Goal: Task Accomplishment & Management: Manage account settings

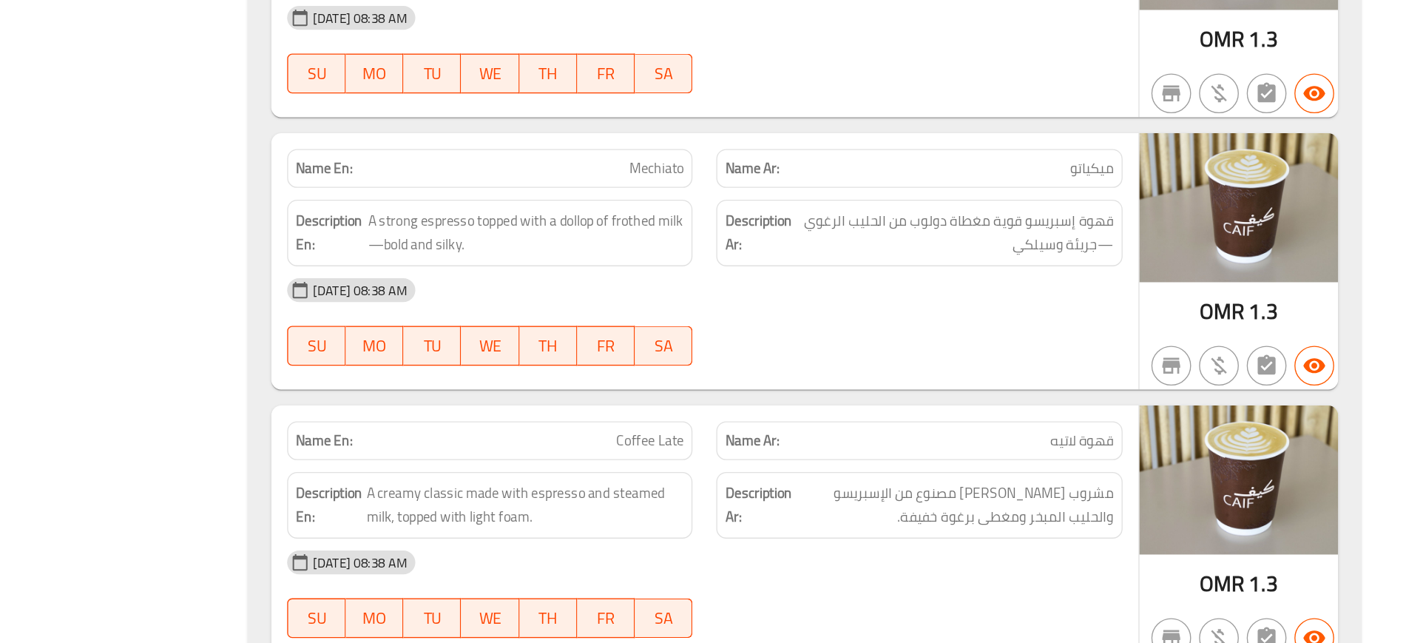
scroll to position [646, 0]
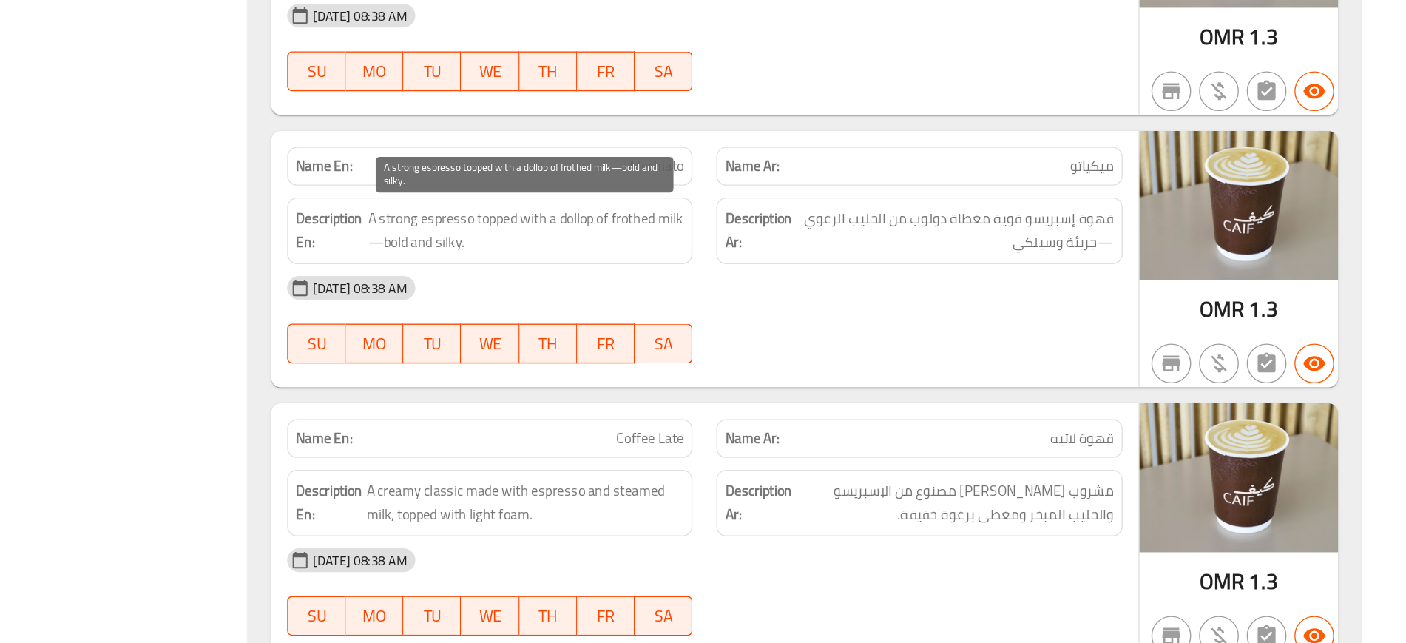
click at [659, 344] on span "A strong espresso topped with a dollop of frothed milk—bold and silky." at bounding box center [753, 336] width 235 height 36
copy span "bold"
click at [659, 344] on span "A strong espresso topped with a dollop of frothed milk—bold and silky." at bounding box center [753, 336] width 235 height 36
click at [717, 320] on span "A strong espresso topped with a dollop of frothed milk—bold and silky." at bounding box center [753, 336] width 235 height 36
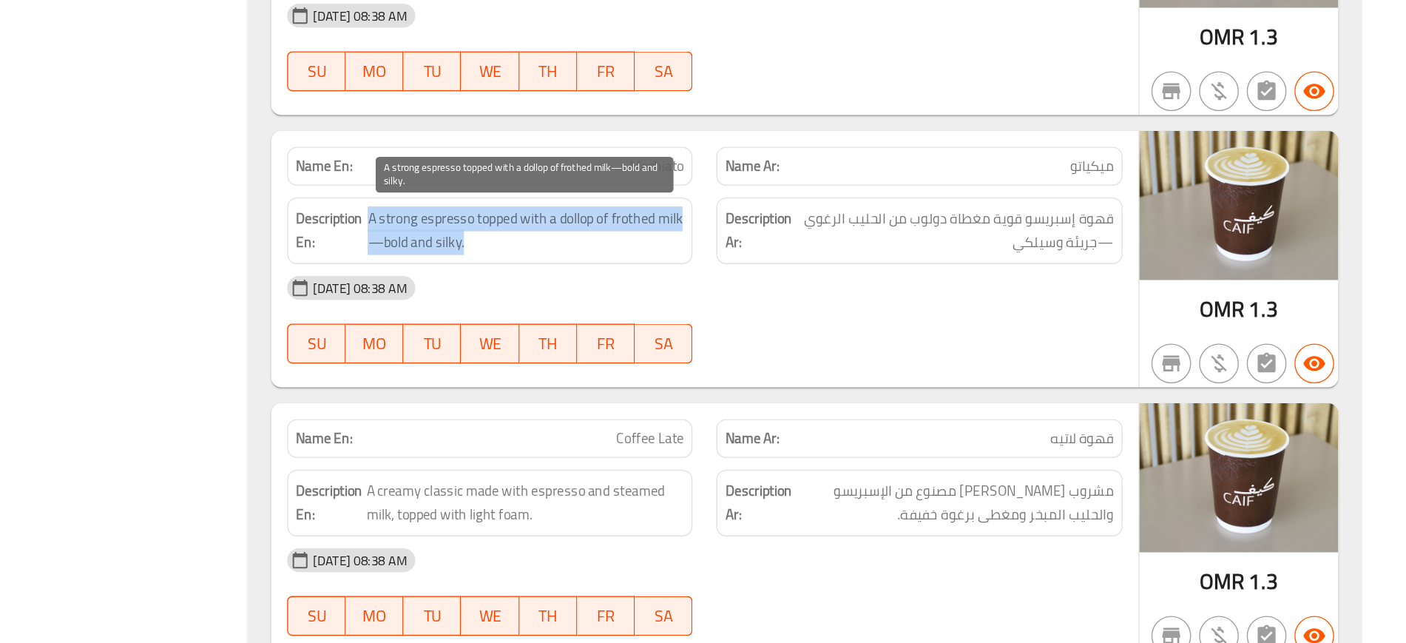
copy span "A strong espresso topped with a dollop of frothed milk—bold and silky."
click at [717, 320] on span "A strong espresso topped with a dollop of frothed milk—bold and silky." at bounding box center [753, 336] width 235 height 36
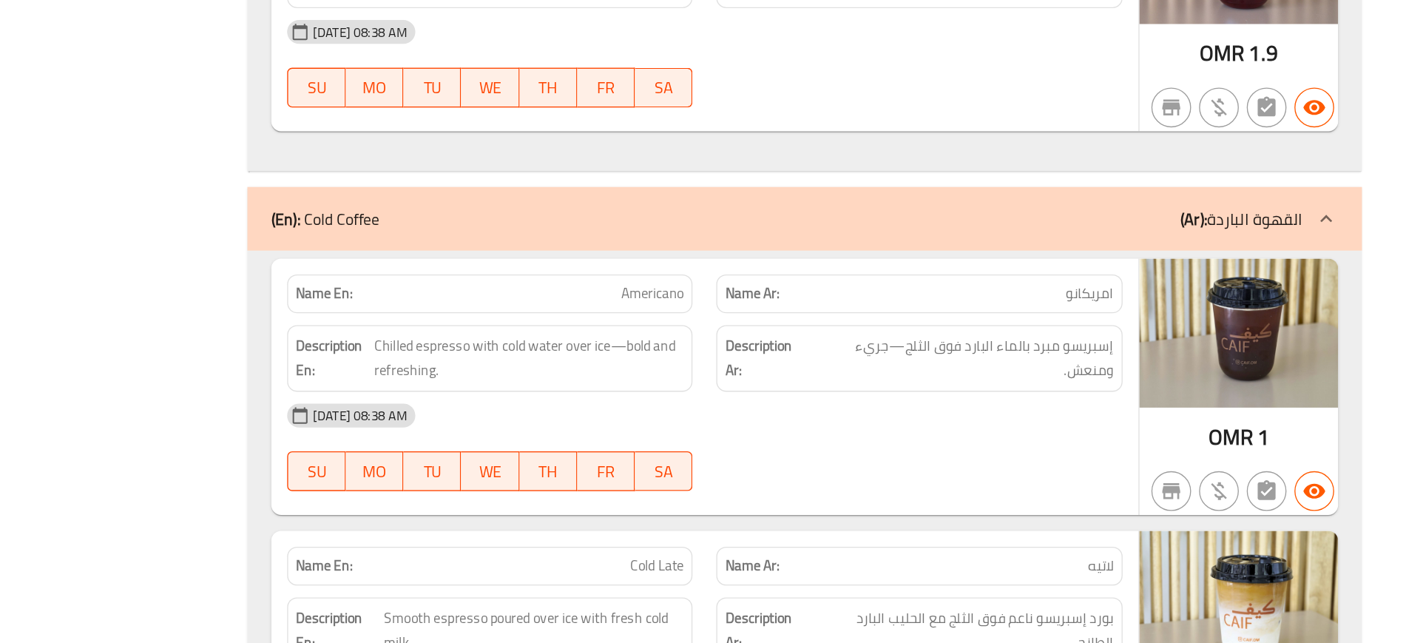
scroll to position [2069, 0]
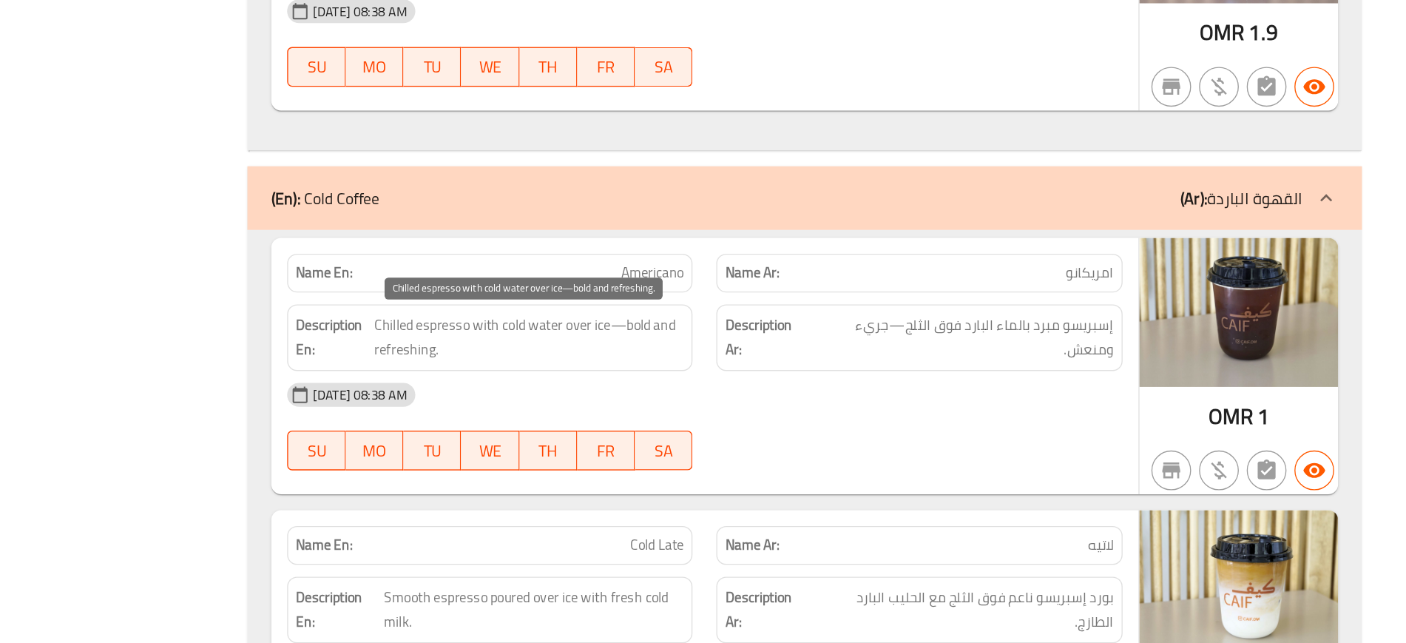
click at [776, 406] on span "Chilled espresso with cold water over ice—bold and refreshing." at bounding box center [756, 415] width 231 height 36
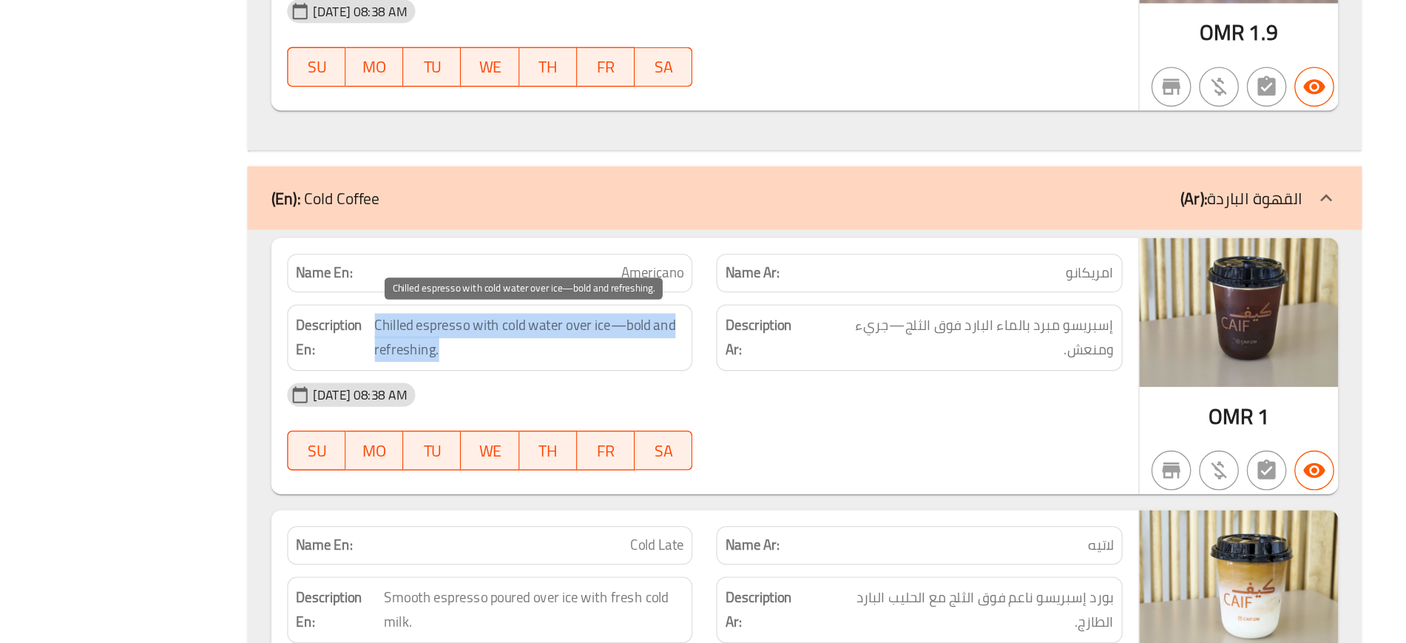
click at [776, 406] on span "Chilled espresso with cold water over ice—bold and refreshing." at bounding box center [756, 415] width 231 height 36
copy span "Chilled espresso with cold water over ice—bold and refreshing."
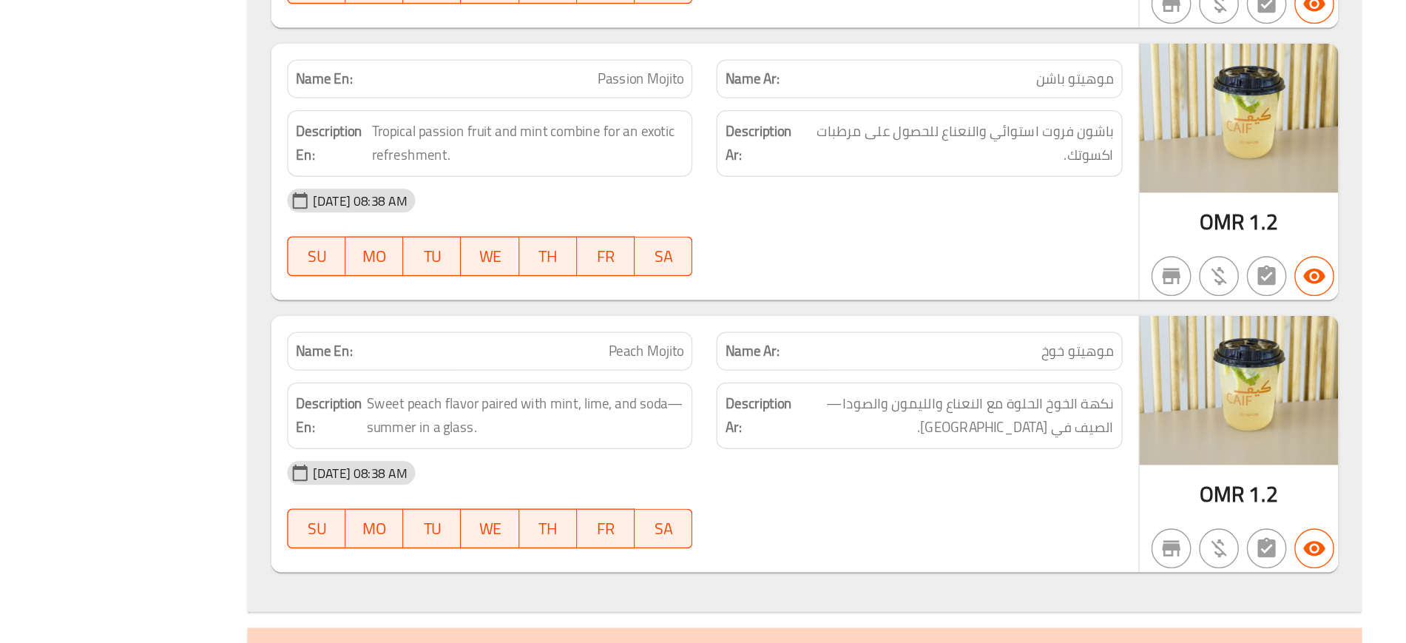
scroll to position [4151, 0]
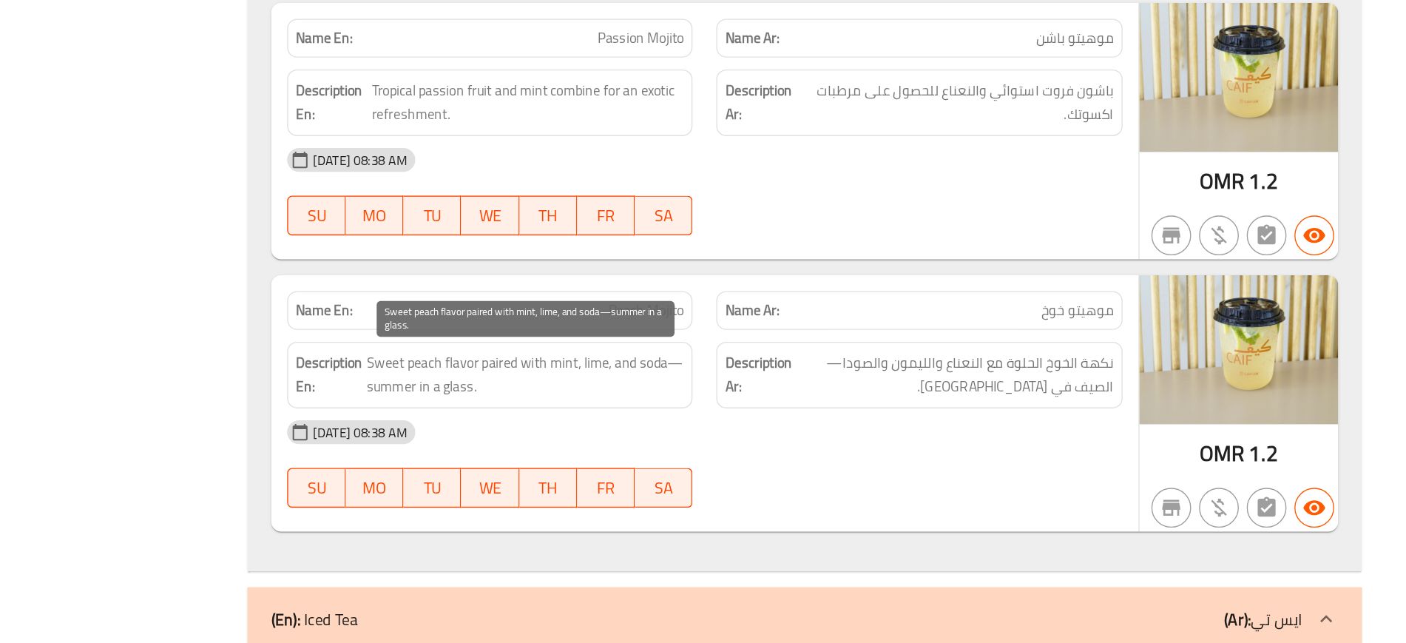
click at [742, 437] on span "Sweet peach flavor paired with mint, lime, and soda—summer in a glass." at bounding box center [754, 443] width 237 height 36
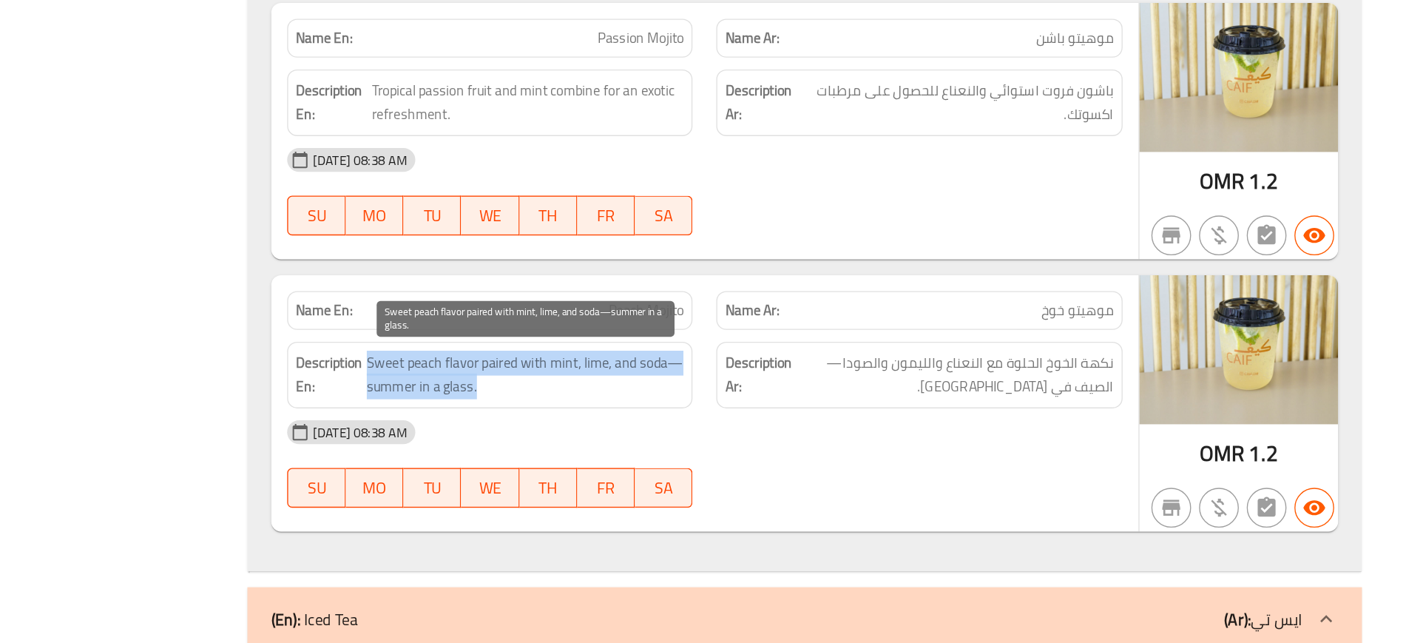
copy span "Sweet peach flavor paired with mint, lime, and soda—summer in a glass."
click at [742, 437] on span "Sweet peach flavor paired with mint, lime, and soda—summer in a glass." at bounding box center [754, 443] width 237 height 36
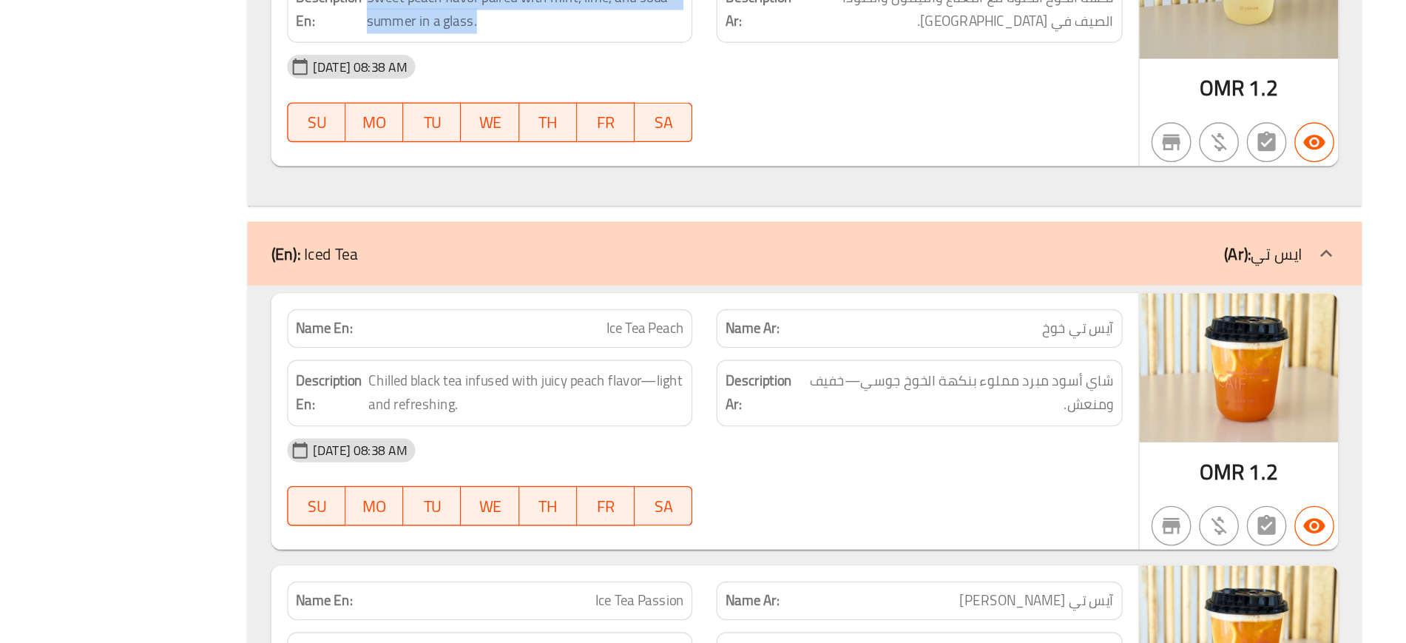
scroll to position [4424, 0]
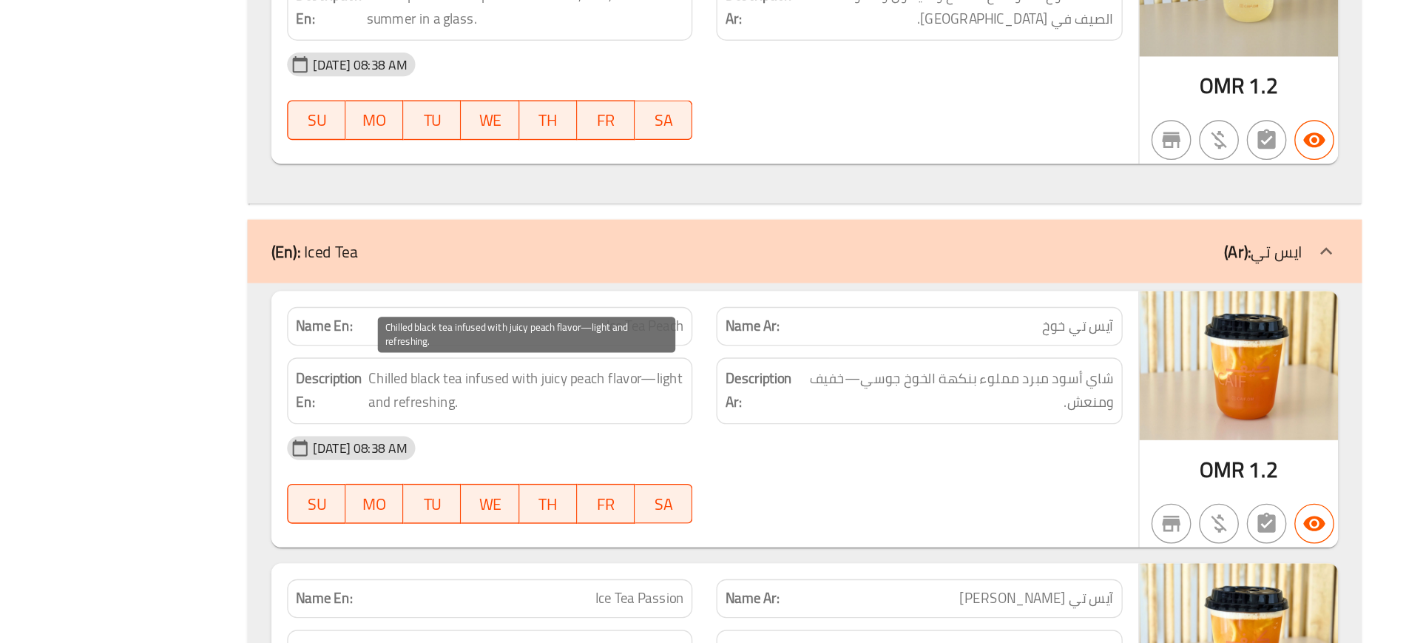
click at [672, 465] on span "Chilled black tea infused with juicy peach flavor—light and refreshing." at bounding box center [754, 455] width 235 height 36
copy span "refreshing"
click at [672, 465] on span "Chilled black tea infused with juicy peach flavor—light and refreshing." at bounding box center [754, 455] width 235 height 36
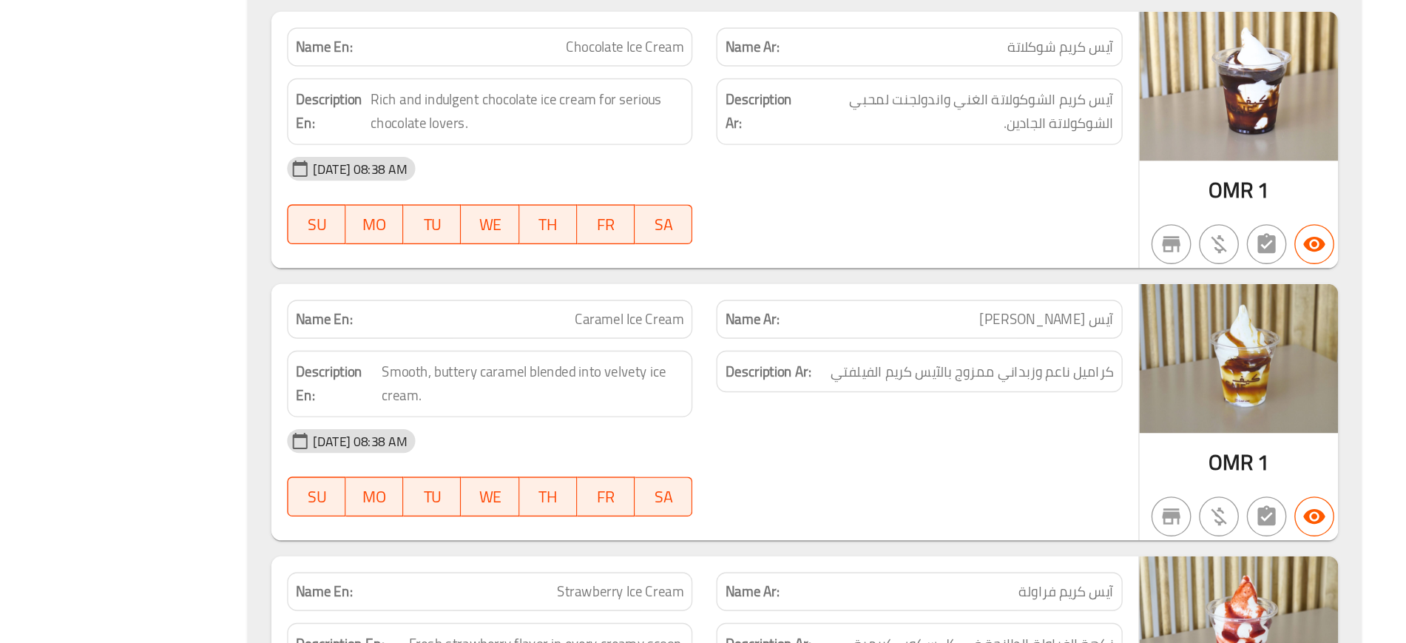
scroll to position [5750, 0]
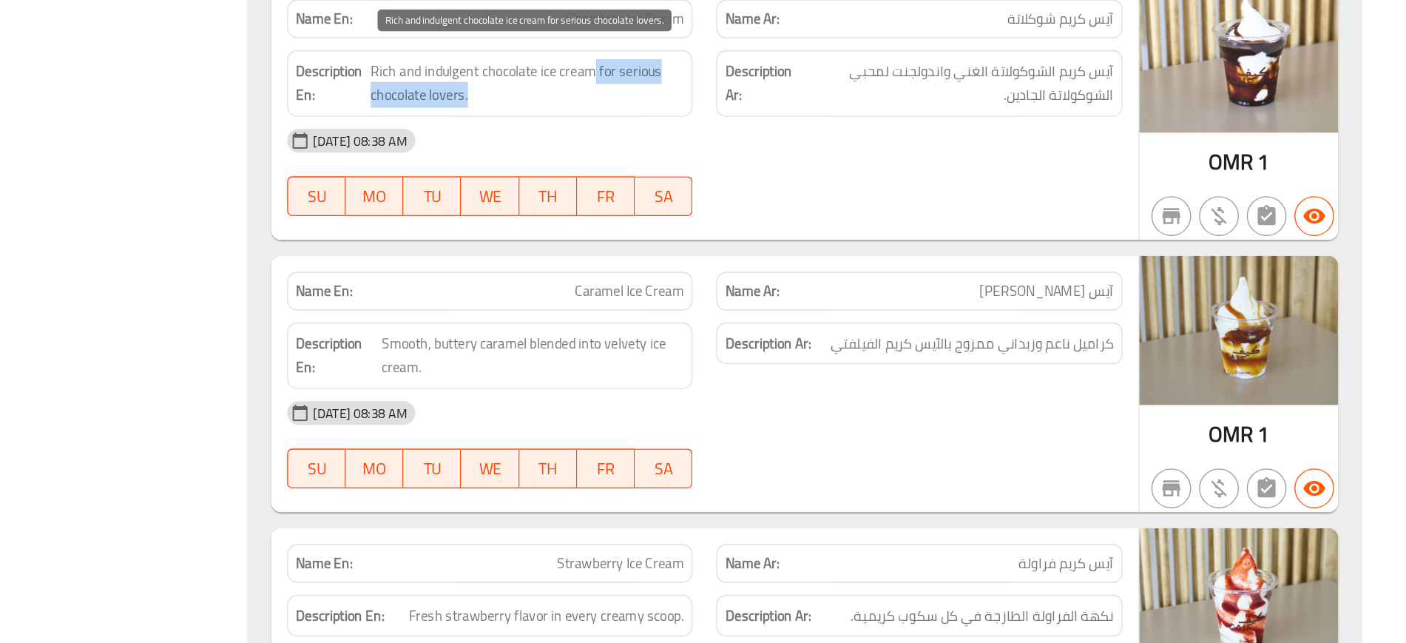
drag, startPoint x: 806, startPoint y: 212, endPoint x: 829, endPoint y: 237, distance: 33.5
click at [829, 237] on span "Rich and indulgent chocolate ice cream for serious chocolate lovers." at bounding box center [754, 226] width 233 height 36
copy span "for serious chocolate lovers."
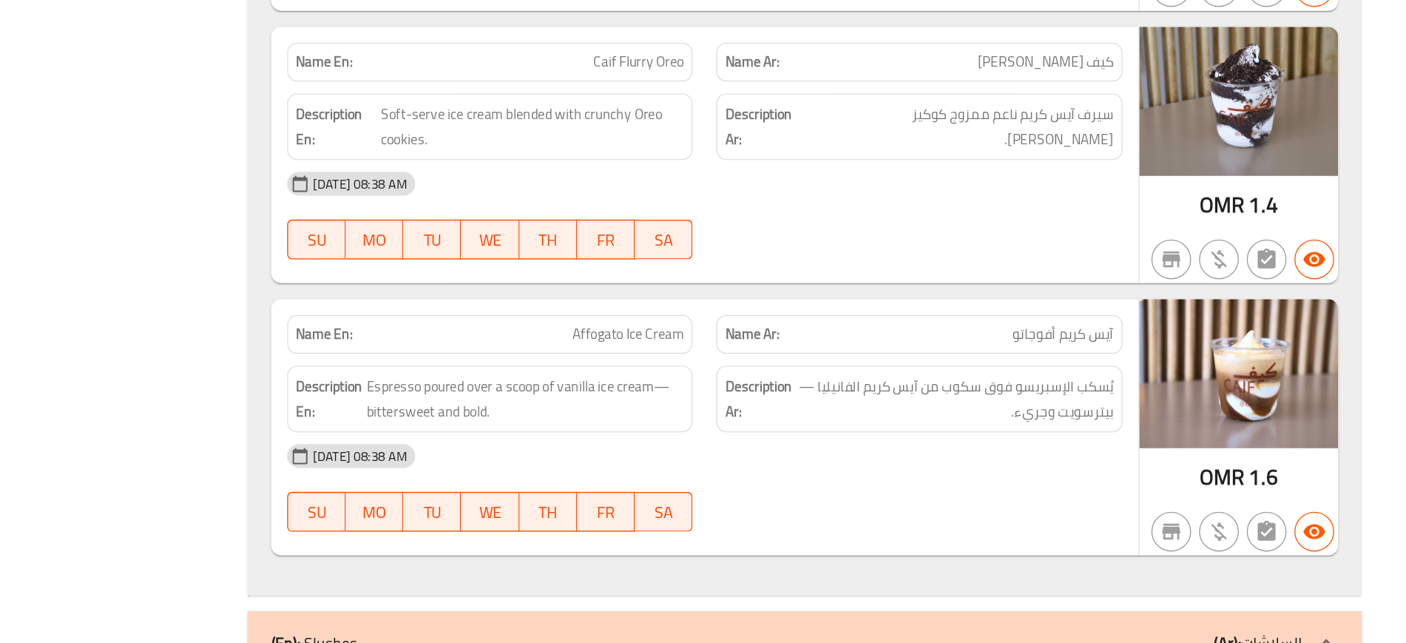
scroll to position [6721, 0]
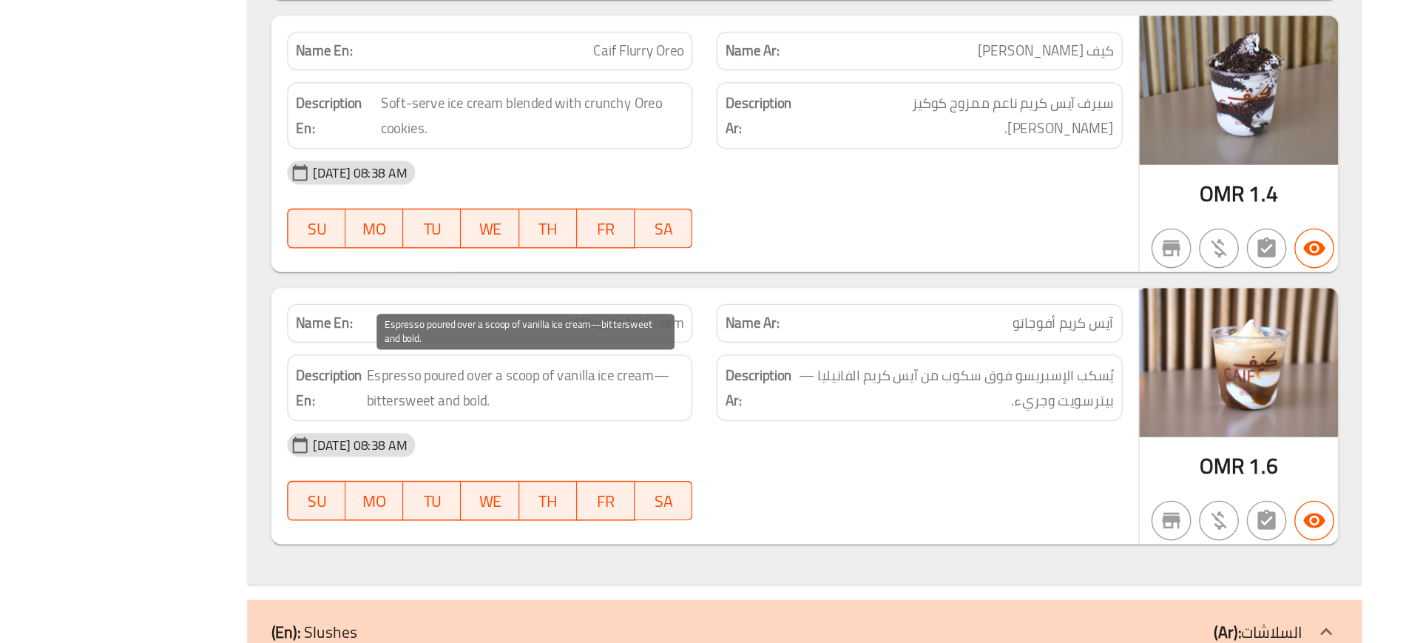
click at [831, 443] on span "Espresso poured over a scoop of vanilla ice cream—bittersweet and bold." at bounding box center [754, 453] width 237 height 36
copy span "cream"
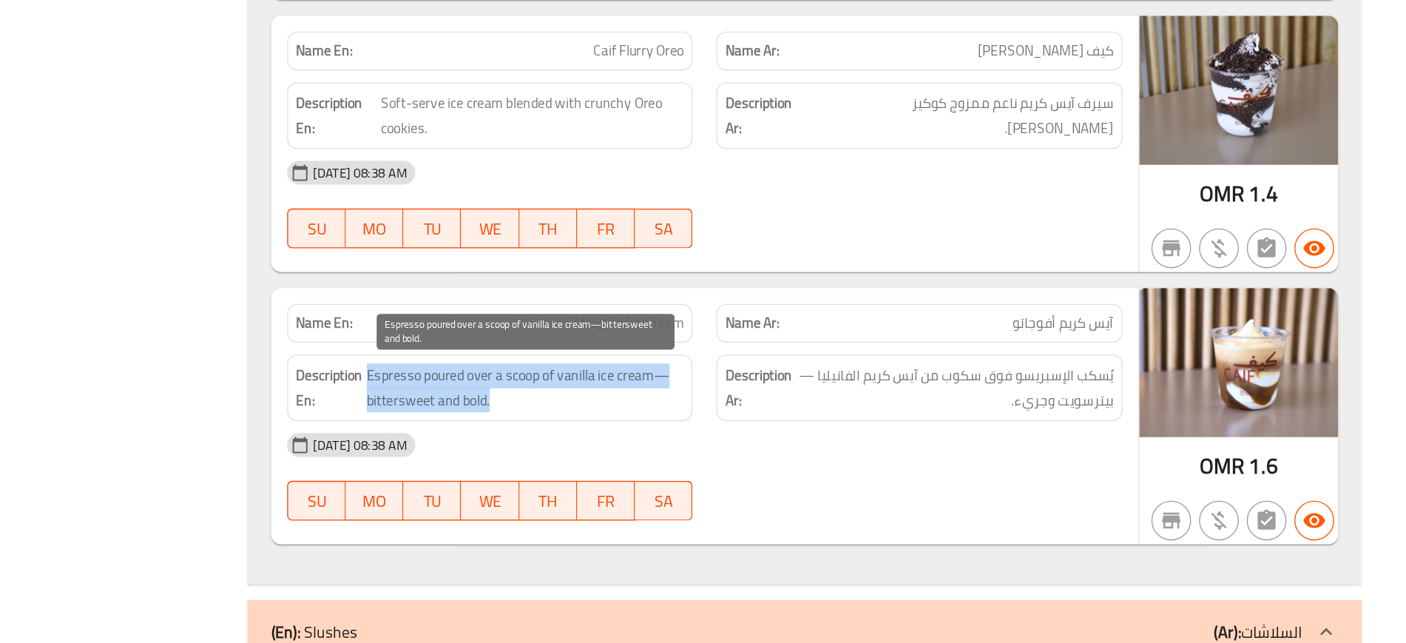
click at [831, 443] on span "Espresso poured over a scoop of vanilla ice cream—bittersweet and bold." at bounding box center [754, 453] width 237 height 36
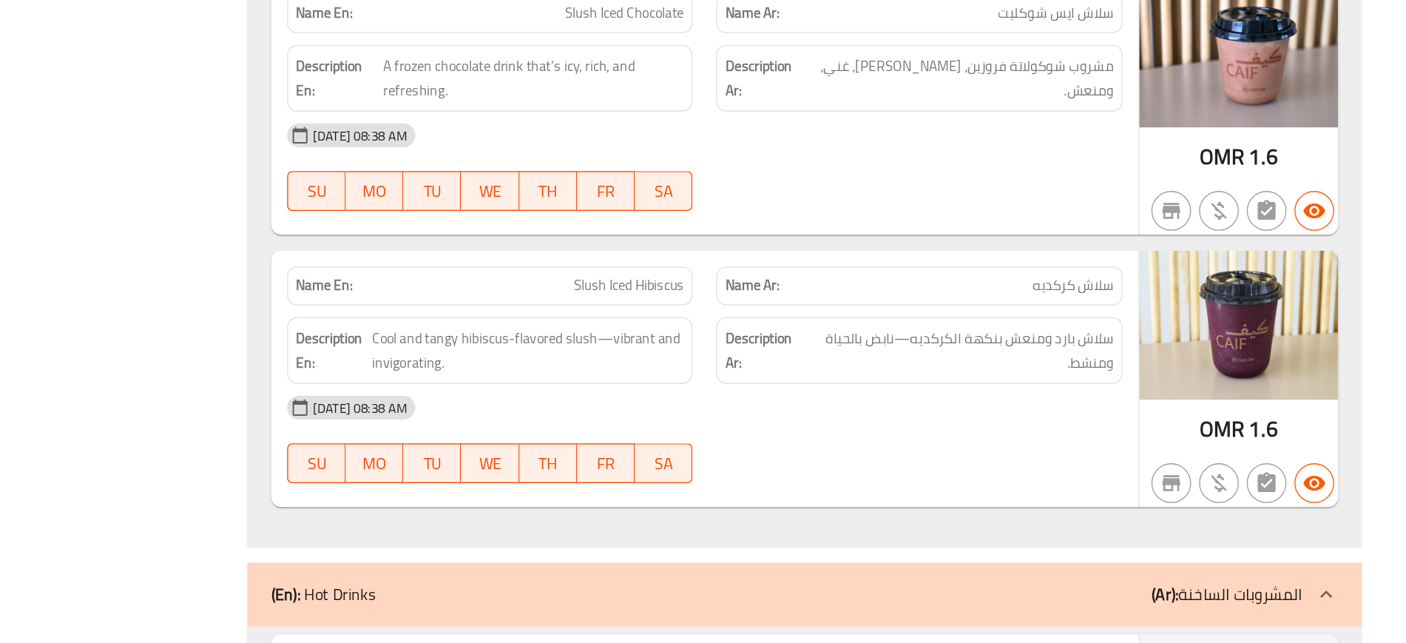
scroll to position [7287, 0]
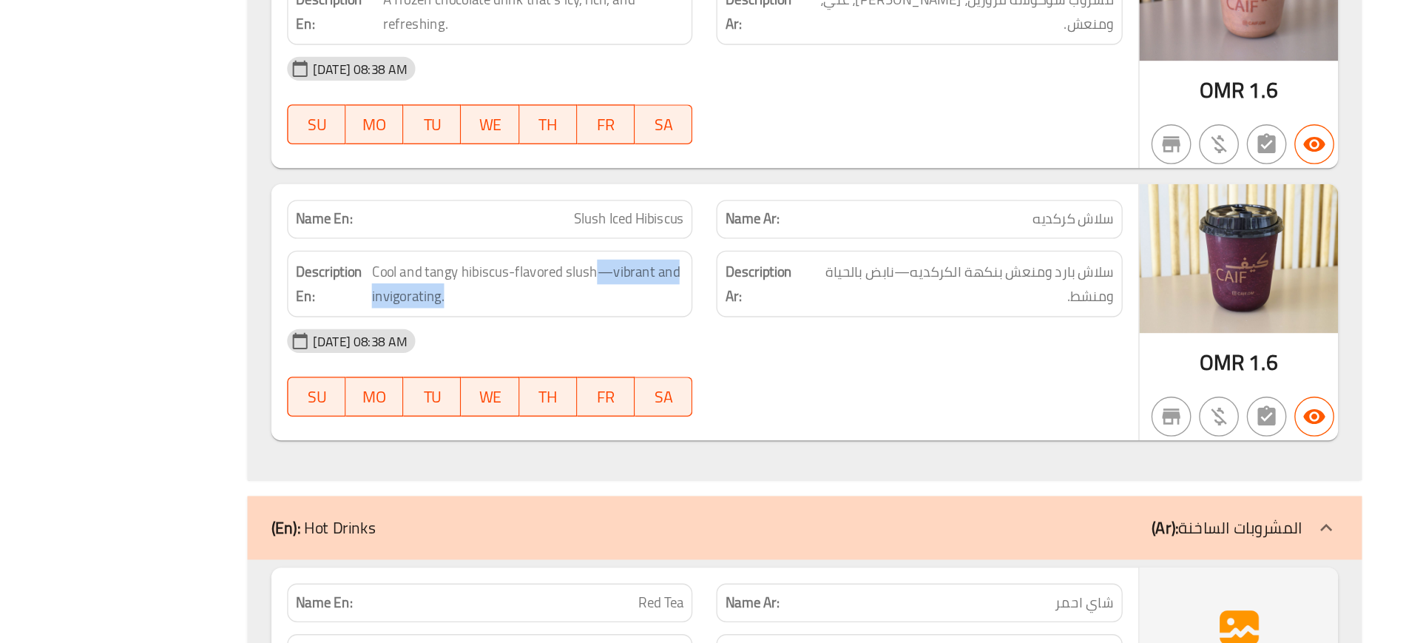
drag, startPoint x: 806, startPoint y: 363, endPoint x: 865, endPoint y: 399, distance: 69.0
copy span "—vibrant and invigorating."
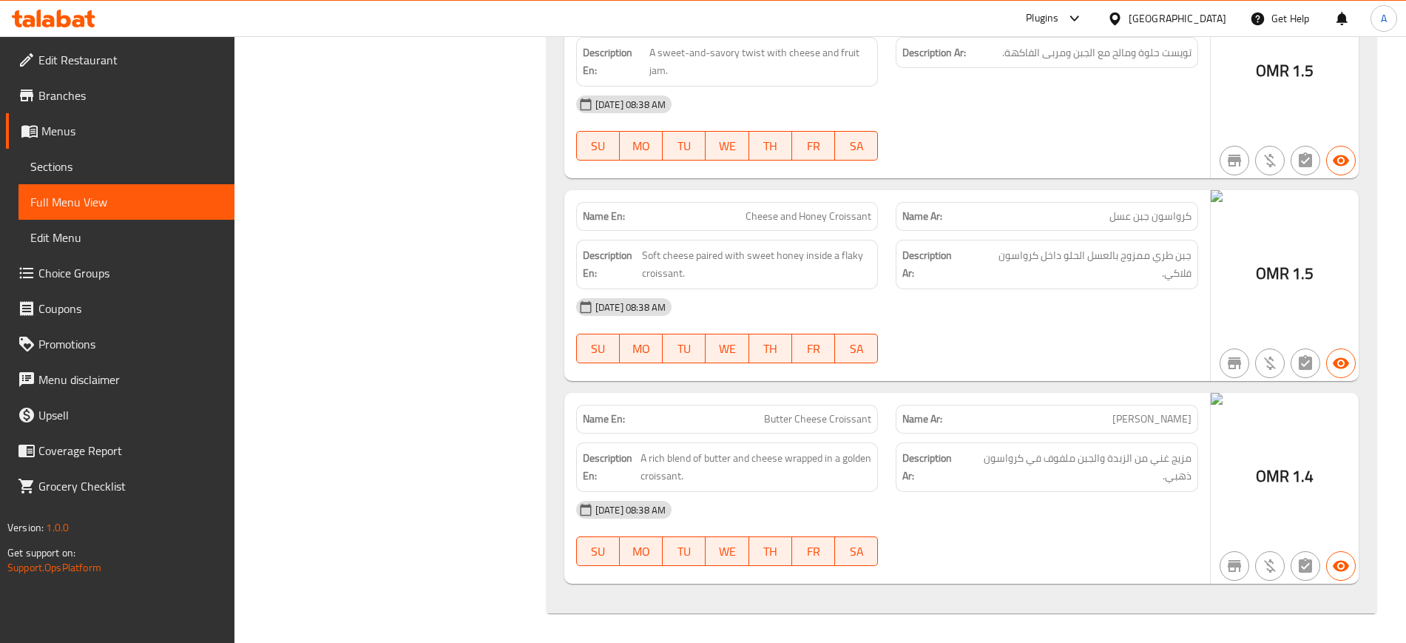
scroll to position [0, 0]
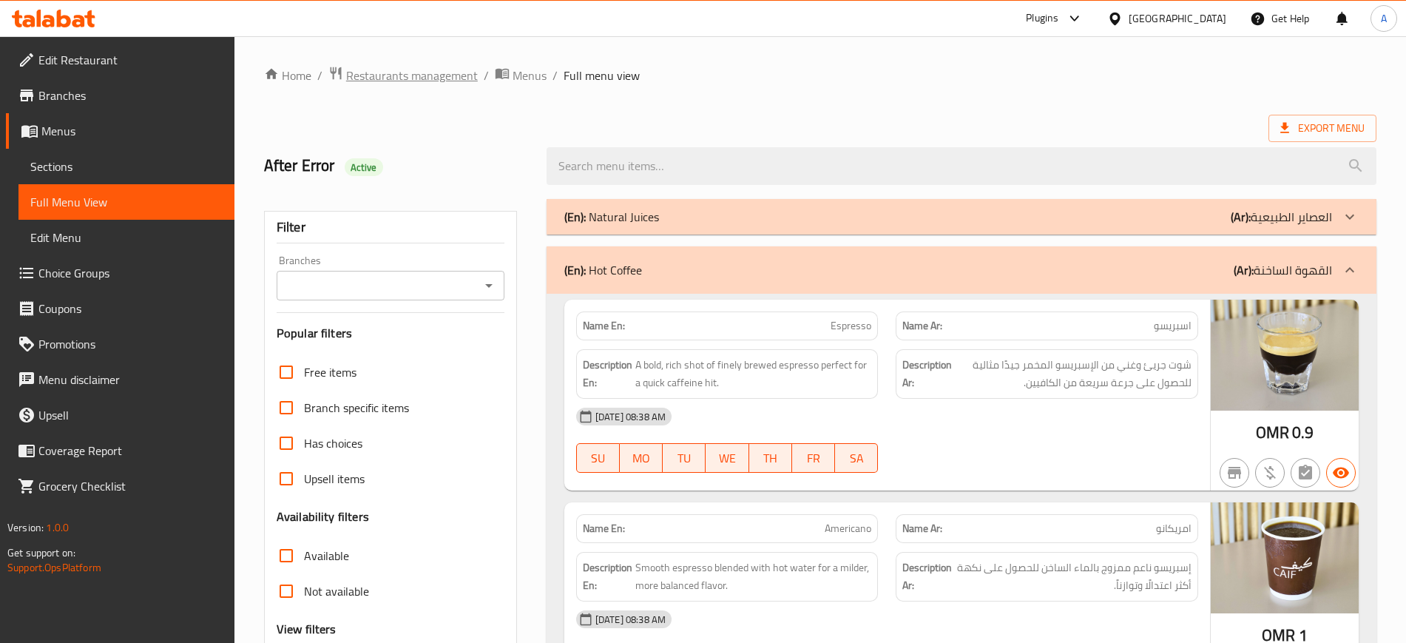
click at [439, 83] on span "Restaurants management" at bounding box center [412, 76] width 132 height 18
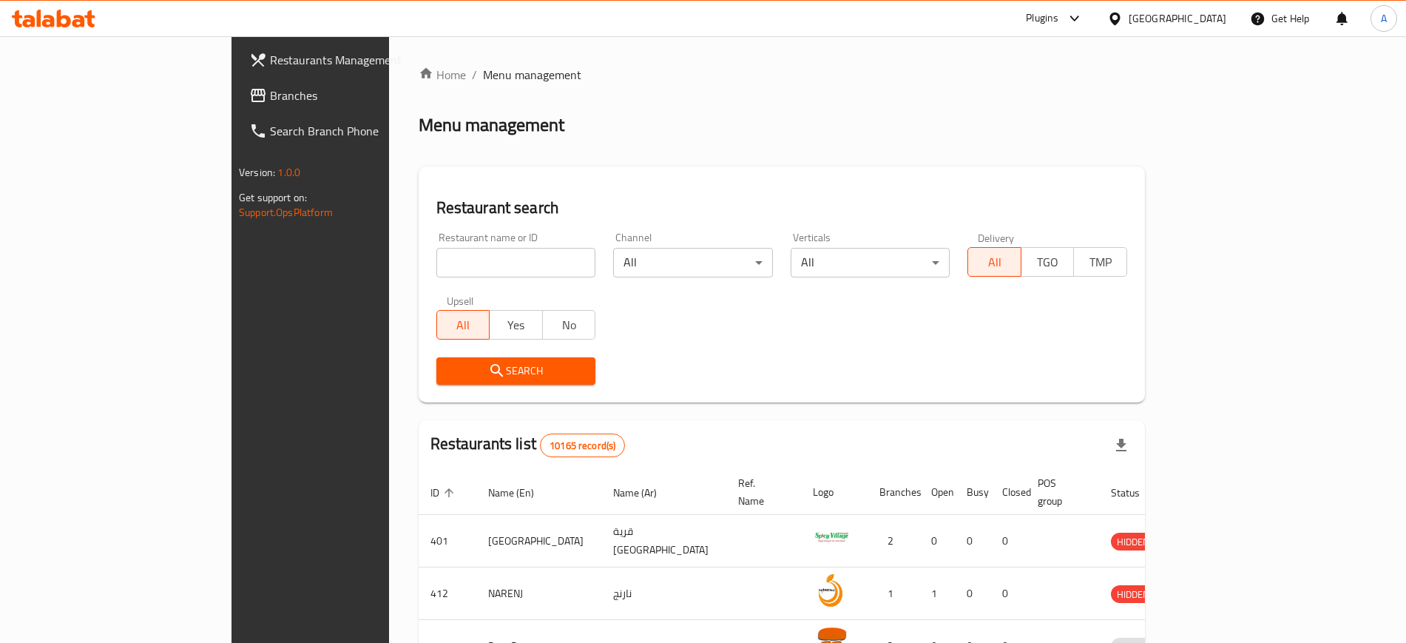
click at [1200, 21] on div "[GEOGRAPHIC_DATA]" at bounding box center [1178, 18] width 98 height 16
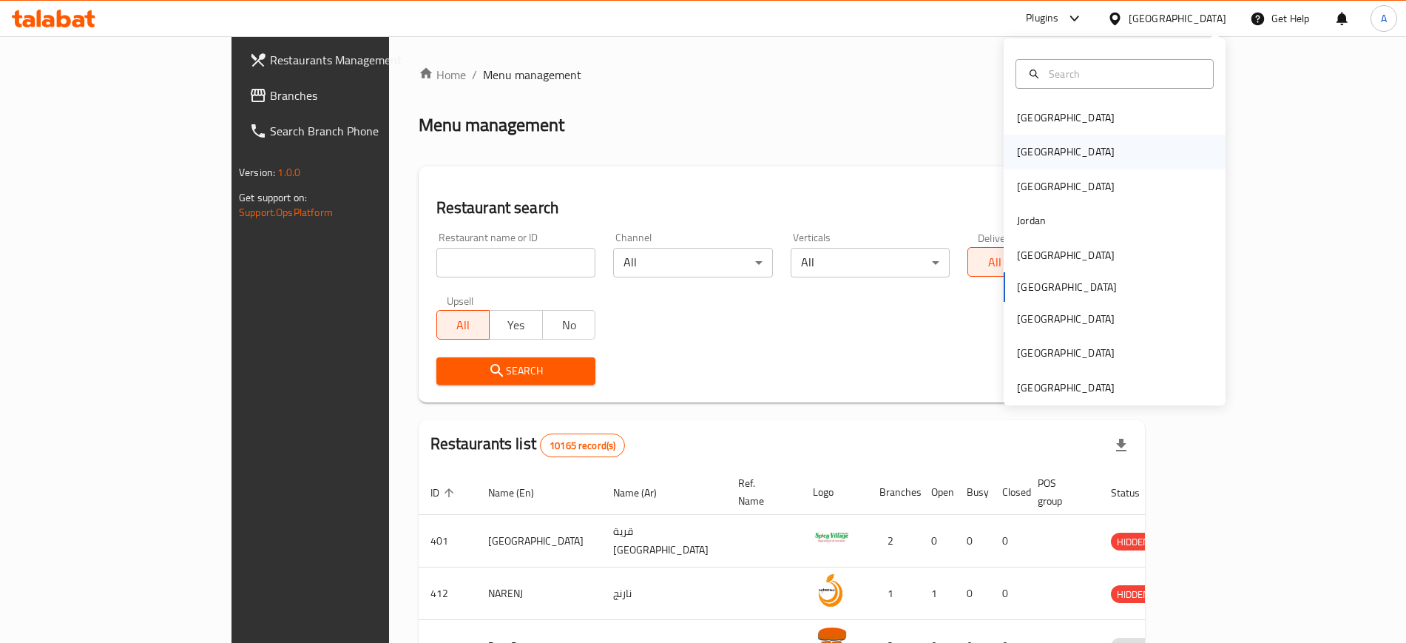
click at [1023, 151] on div "[GEOGRAPHIC_DATA]" at bounding box center [1066, 152] width 98 height 16
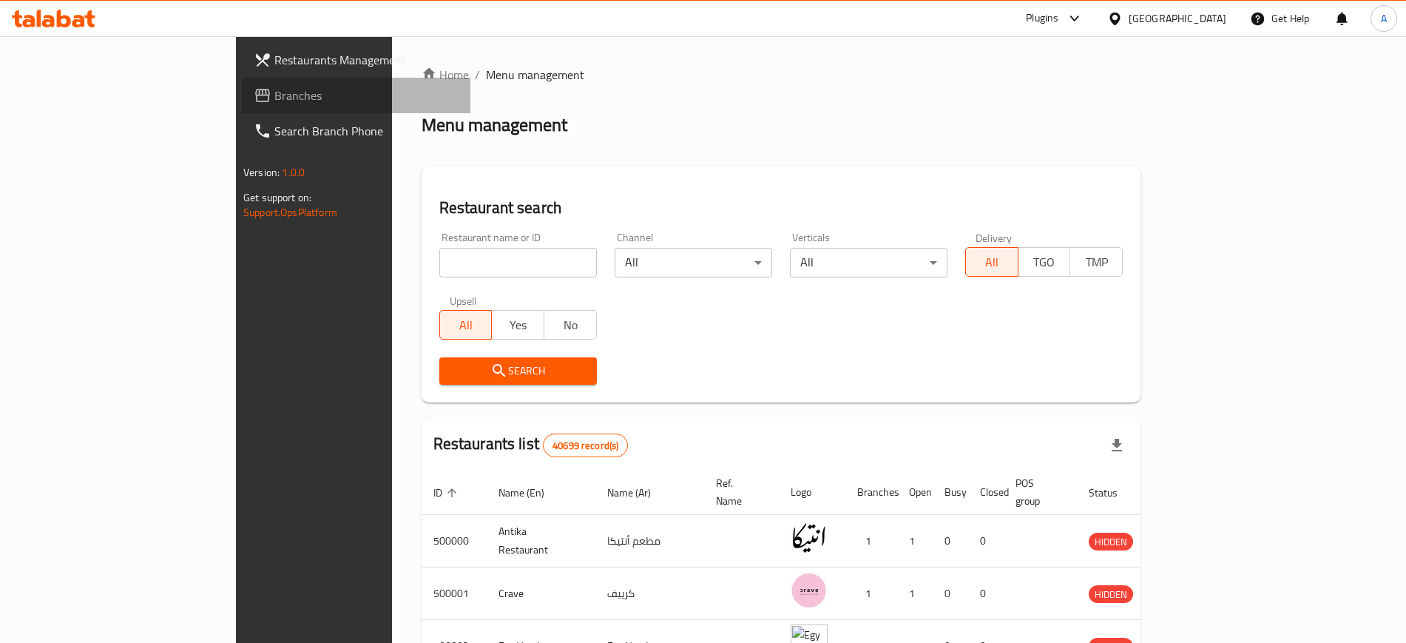
click at [274, 98] on span "Branches" at bounding box center [366, 96] width 184 height 18
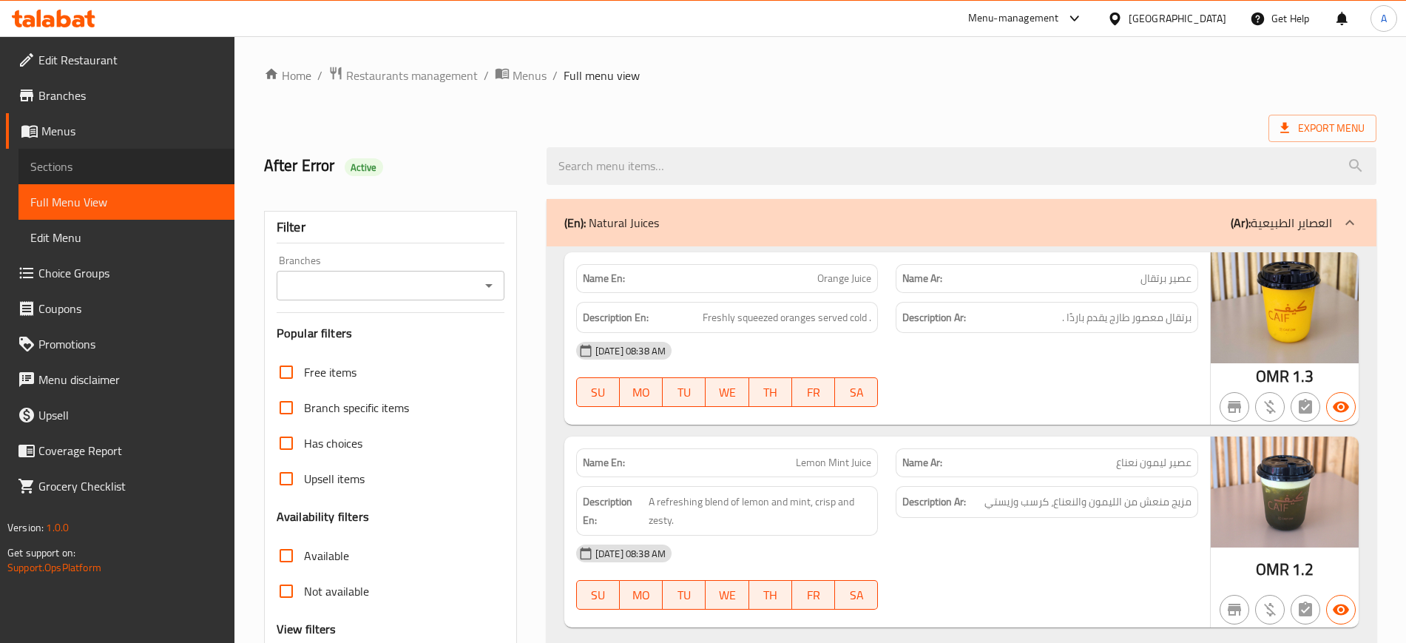
click at [87, 161] on span "Sections" at bounding box center [126, 167] width 192 height 18
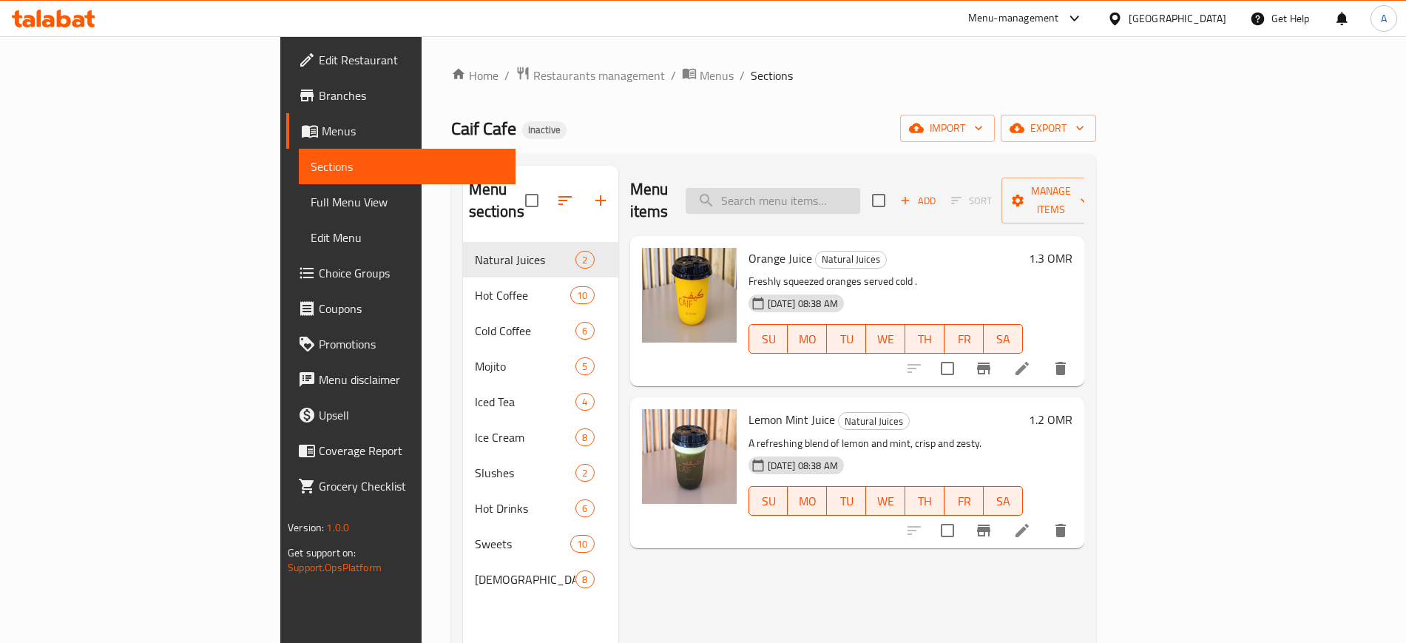
paste input "A strong espresso topped with a dollop of frothed milk—bold and silky."
click at [836, 188] on input "search" at bounding box center [773, 201] width 175 height 26
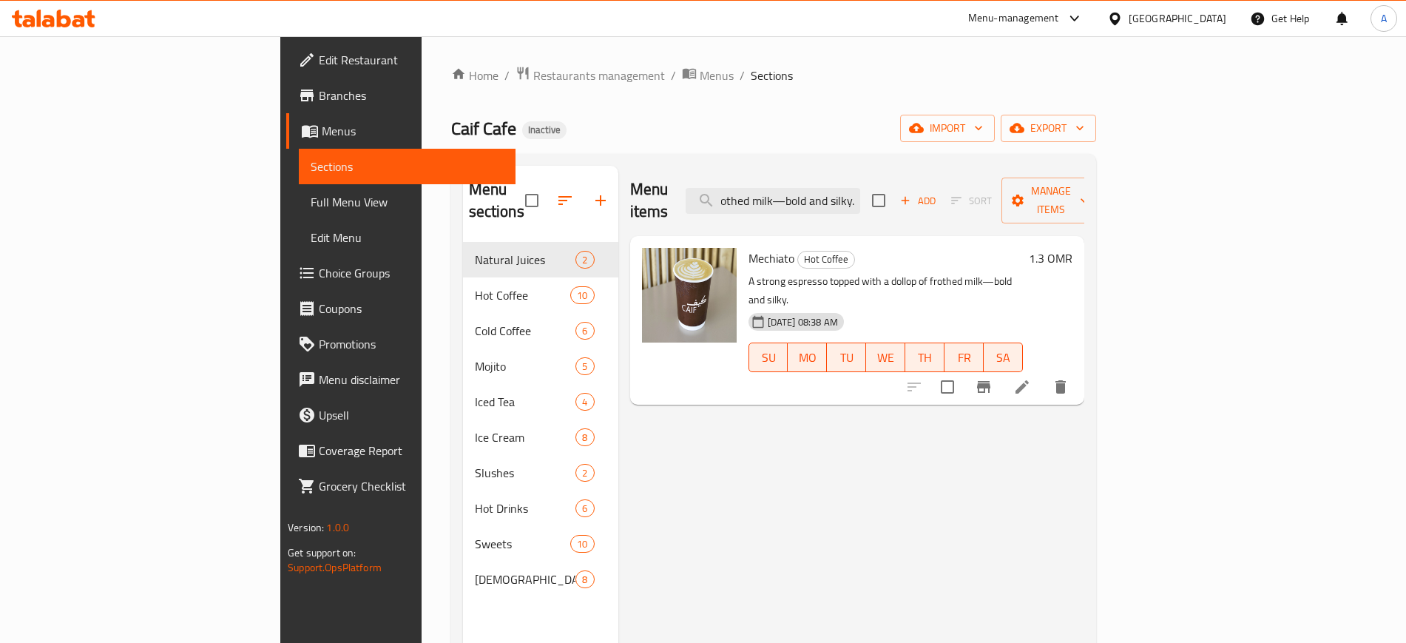
type input "A strong espresso topped with a dollop of frothed milk—bold and silky."
click at [1031, 378] on icon at bounding box center [1023, 387] width 18 height 18
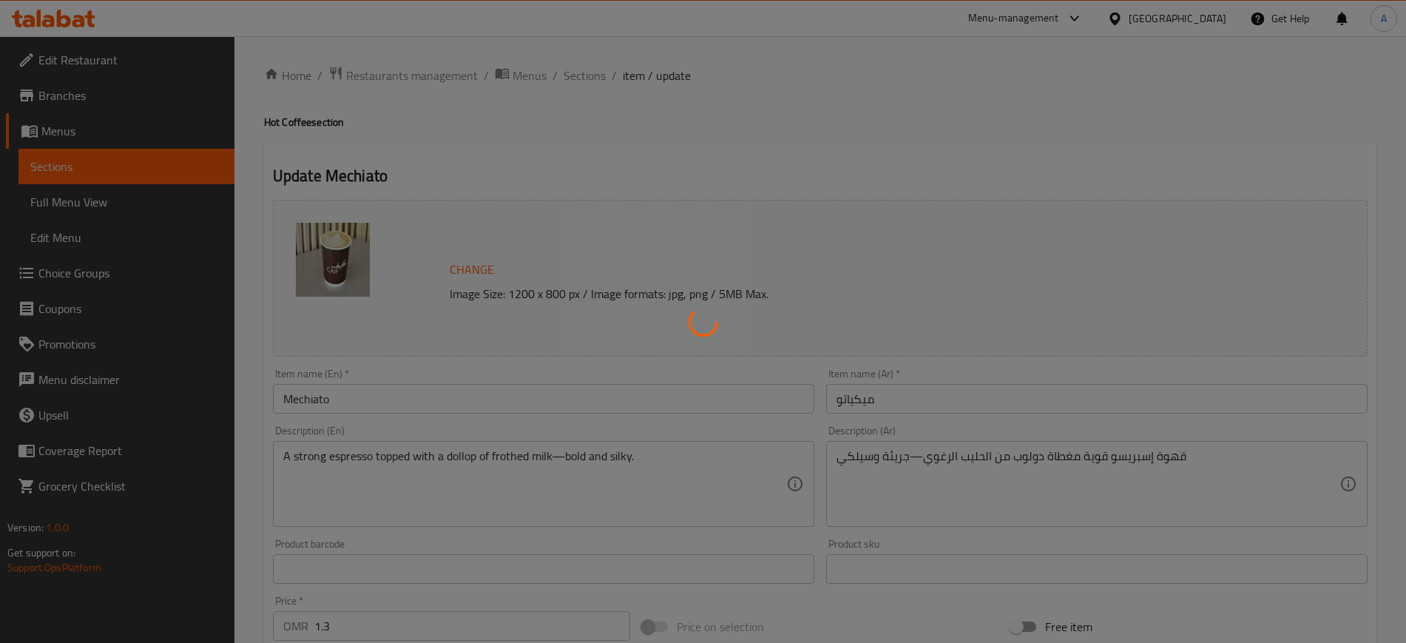
click at [658, 458] on div at bounding box center [703, 321] width 1406 height 643
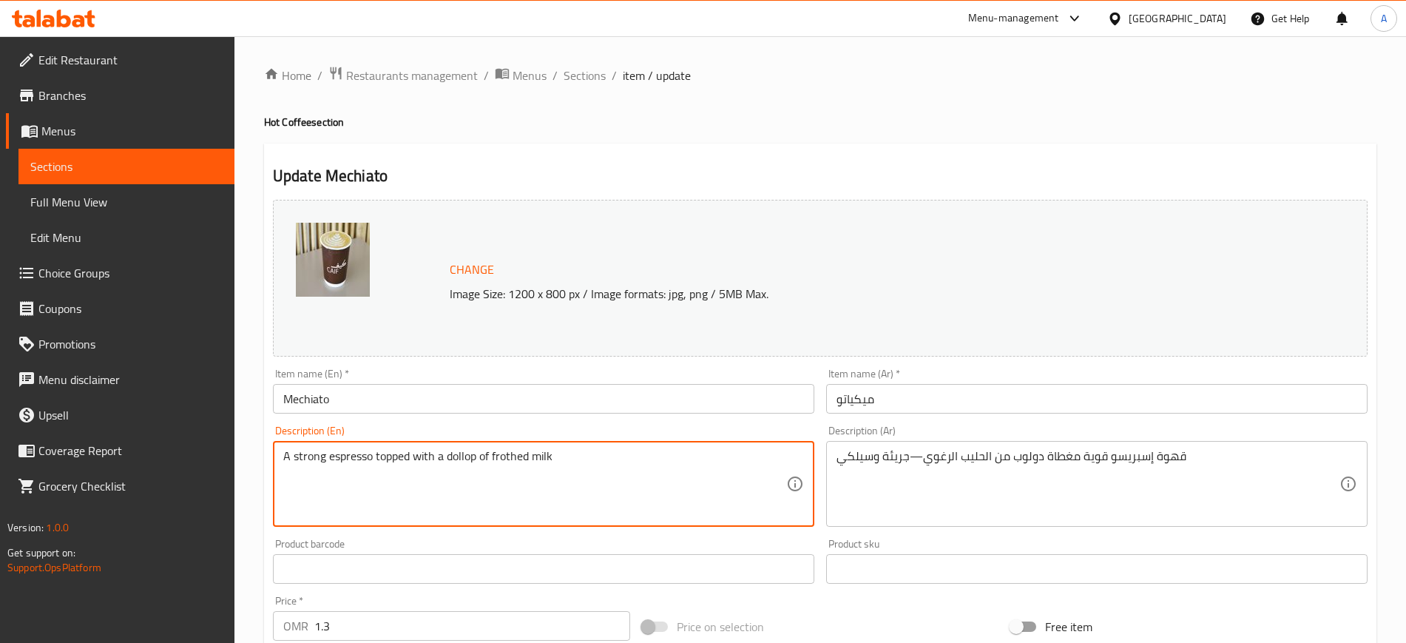
type textarea "A strong espresso topped with a dollop of frothed milk"
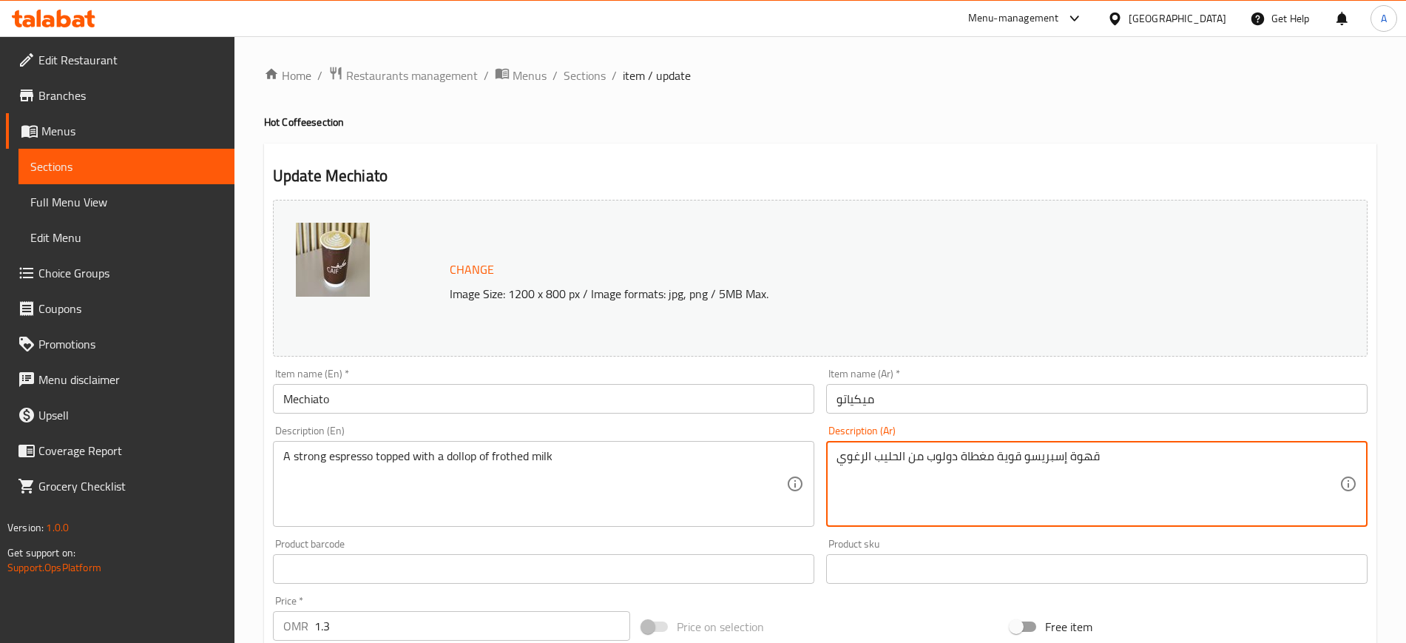
scroll to position [424, 0]
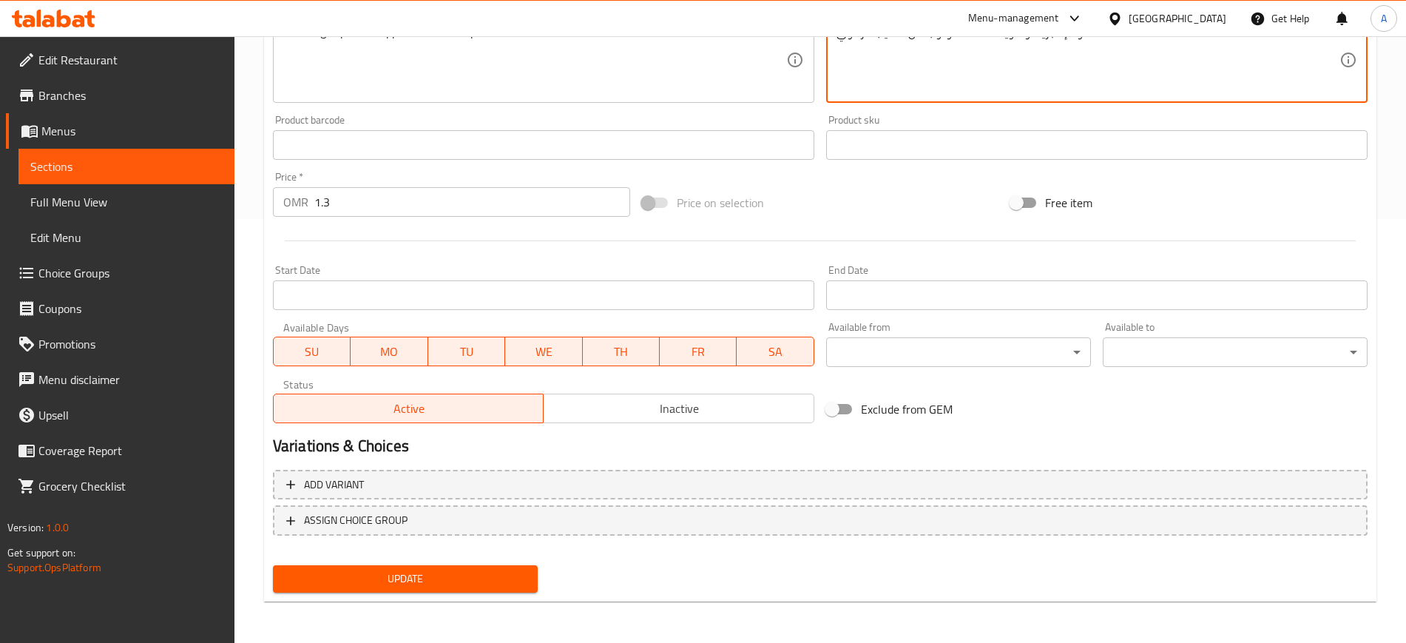
type textarea "قهوة إسبريسو قوية مغطاة دولوب من الحليب الرغوي"
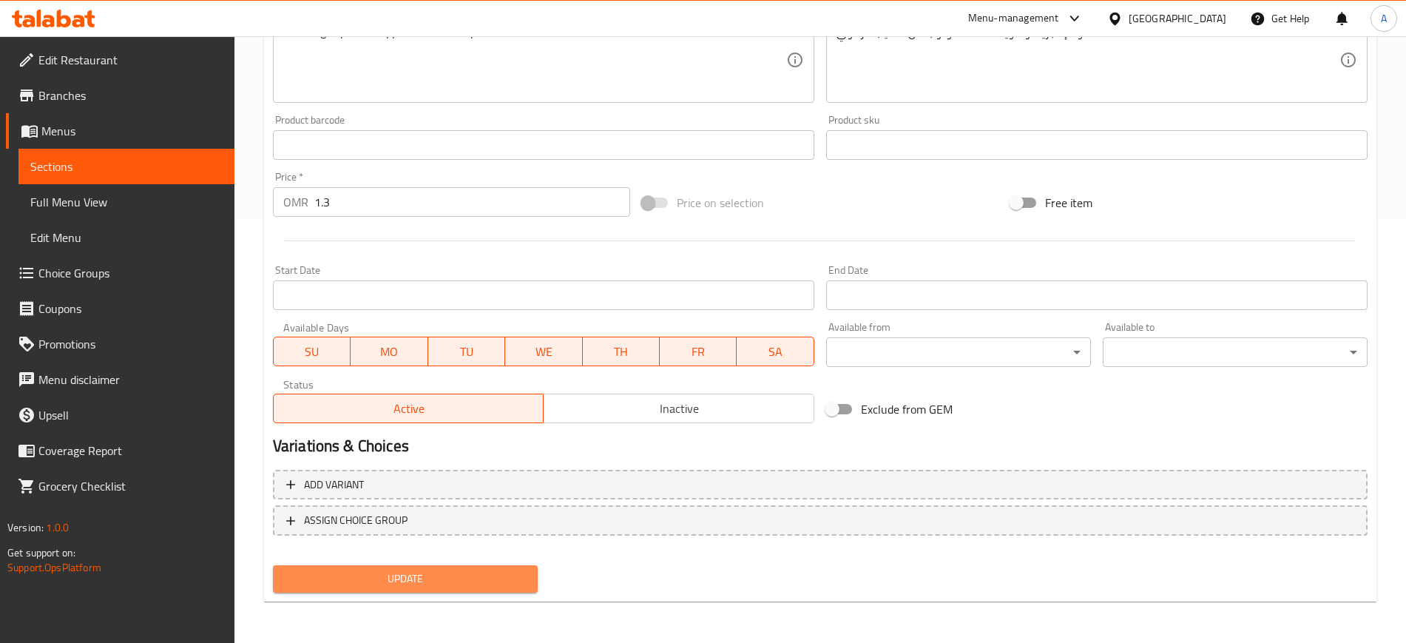
click at [400, 571] on span "Update" at bounding box center [405, 579] width 241 height 18
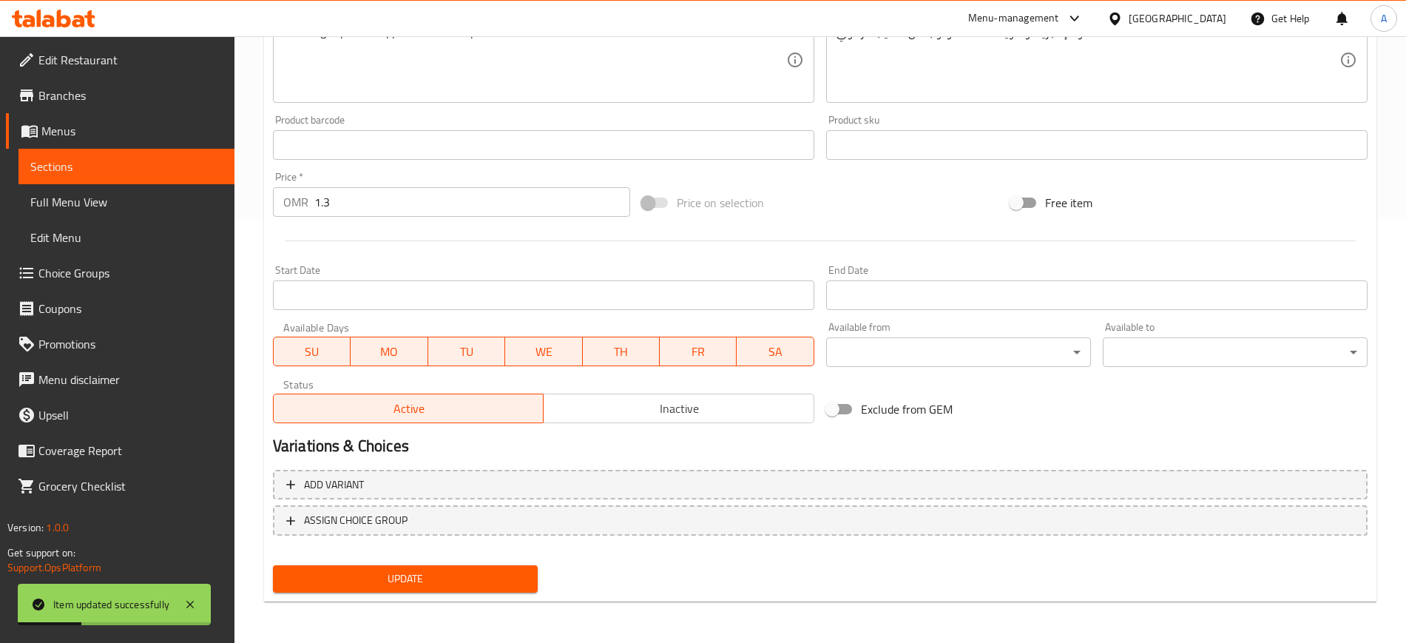
scroll to position [0, 0]
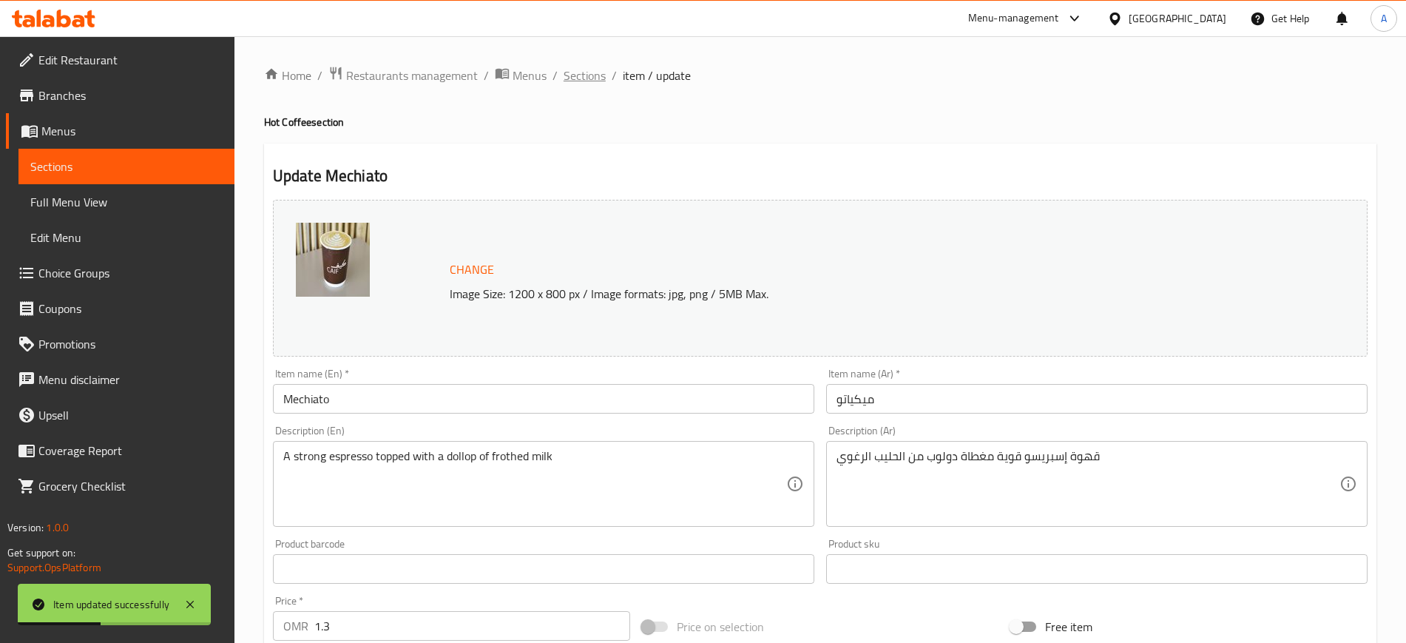
click at [586, 79] on span "Sections" at bounding box center [585, 76] width 42 height 18
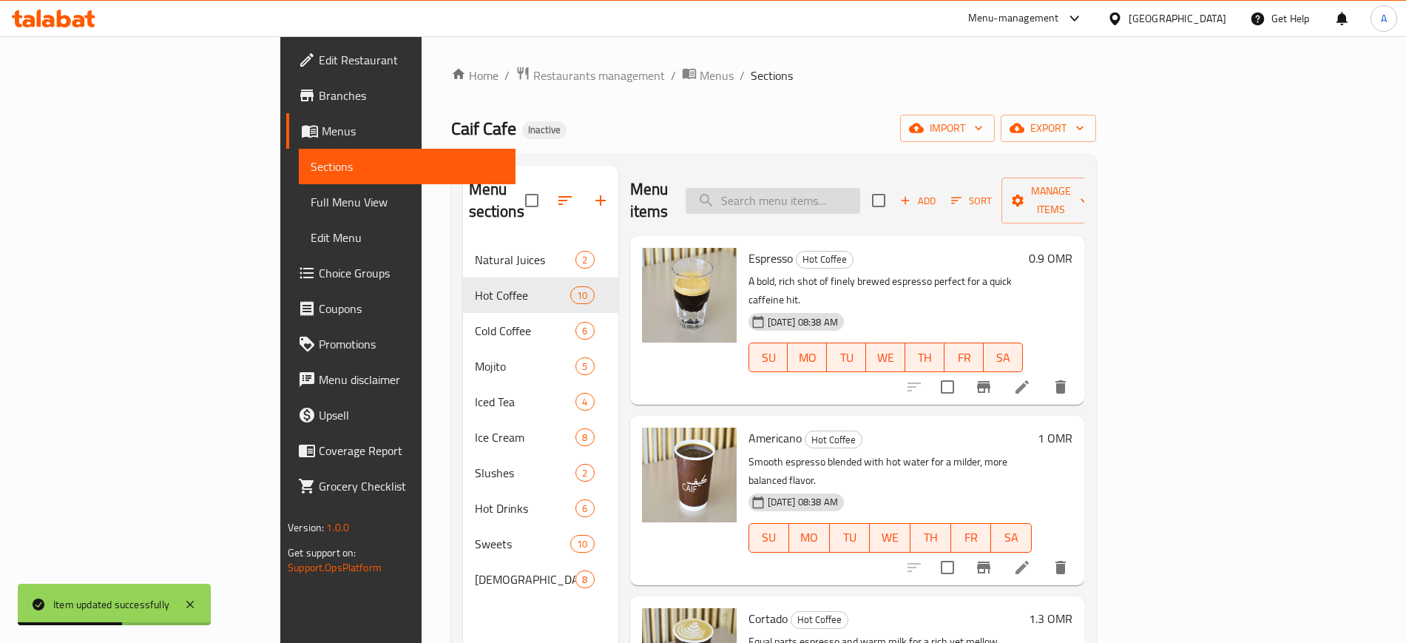
paste input "Chilled espresso with cold water over ice—bold and refreshing."
click at [841, 188] on input "Chilled espresso with cold water over ice—bold and refreshing." at bounding box center [773, 201] width 175 height 26
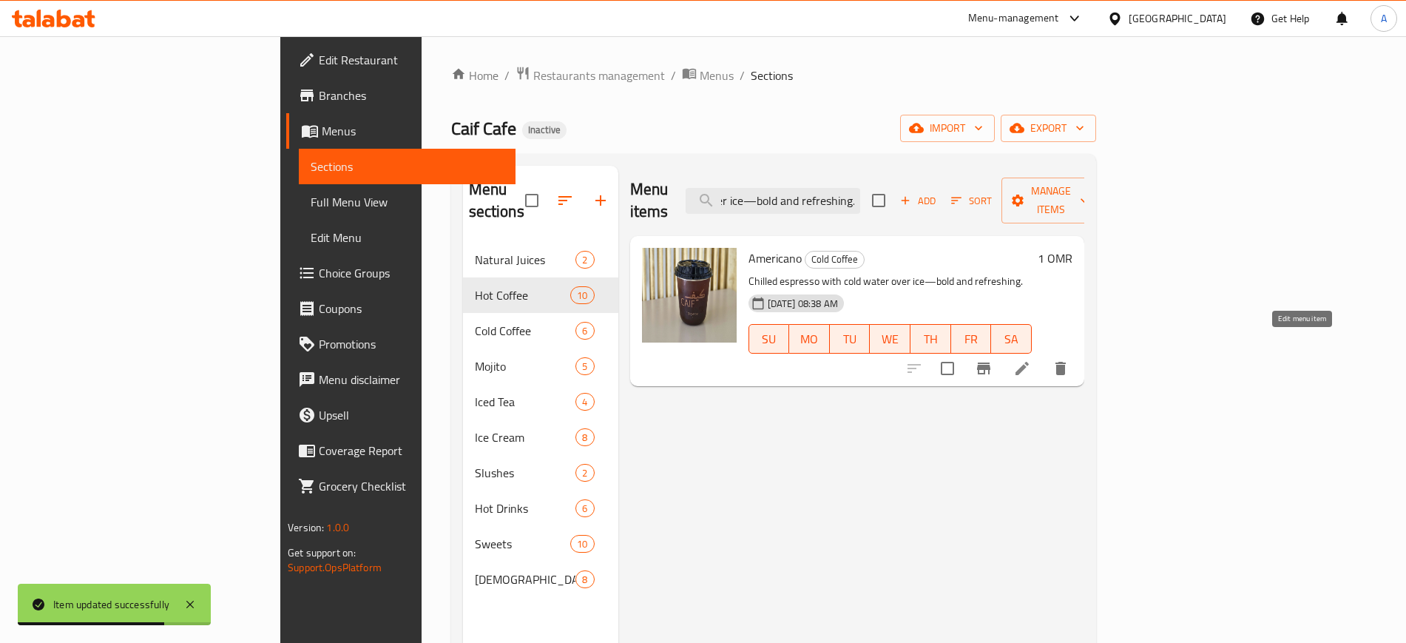
type input "Chilled espresso with cold water over ice—bold and refreshing."
click at [1031, 360] on icon at bounding box center [1023, 369] width 18 height 18
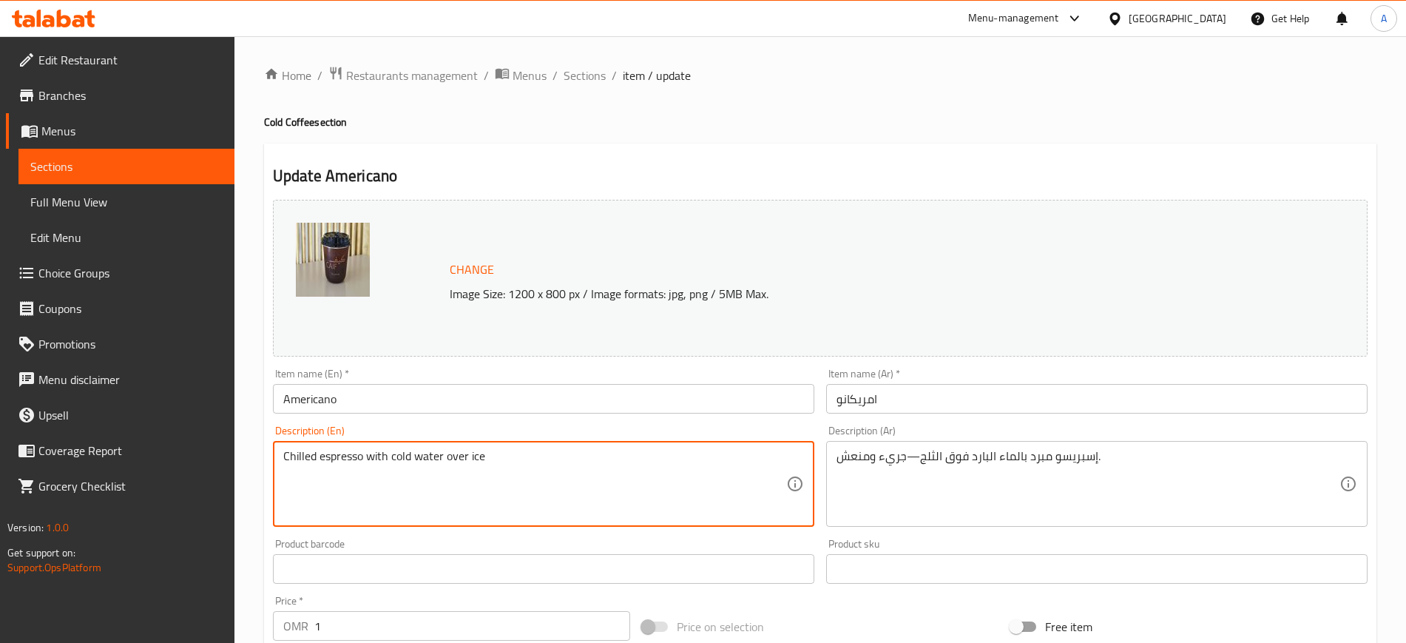
type textarea "Chilled espresso with cold water over ice"
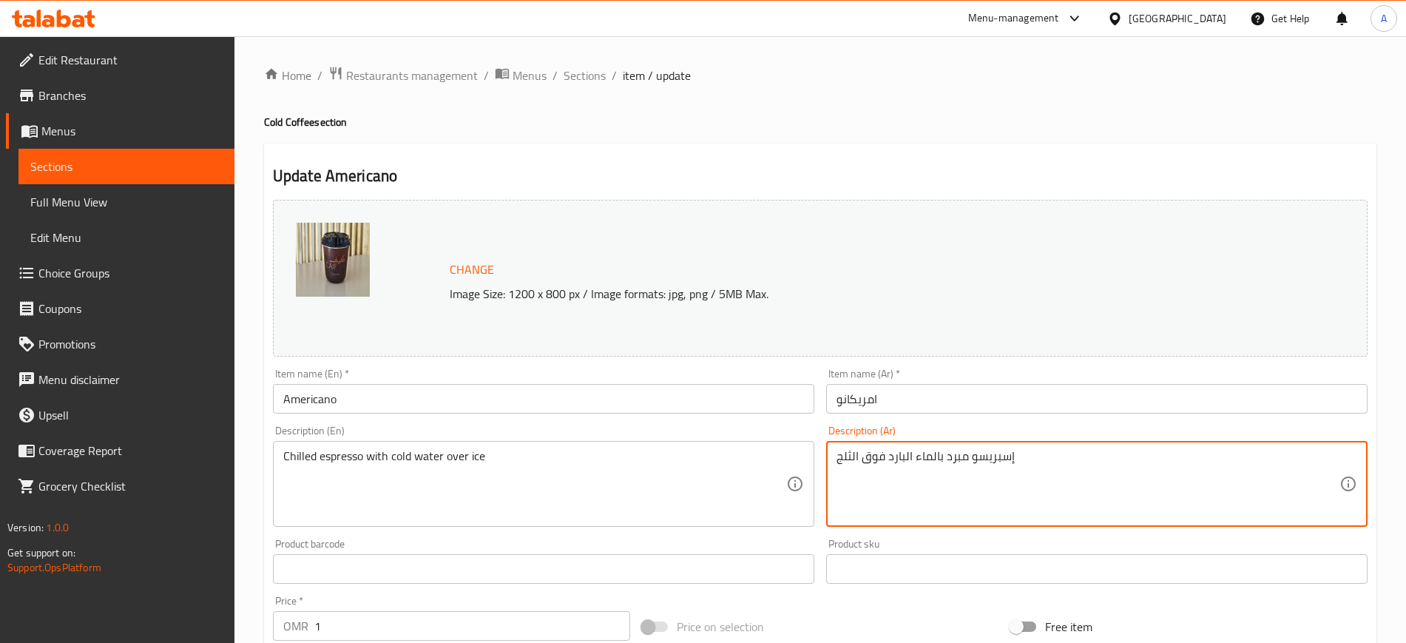
scroll to position [424, 0]
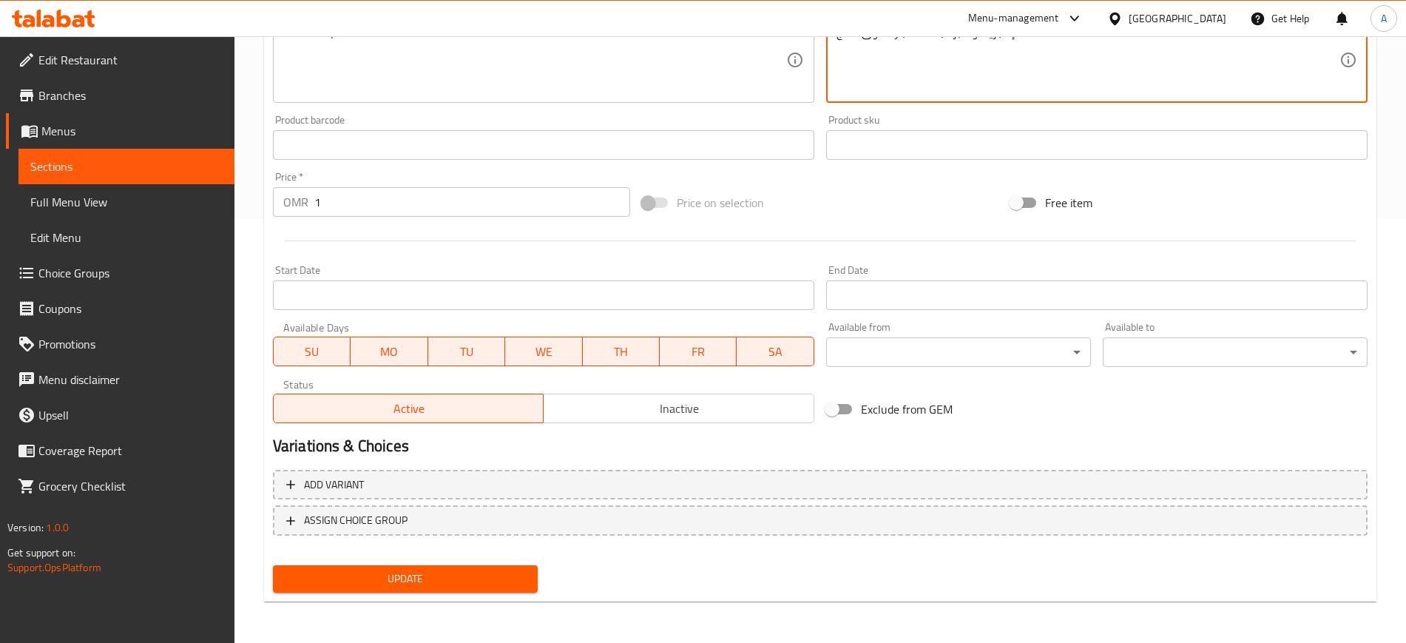
type textarea "إسبريسو مبرد بالماء البارد فوق الثلج"
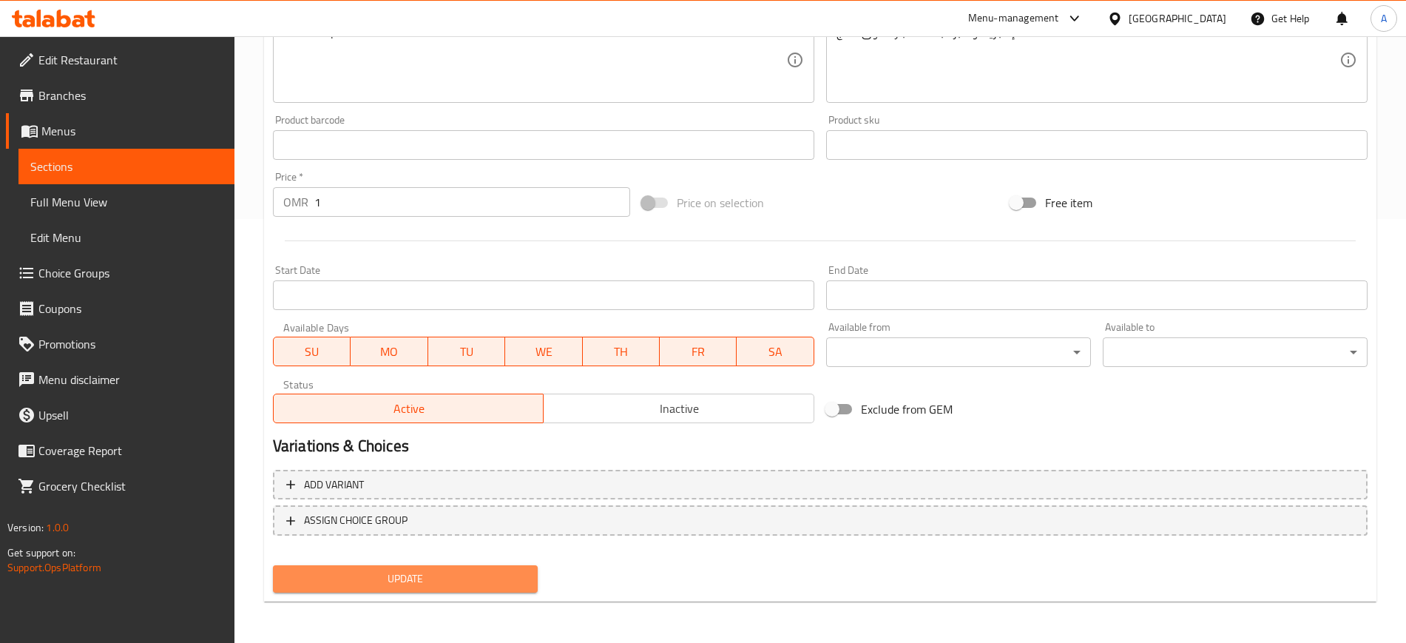
click at [401, 584] on span "Update" at bounding box center [405, 579] width 241 height 18
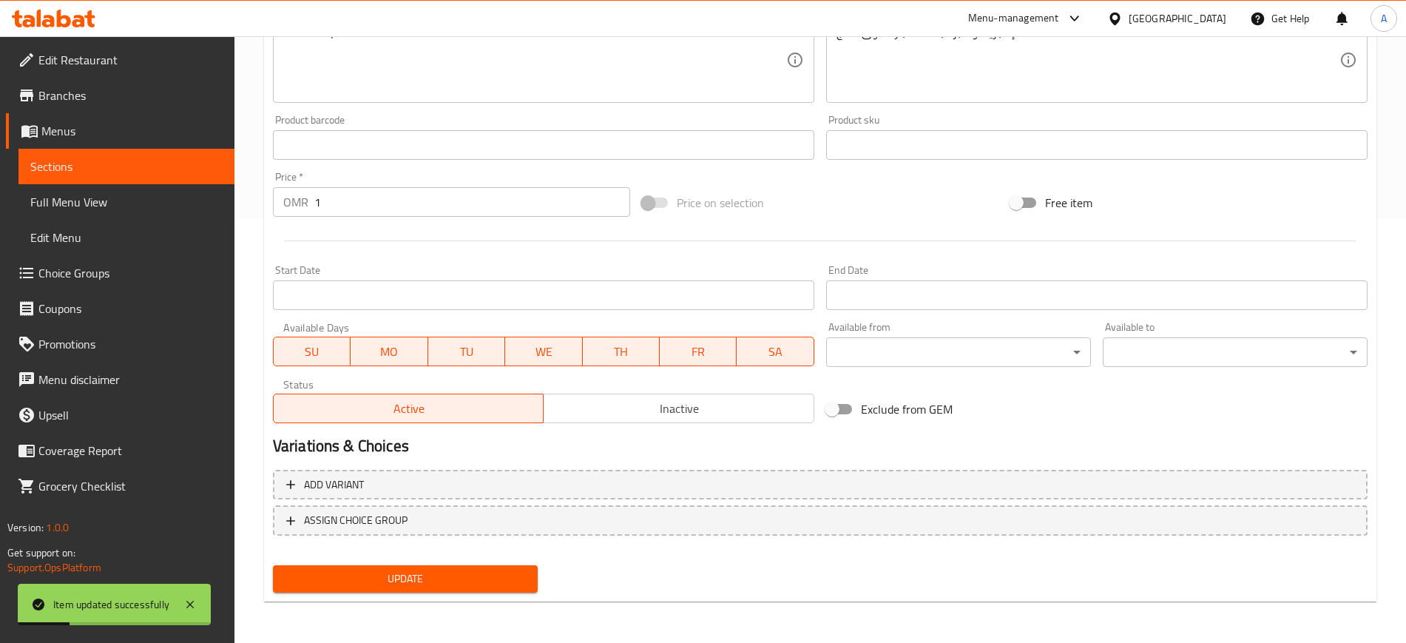
scroll to position [0, 0]
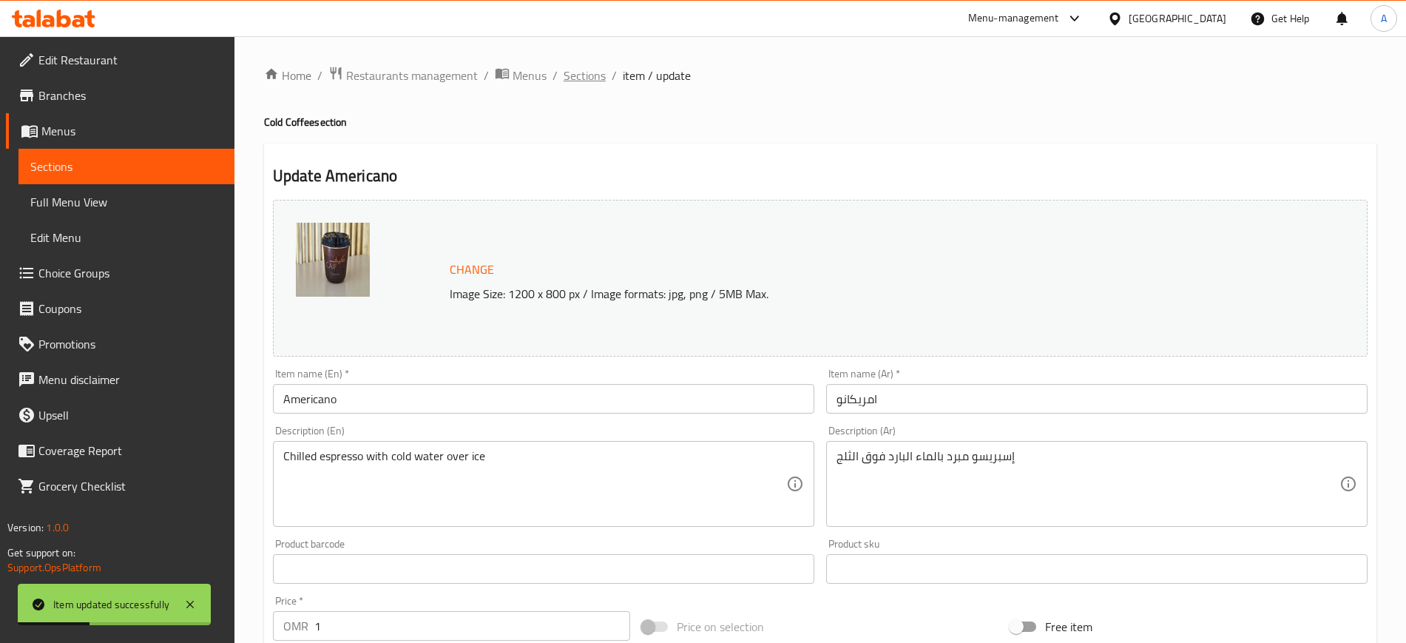
click at [594, 81] on span "Sections" at bounding box center [585, 76] width 42 height 18
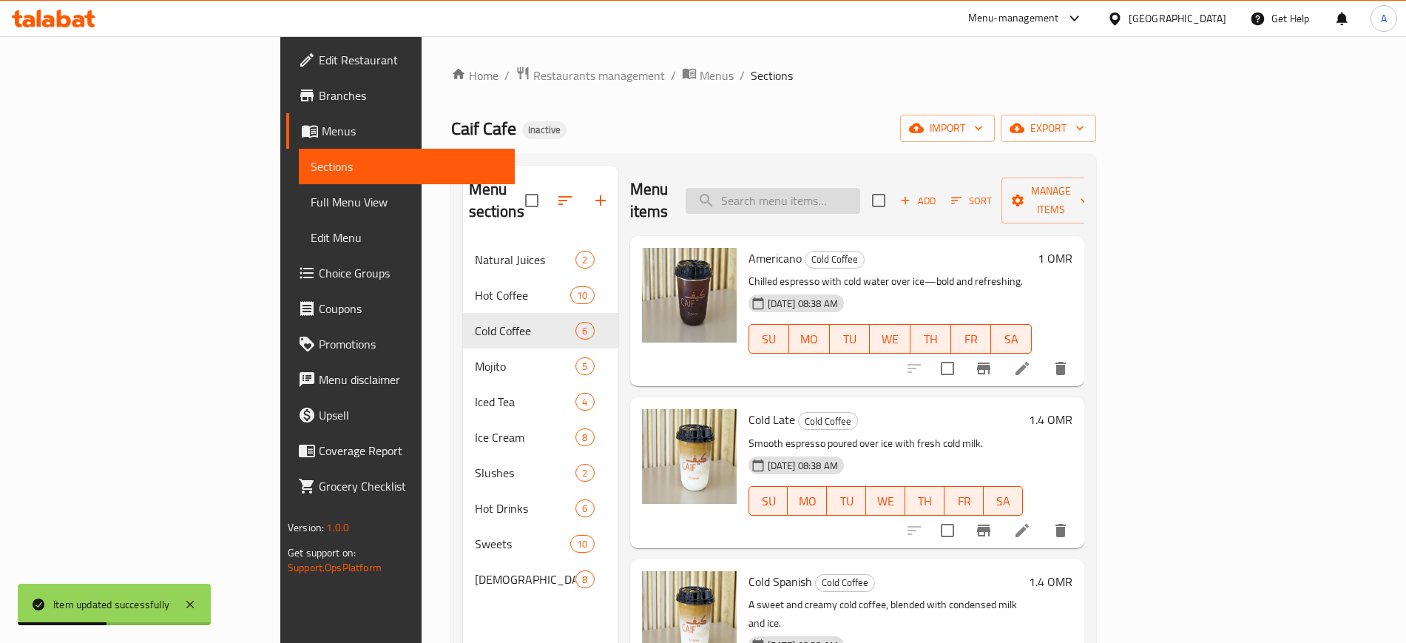
paste input "Sweet peach flavor paired with mint, lime, and soda—summer in a glass."
click at [832, 188] on input "Sweet peach flavor paired with mint, lime, and soda—summer in a glass." at bounding box center [773, 201] width 175 height 26
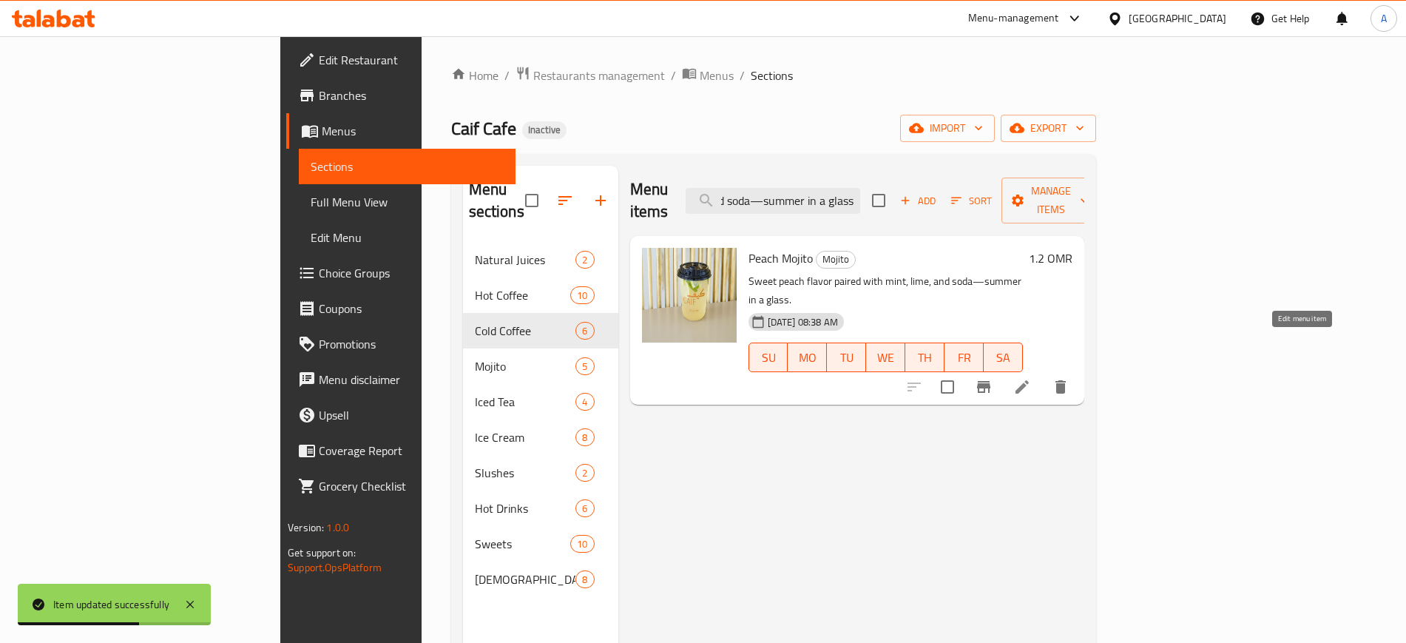
type input "Sweet peach flavor paired with mint, lime, and soda—summer in a glass."
click at [1029, 380] on icon at bounding box center [1022, 386] width 13 height 13
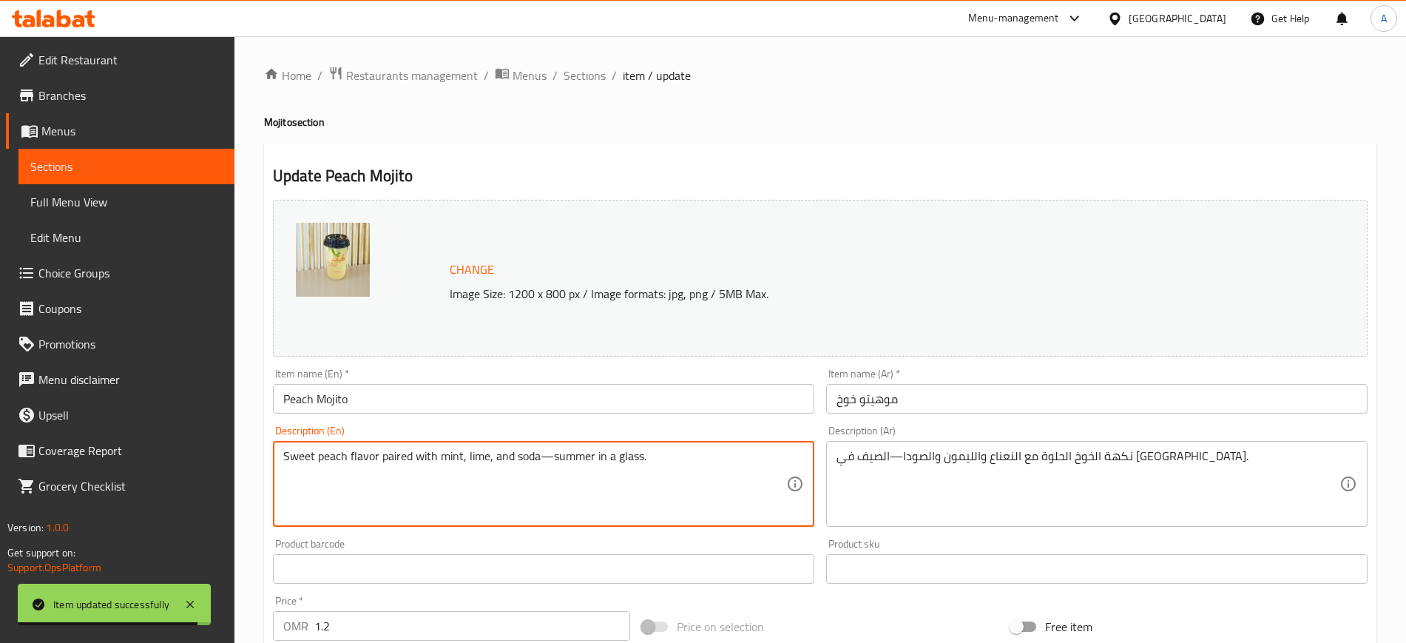
drag, startPoint x: 542, startPoint y: 454, endPoint x: 976, endPoint y: 434, distance: 434.8
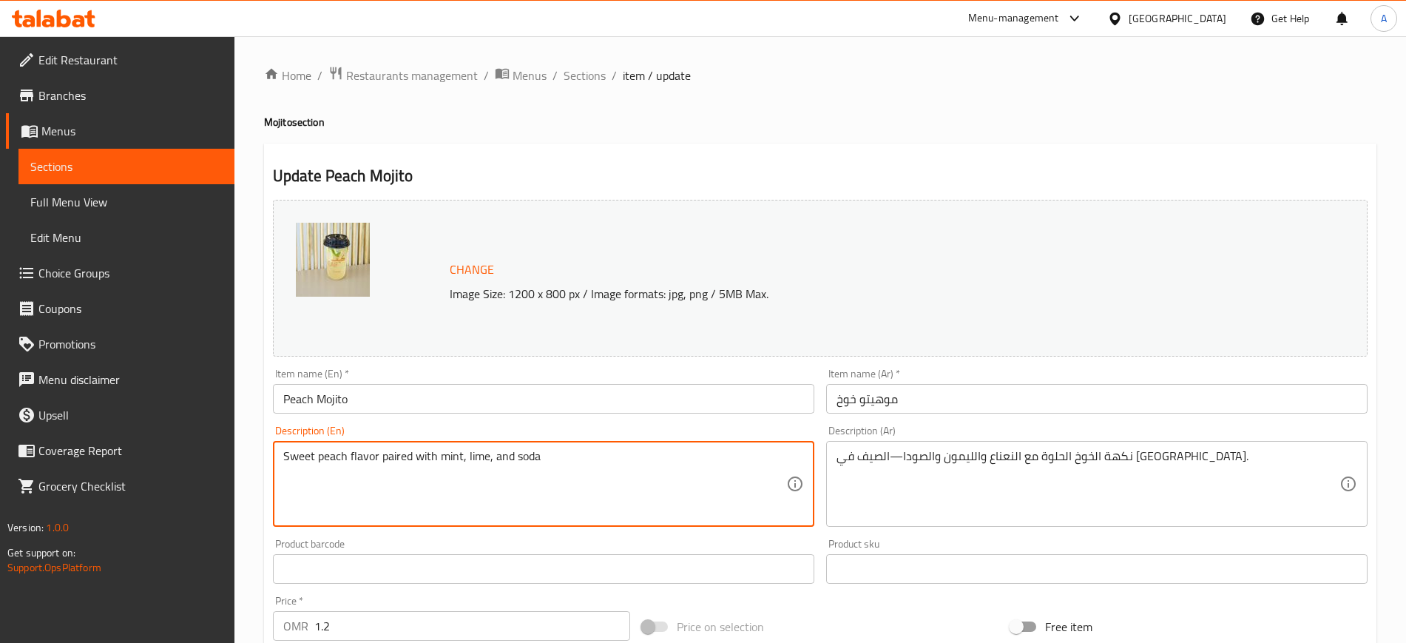
type textarea "Sweet peach flavor paired with mint, lime, and soda"
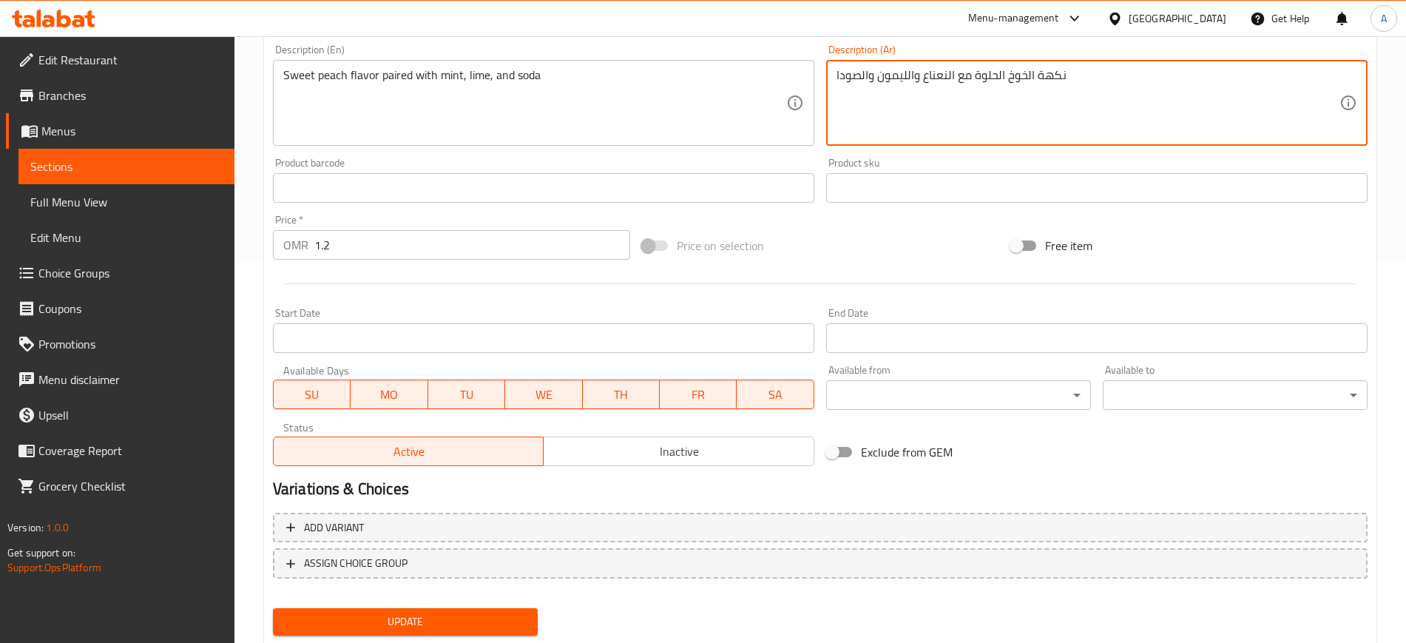
scroll to position [424, 0]
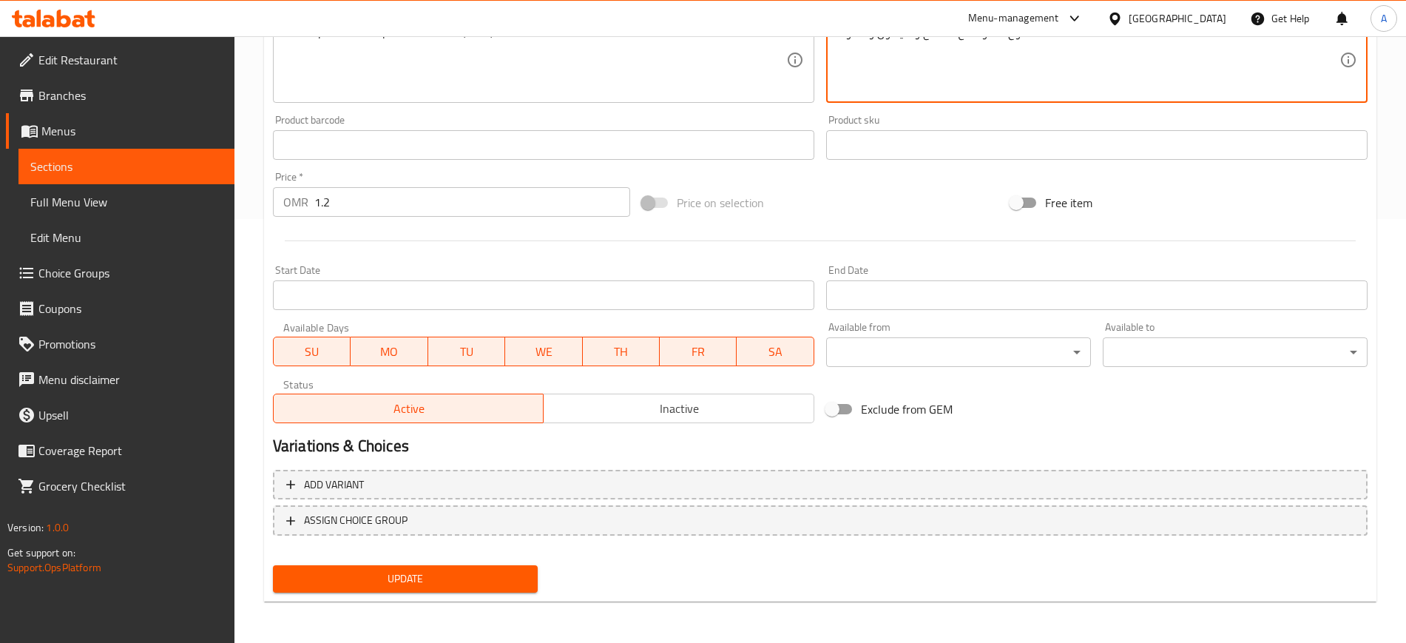
type textarea "نكهة الخوخ الحلوة مع النعناع والليمون والصودا"
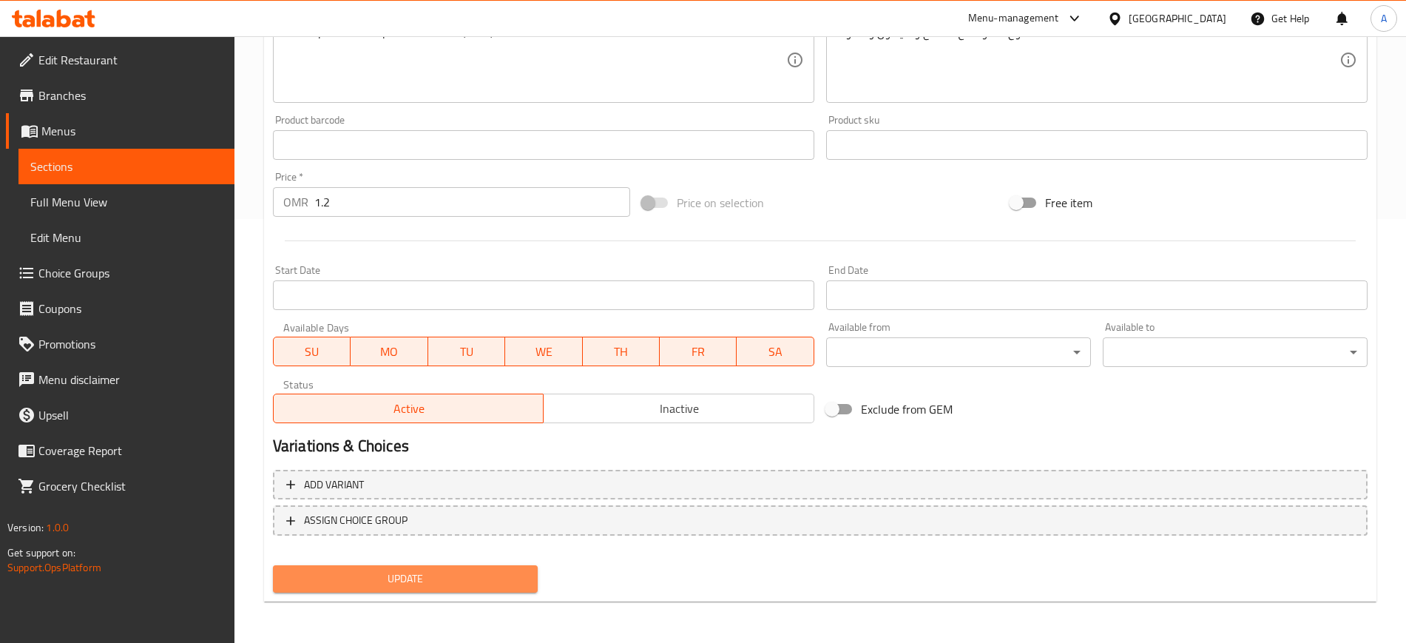
click at [425, 578] on span "Update" at bounding box center [405, 579] width 241 height 18
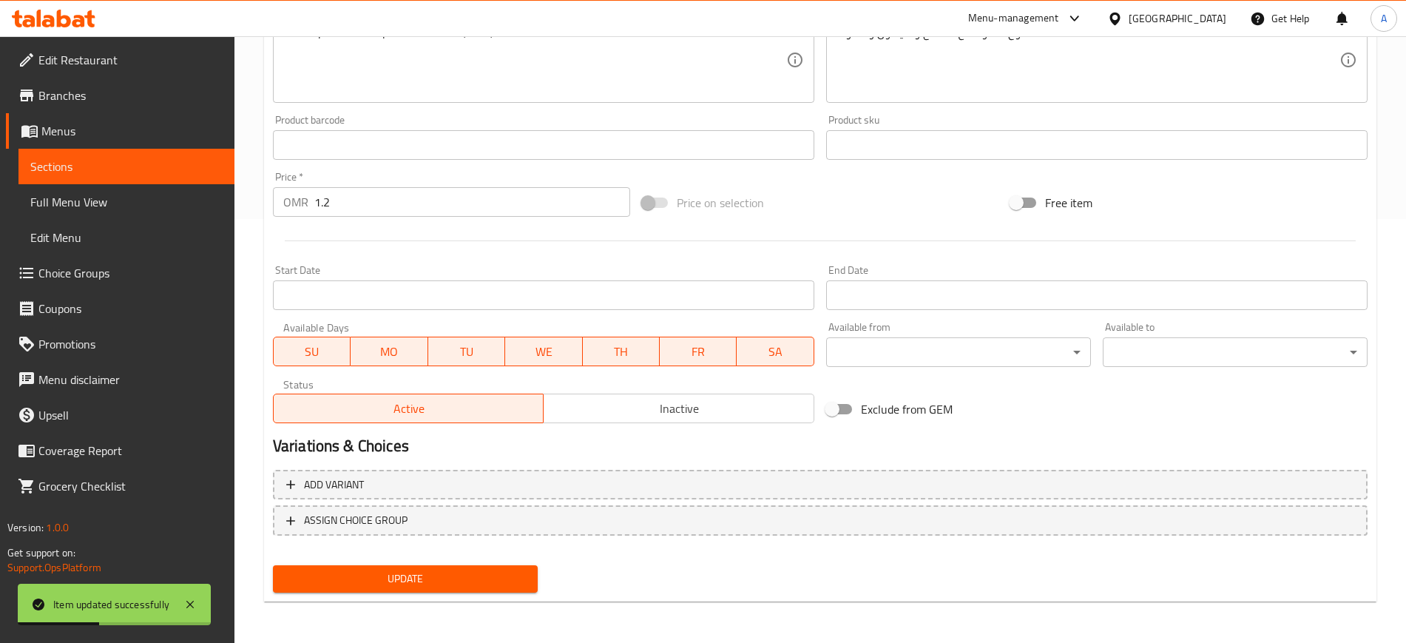
scroll to position [0, 0]
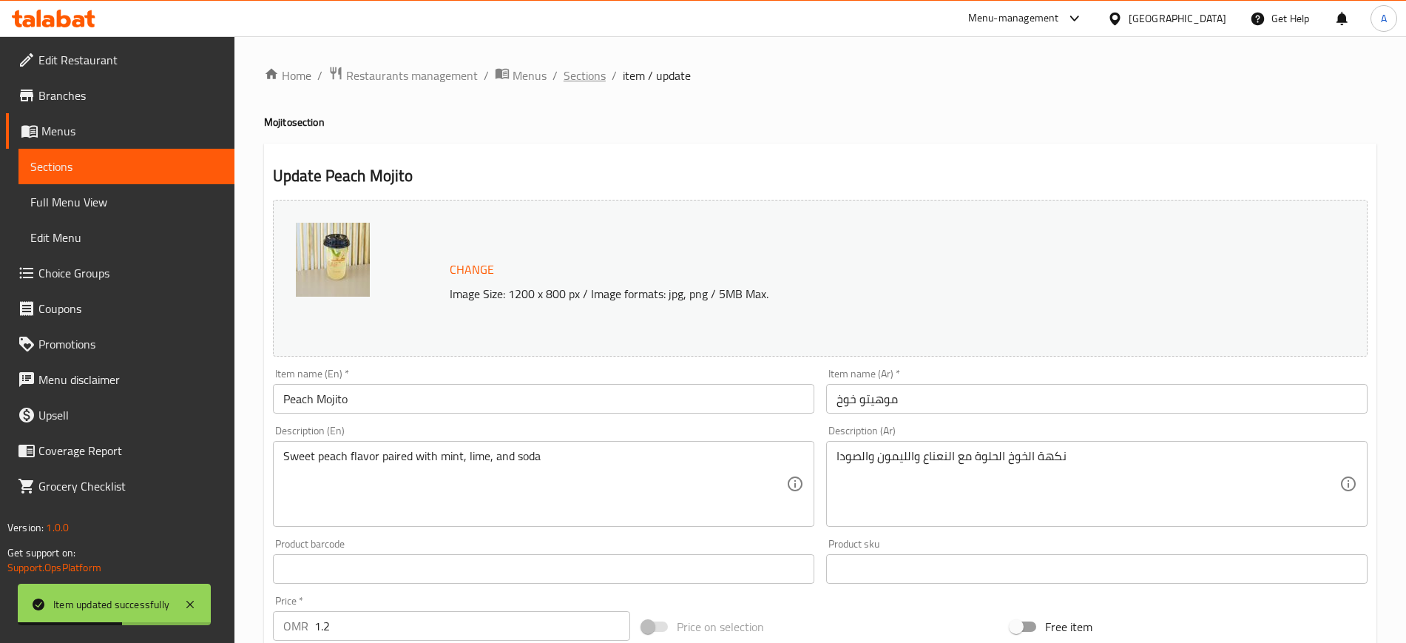
click at [579, 72] on span "Sections" at bounding box center [585, 76] width 42 height 18
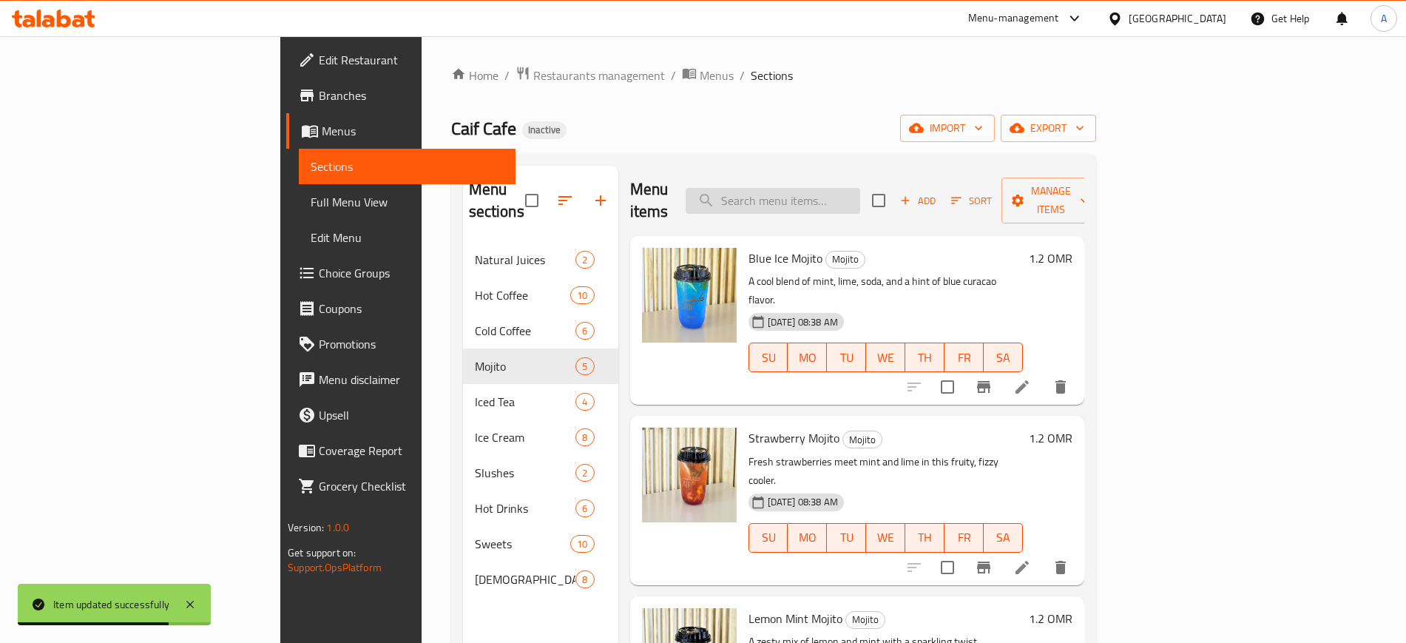
click at [855, 192] on input "search" at bounding box center [773, 201] width 175 height 26
paste input "for serious chocolate lovers."
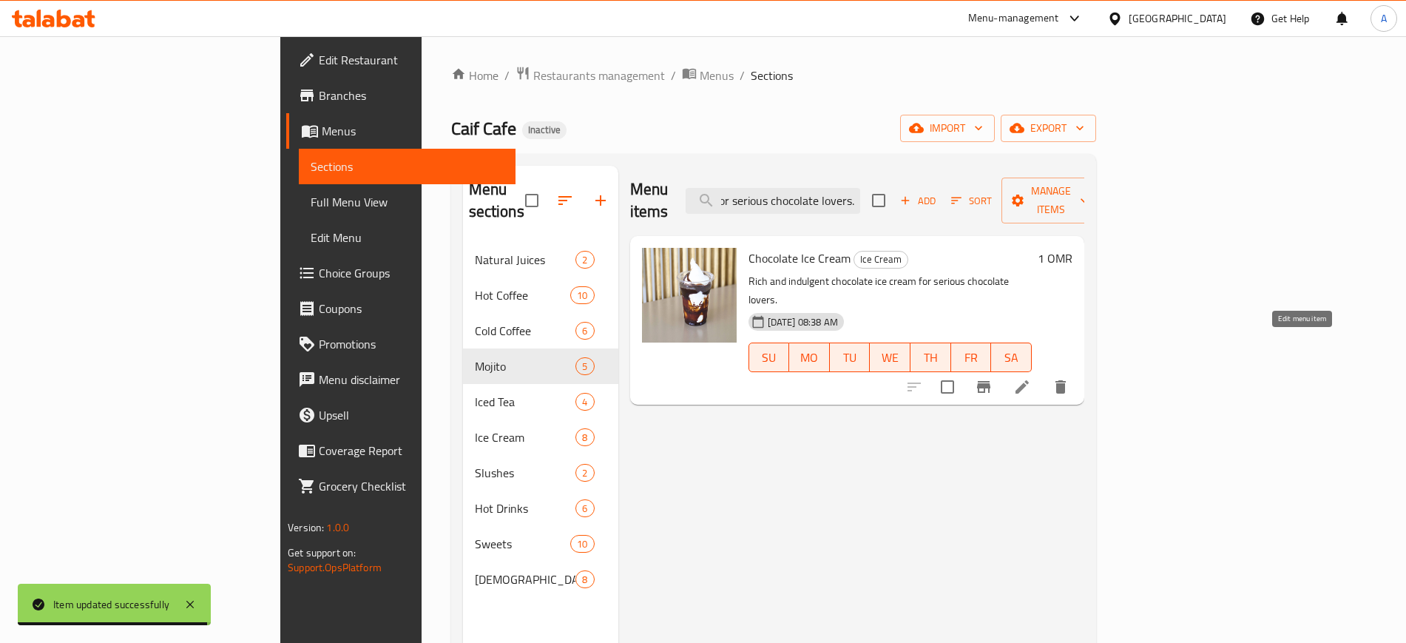
type input "for serious chocolate lovers."
click at [1031, 378] on icon at bounding box center [1023, 387] width 18 height 18
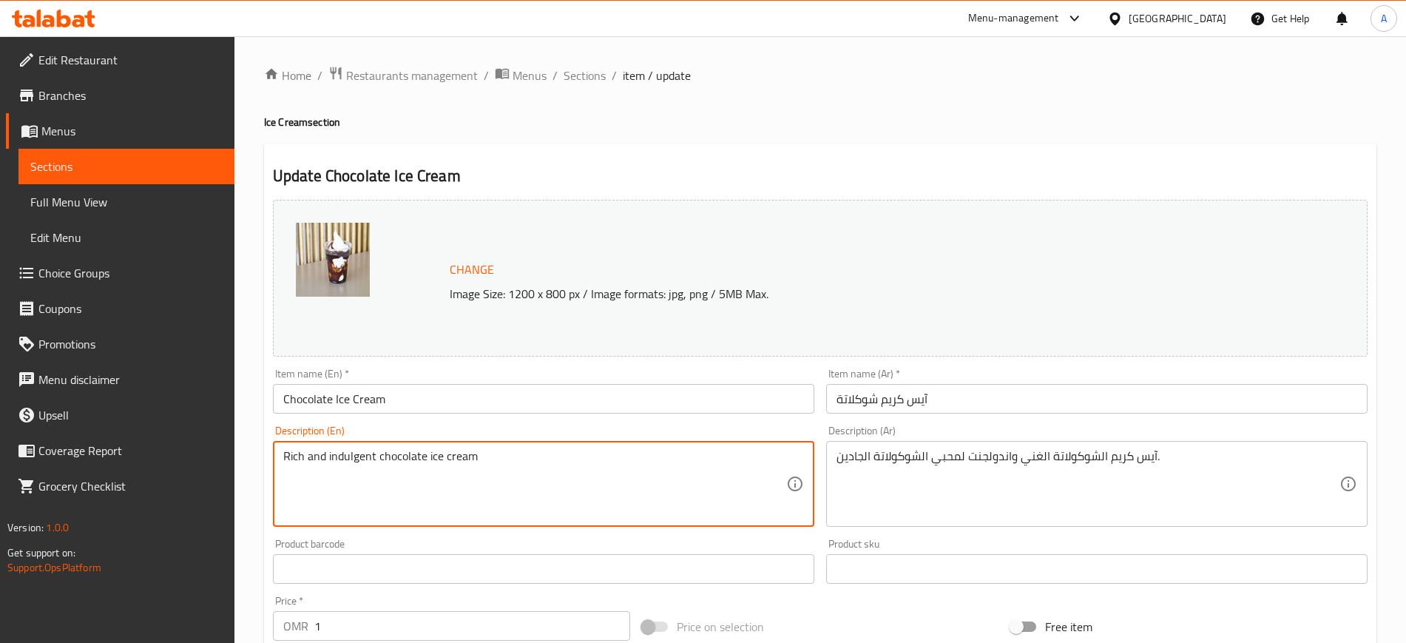
type textarea "Rich and indulgent chocolate ice cream"
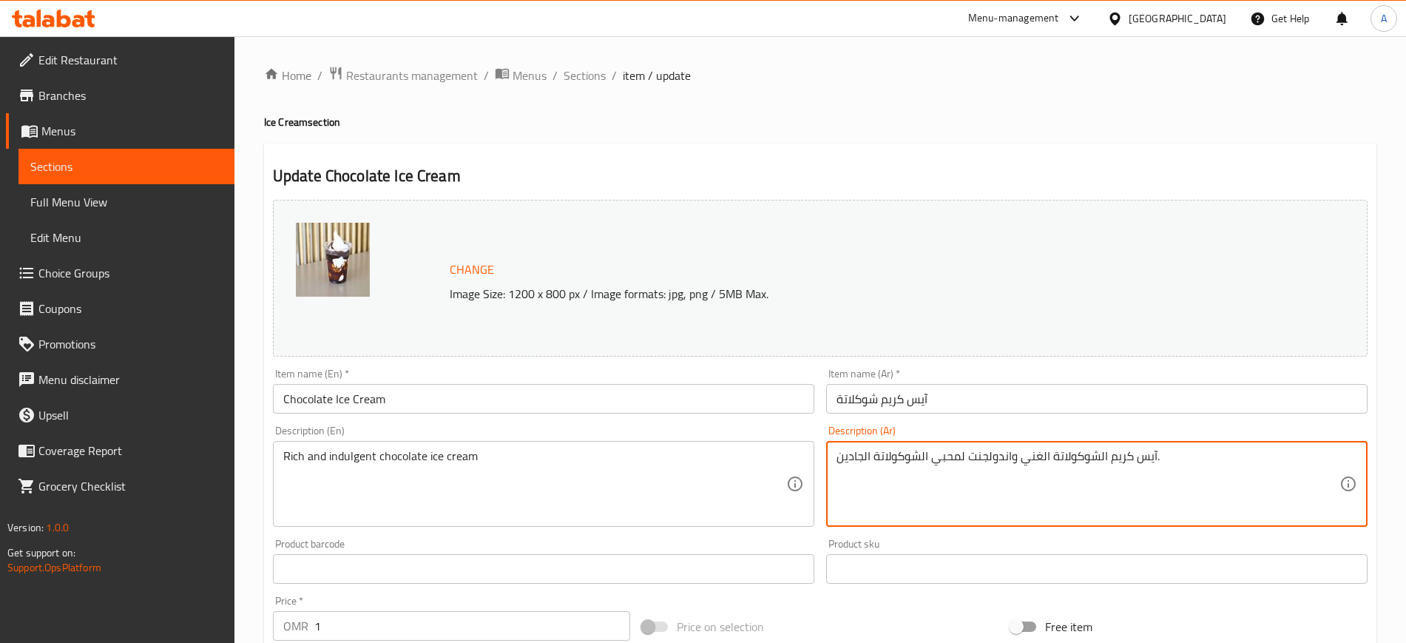
drag, startPoint x: 966, startPoint y: 456, endPoint x: 724, endPoint y: 451, distance: 242.7
click at [724, 451] on div "Change Image Size: 1200 x 800 px / Image formats: jpg, png / 5MB Max. Item name…" at bounding box center [820, 523] width 1107 height 659
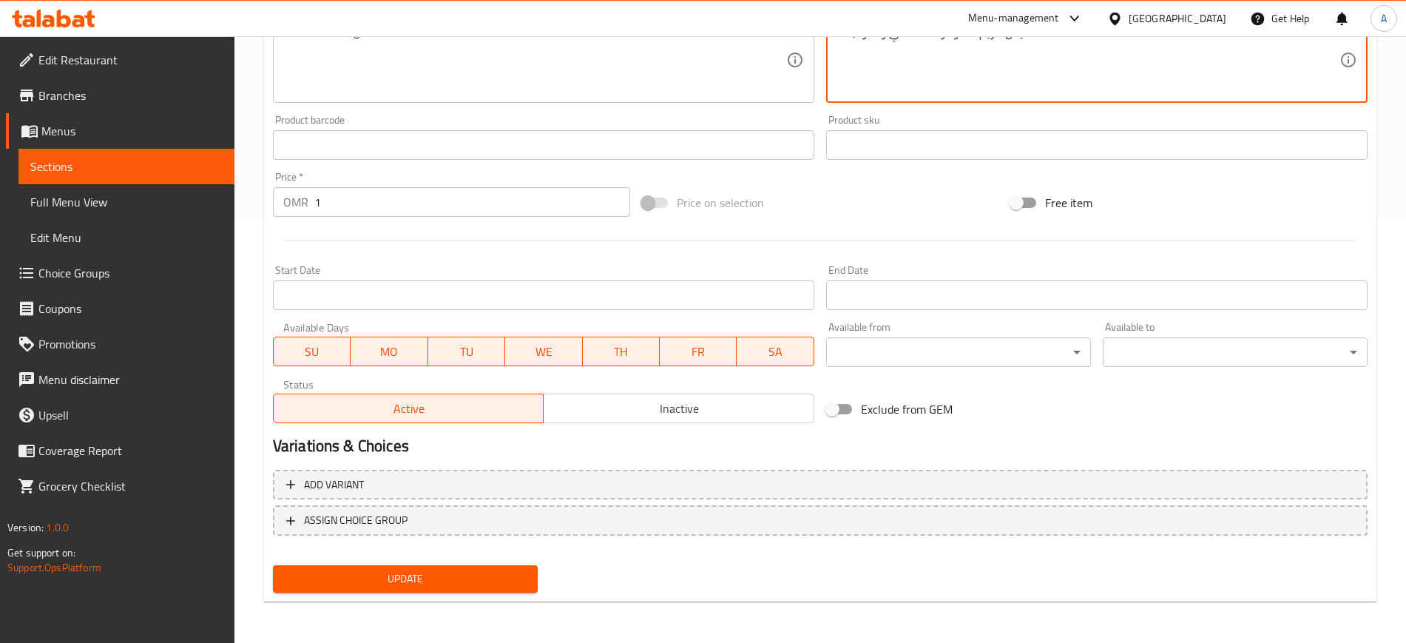
type textarea "آيس كريم الشوكولاتة الغني واندولجنت."
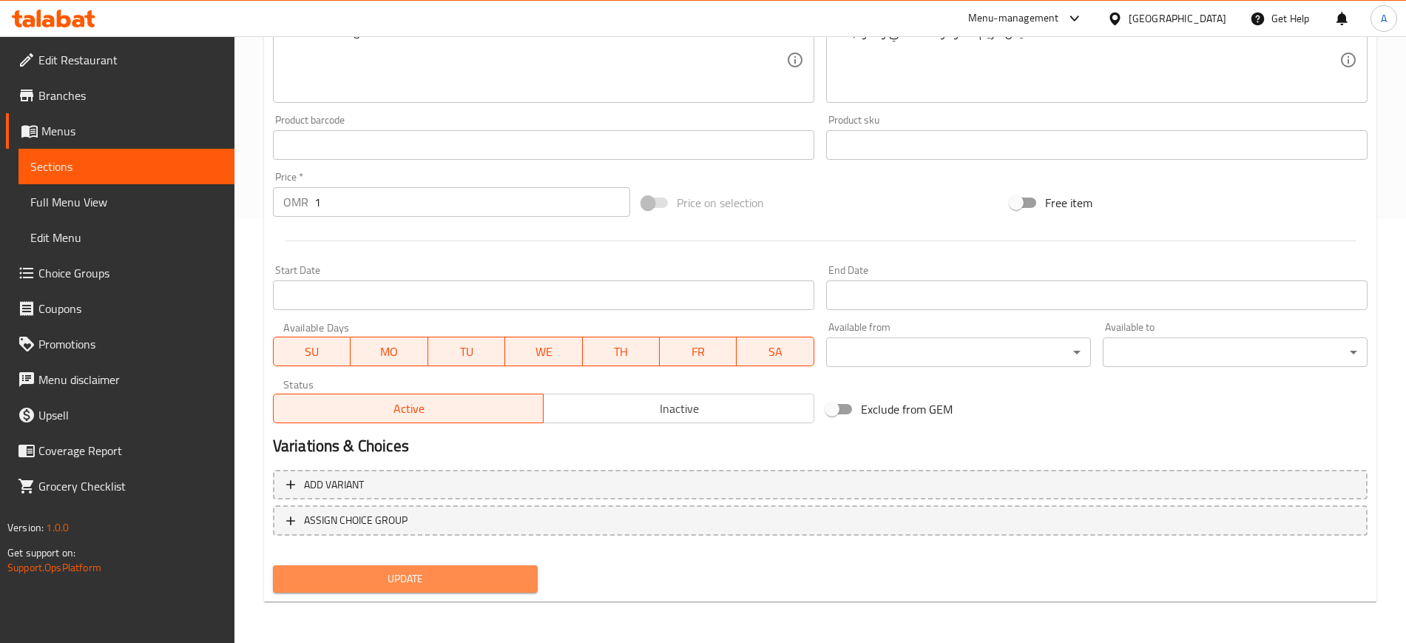
click at [405, 575] on span "Update" at bounding box center [405, 579] width 241 height 18
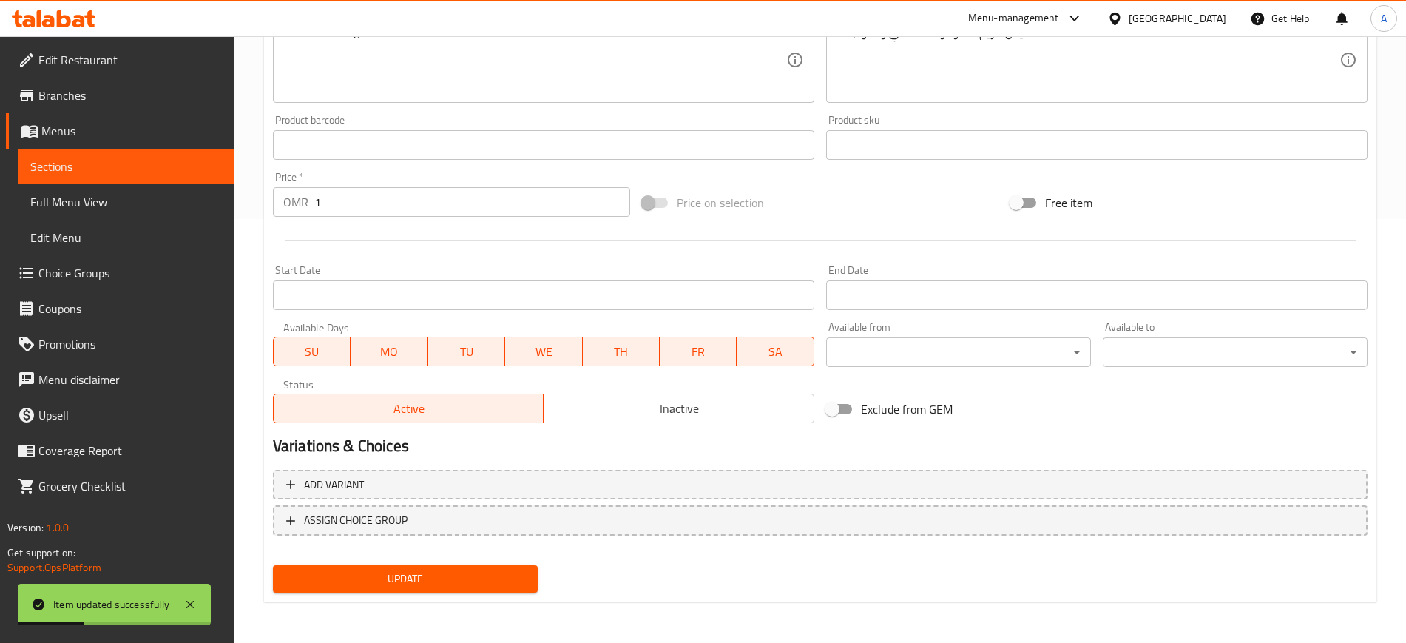
scroll to position [0, 0]
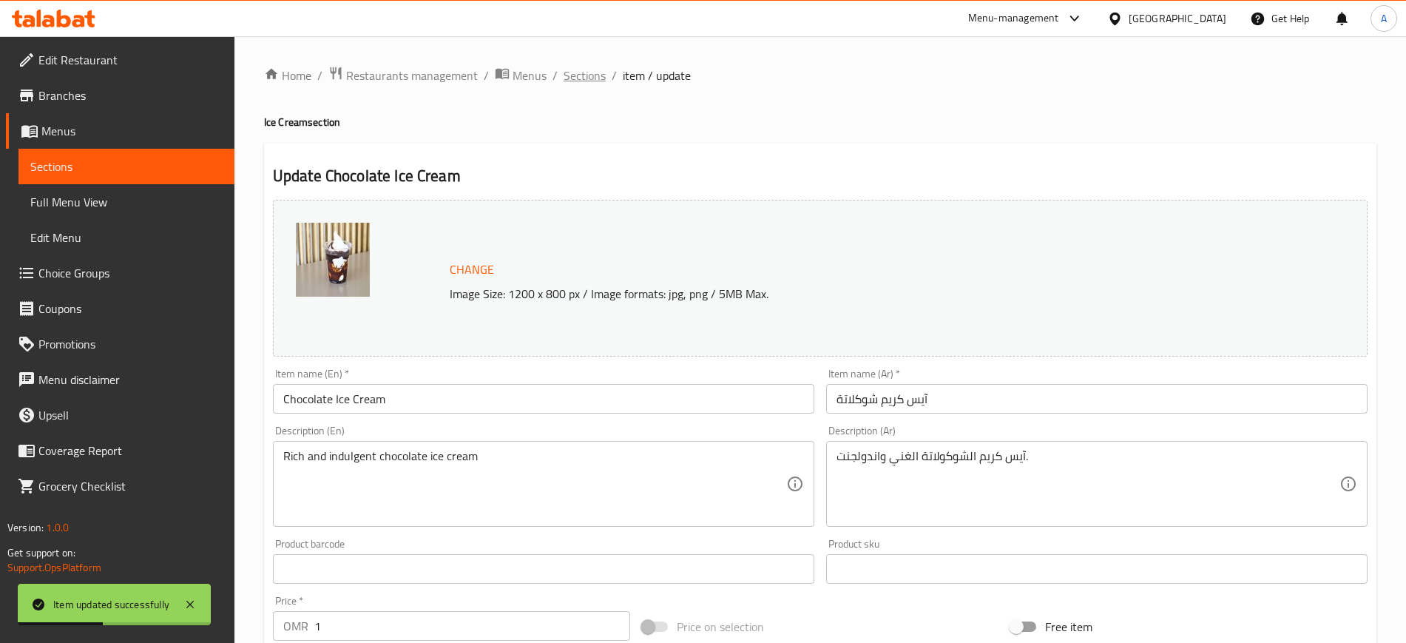
click at [590, 77] on span "Sections" at bounding box center [585, 76] width 42 height 18
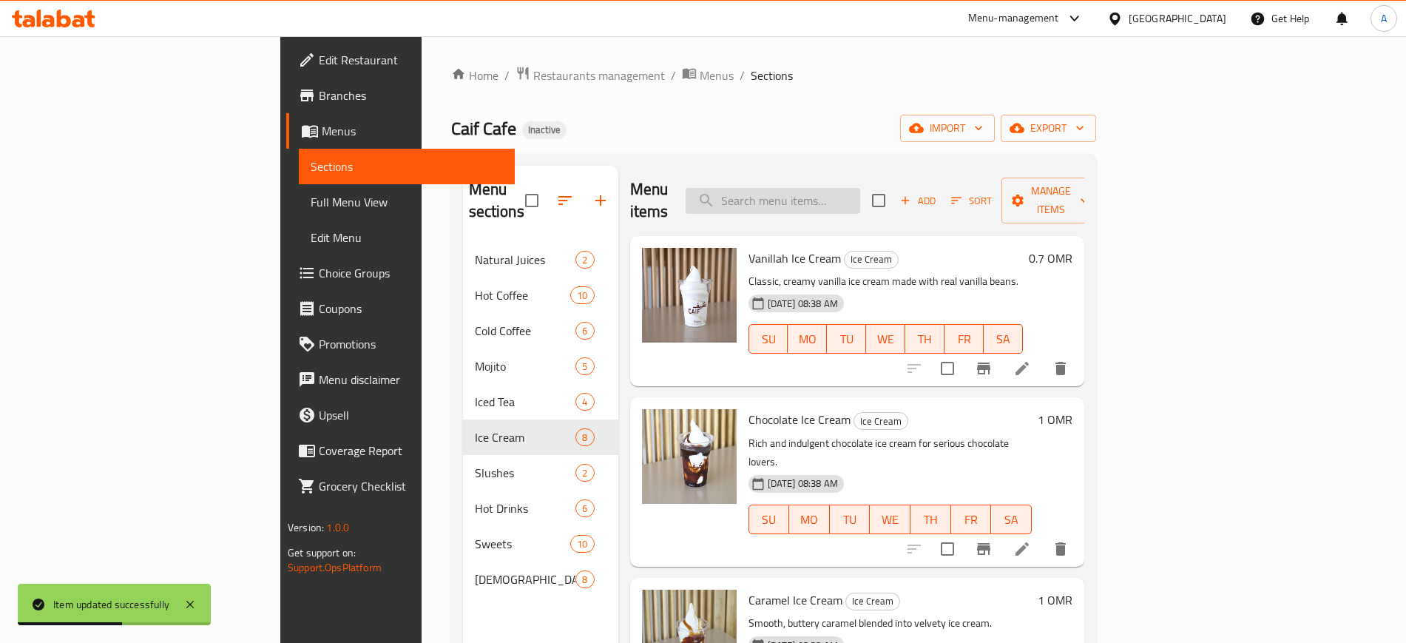
paste input "Espresso poured over a scoop of vanilla ice cream—bittersweet and bold."
click at [846, 188] on input "Espresso poured over a scoop of vanilla ice cream—bittersweet and bold." at bounding box center [773, 201] width 175 height 26
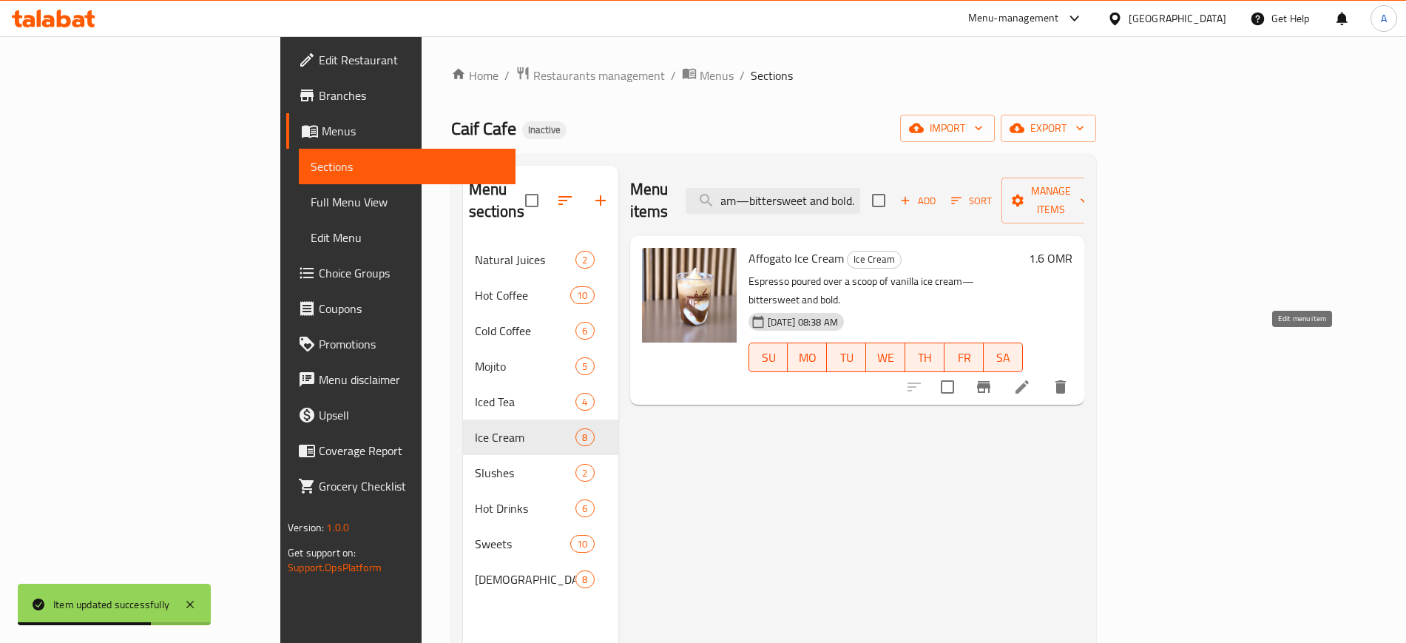
type input "Espresso poured over a scoop of vanilla ice cream—bittersweet and bold."
click at [1031, 378] on icon at bounding box center [1023, 387] width 18 height 18
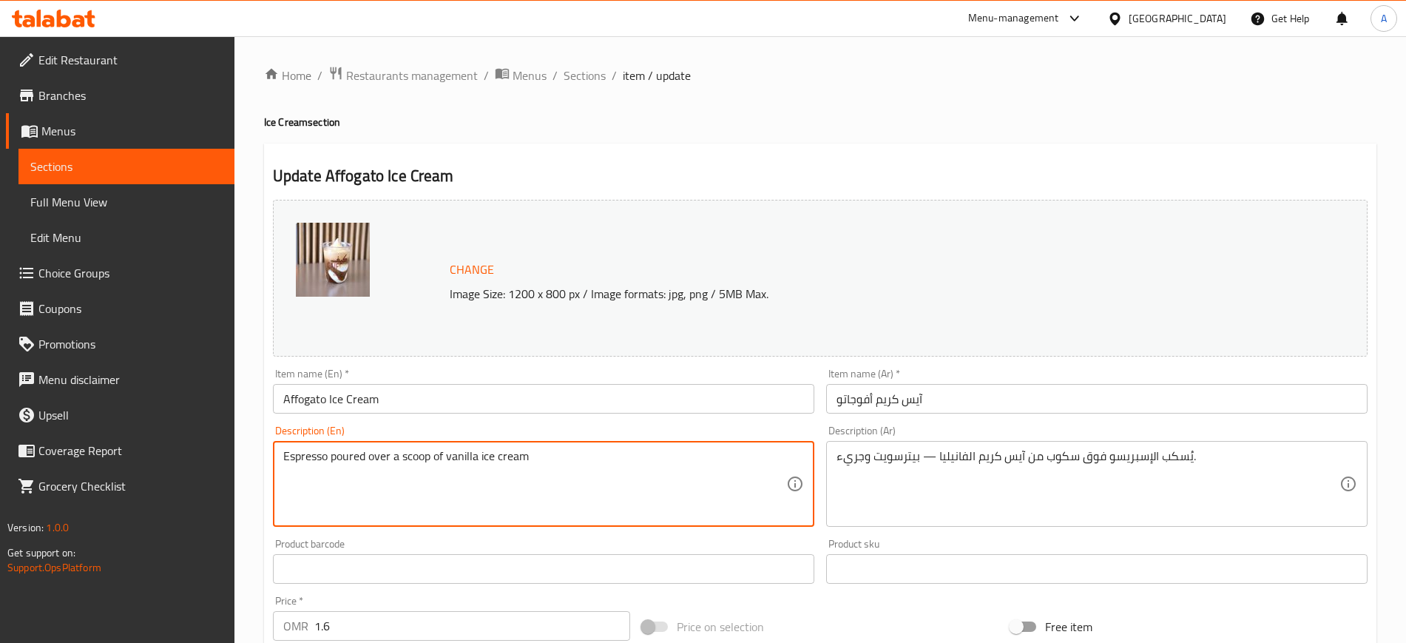
type textarea "Espresso poured over a scoop of vanilla ice cream"
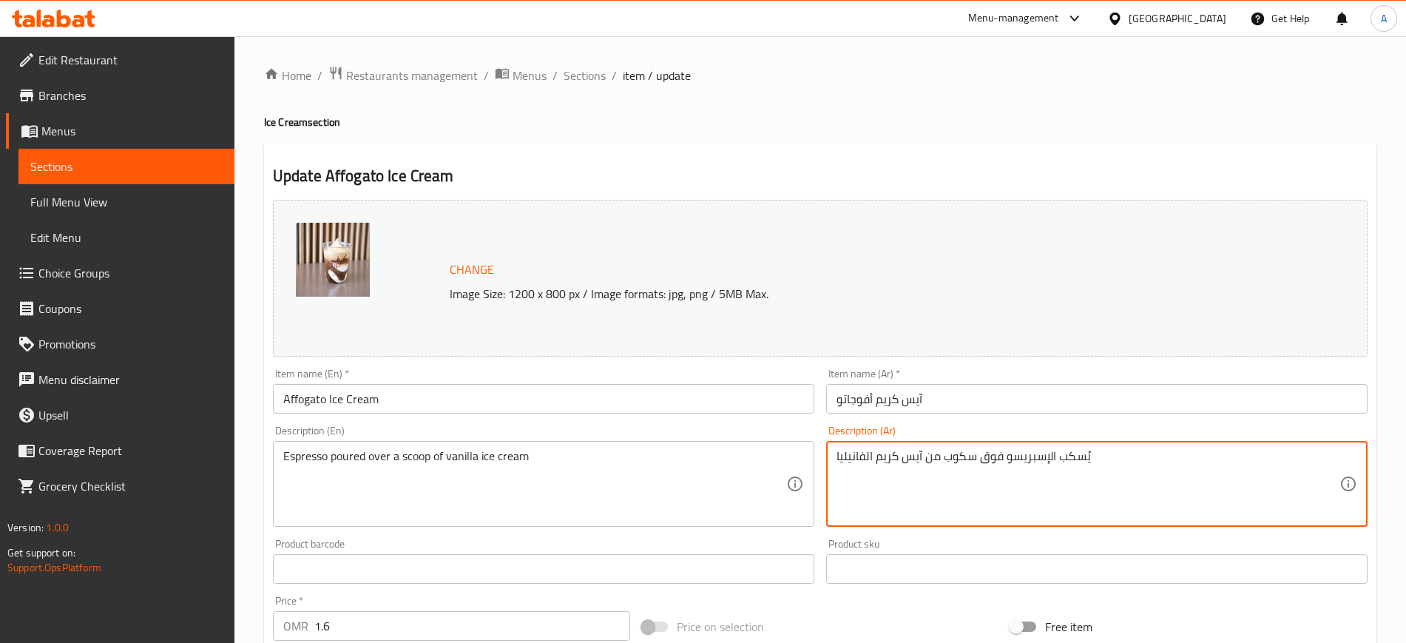
scroll to position [424, 0]
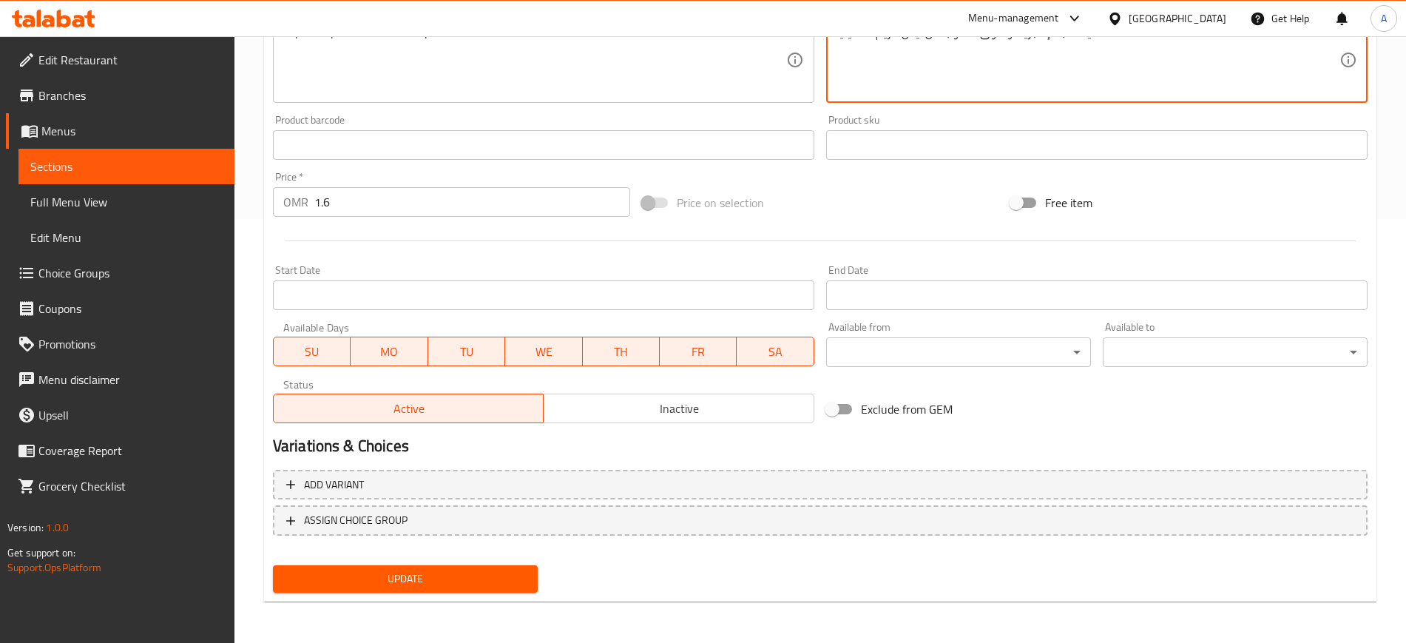
type textarea "يُسكب الإسبريسو فوق سكوب من آيس كريم الفانيليا"
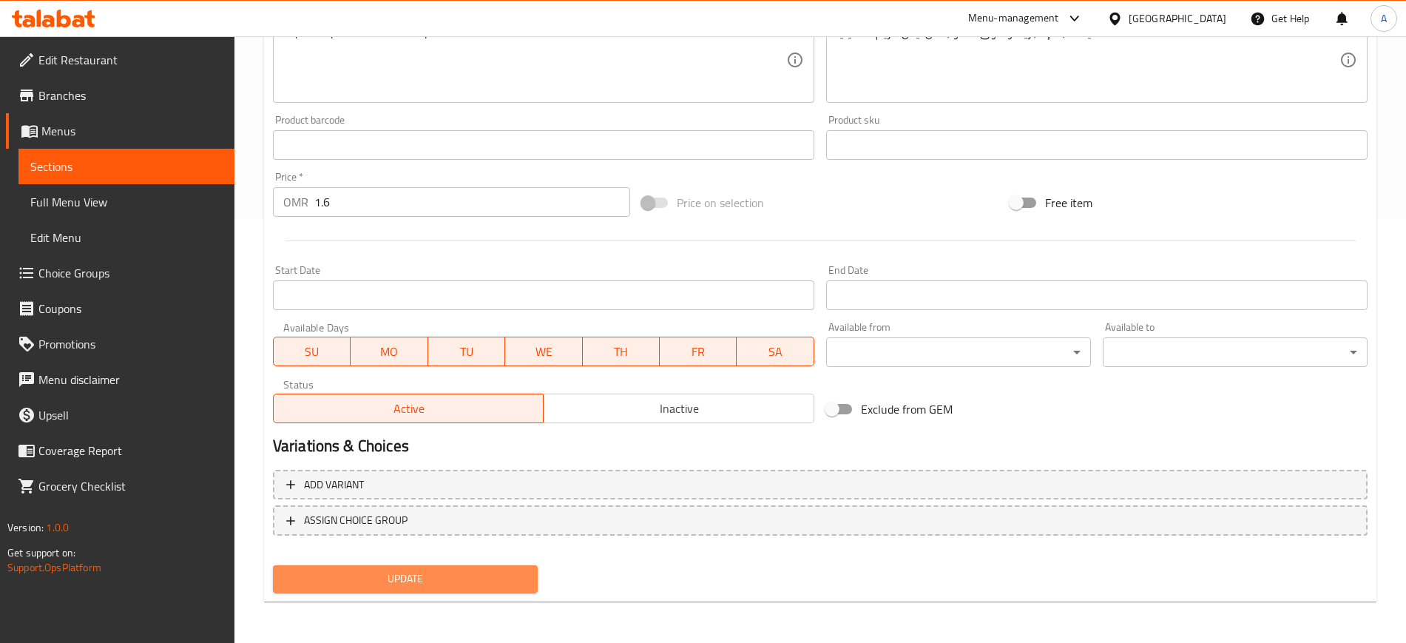
click at [405, 576] on span "Update" at bounding box center [405, 579] width 241 height 18
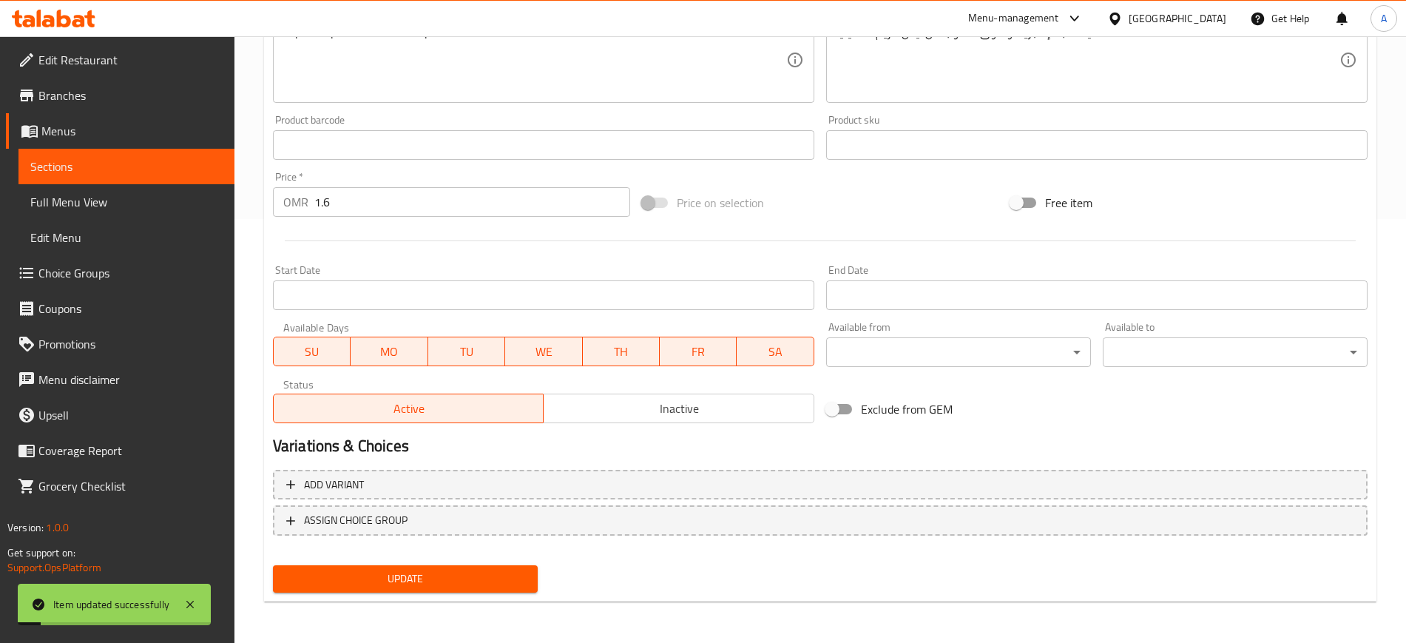
scroll to position [0, 0]
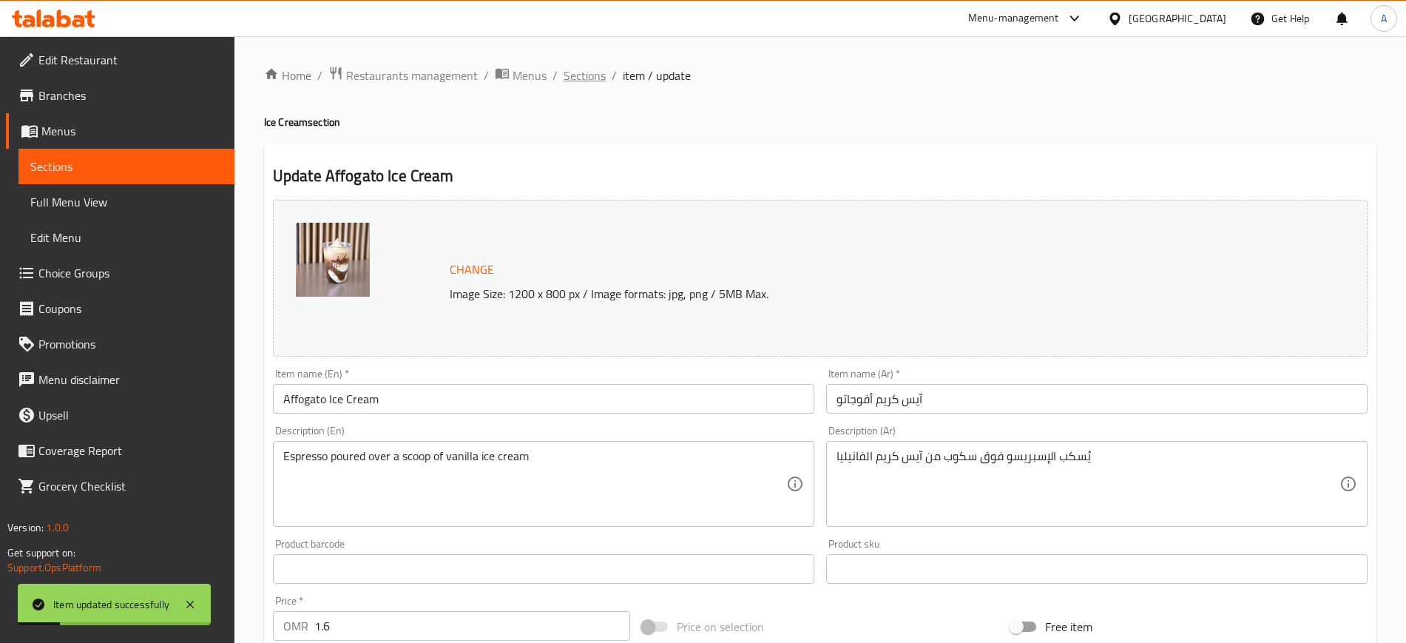
click at [576, 73] on span "Sections" at bounding box center [585, 76] width 42 height 18
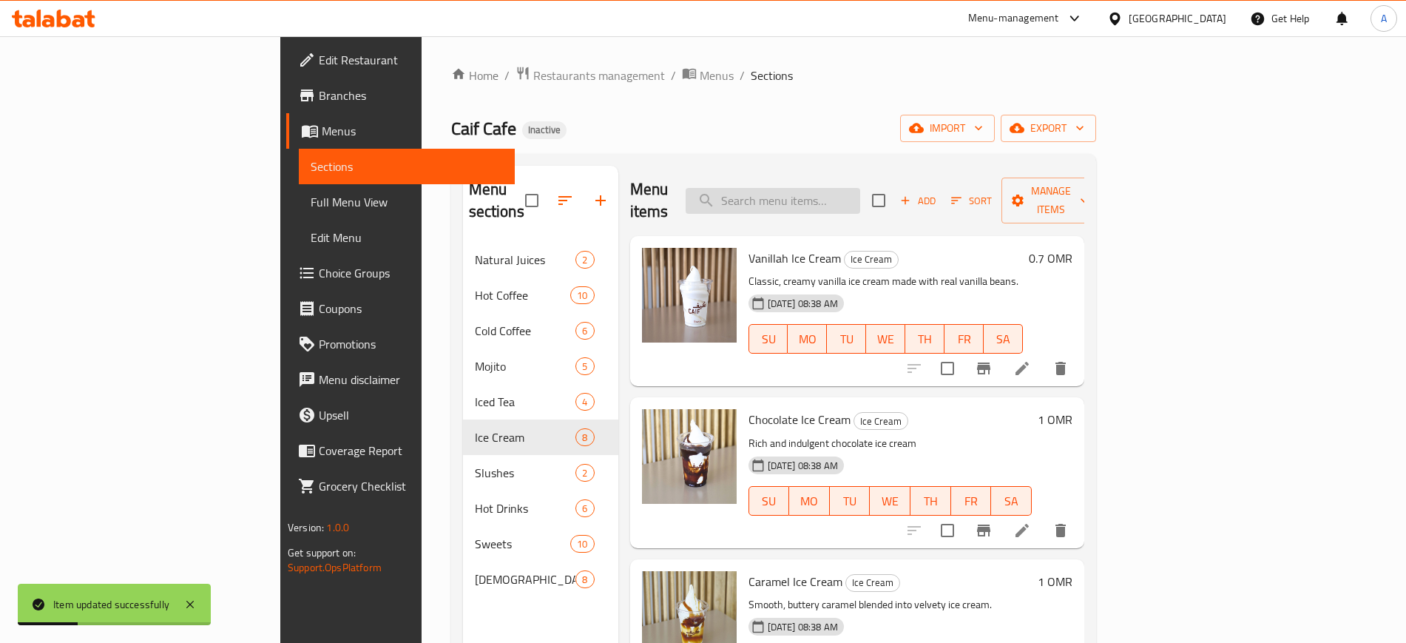
paste input "—vibrant and invigorating."
click at [838, 188] on input "—vibrant and invigorating." at bounding box center [773, 201] width 175 height 26
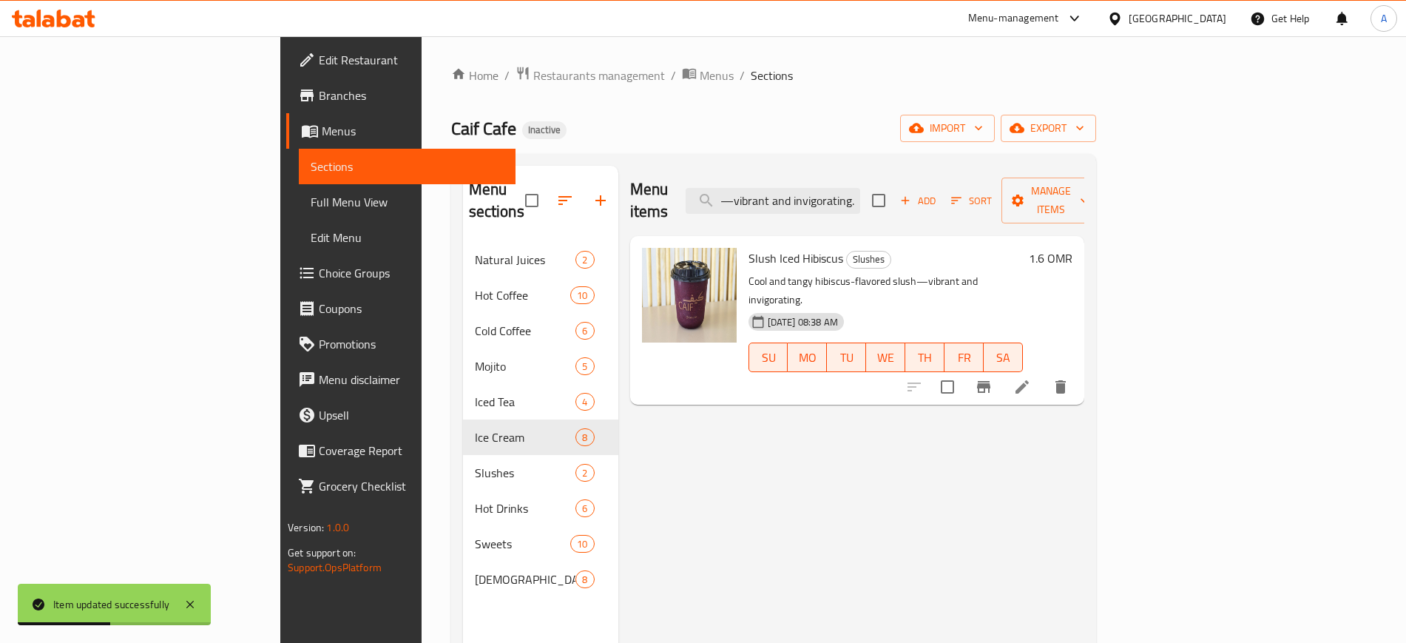
type input "—vibrant and invigorating."
click at [1043, 374] on li at bounding box center [1022, 387] width 41 height 27
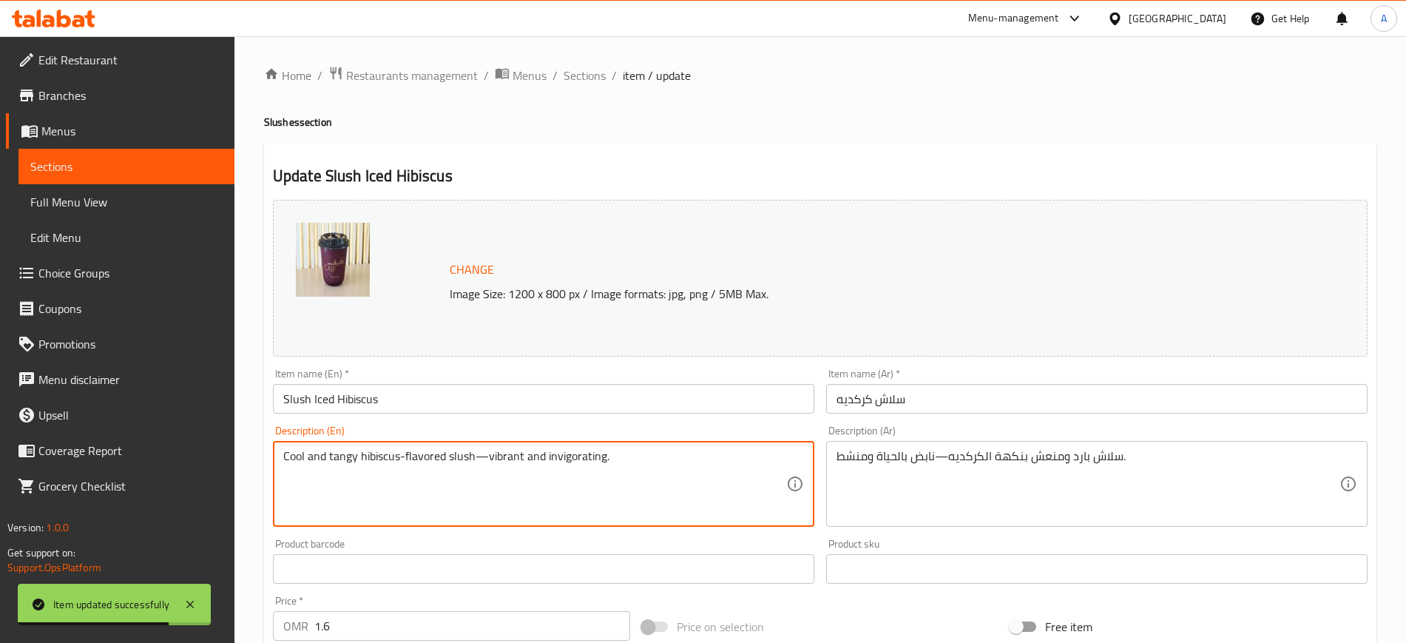
drag, startPoint x: 474, startPoint y: 458, endPoint x: 759, endPoint y: 447, distance: 285.1
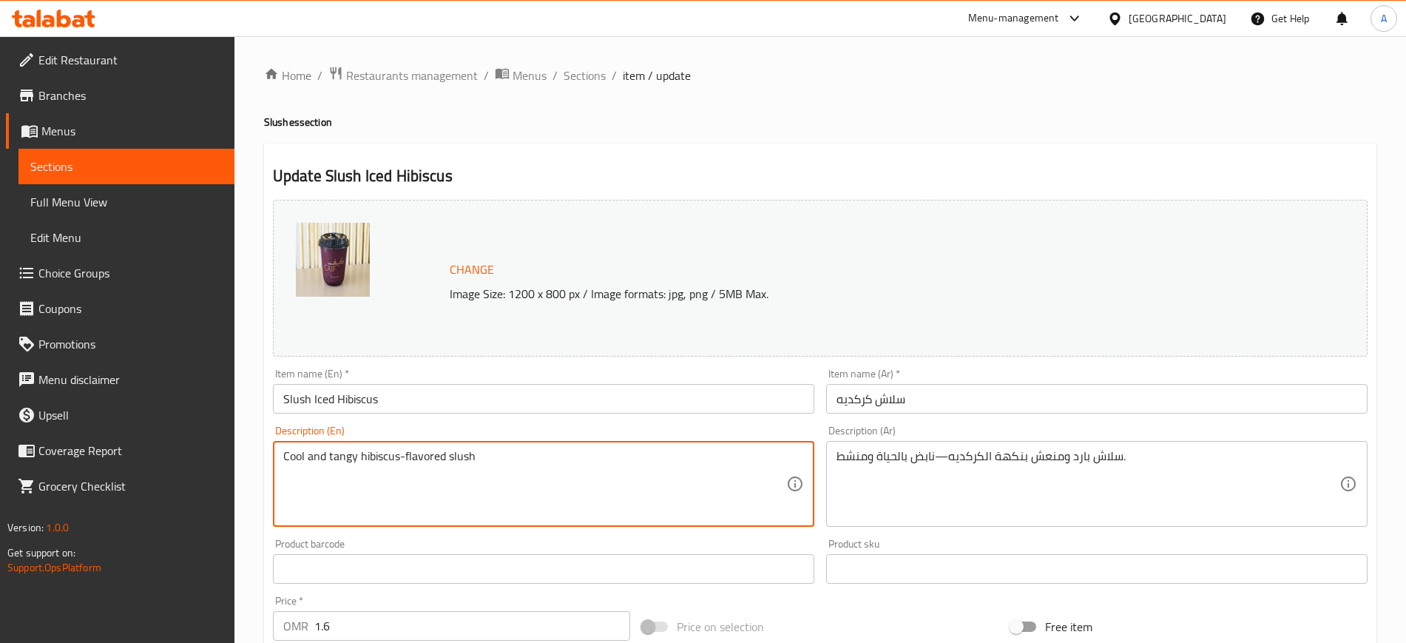
type textarea "Cool and tangy hibiscus-flavored slush"
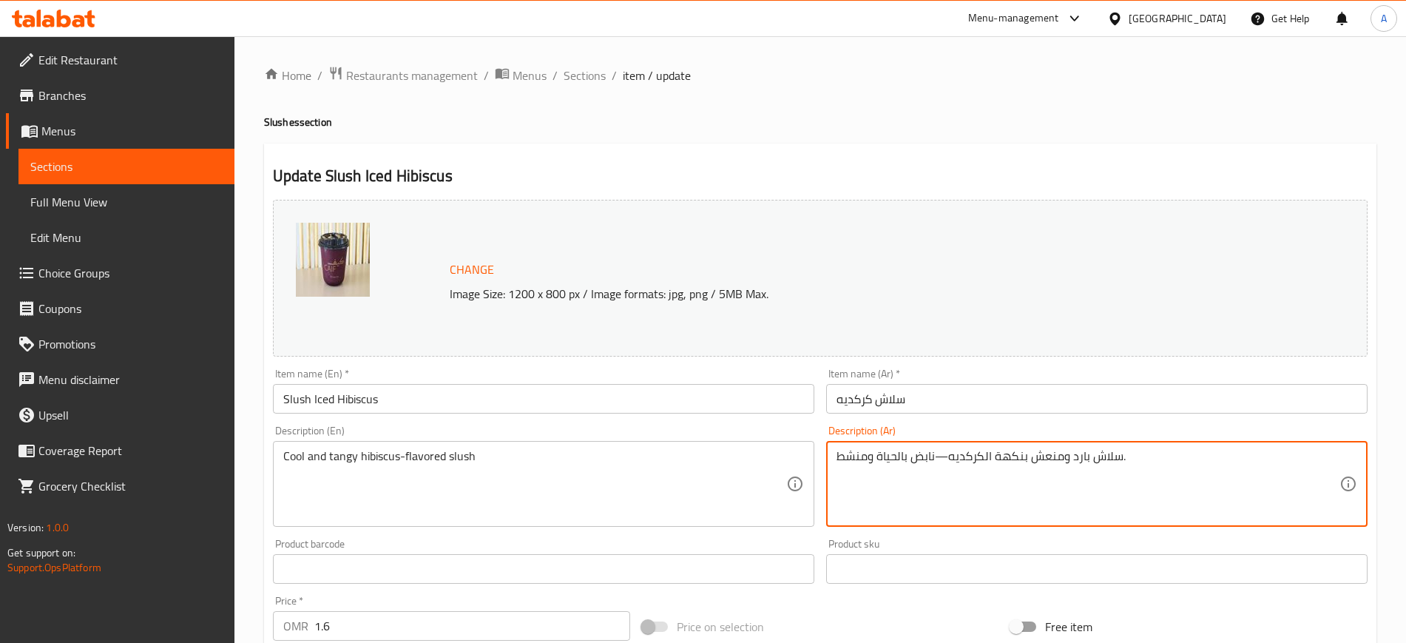
drag, startPoint x: 949, startPoint y: 451, endPoint x: 796, endPoint y: 456, distance: 153.2
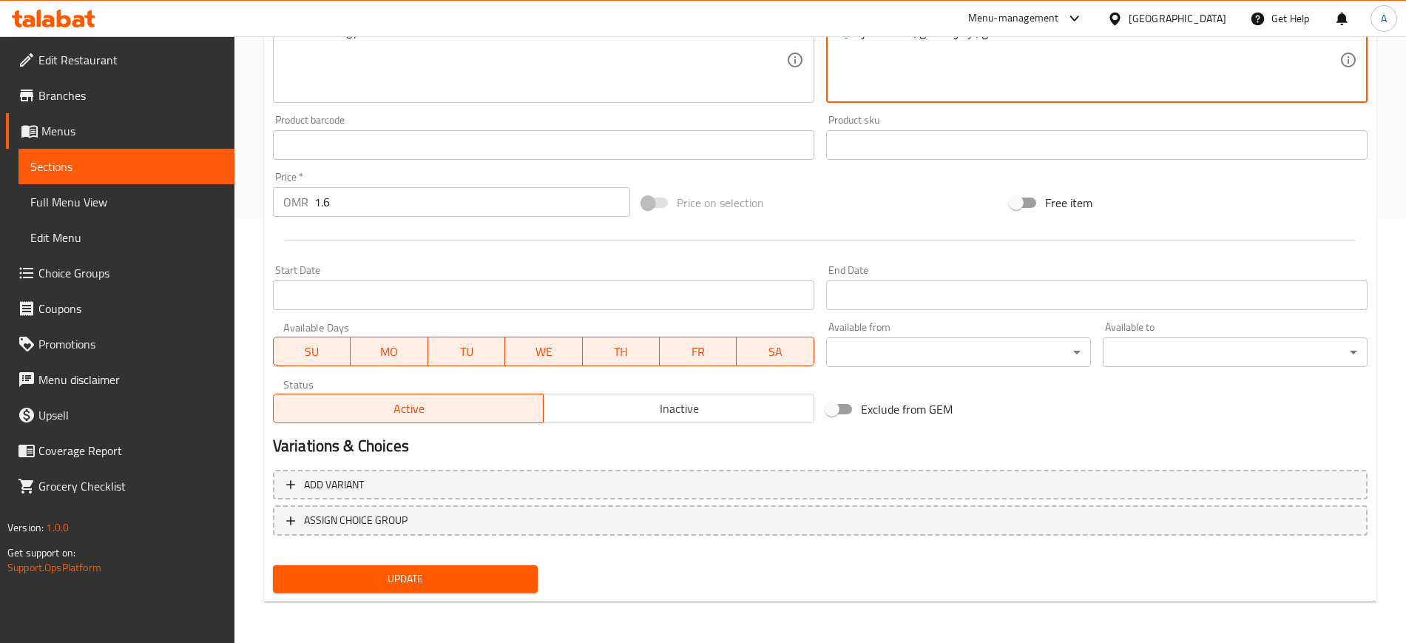
type textarea "سلاش بارد ومنعش بنكهة الكركديه."
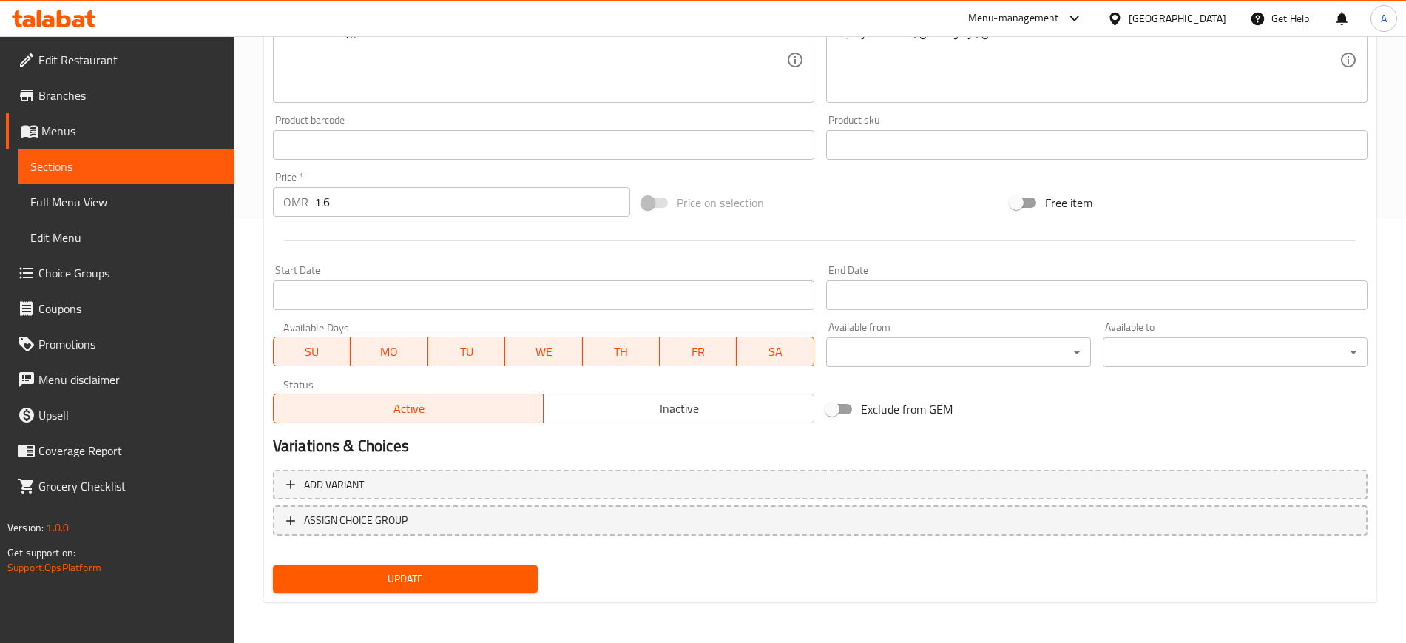
click at [413, 593] on div "Update" at bounding box center [405, 578] width 277 height 39
click at [371, 573] on span "Update" at bounding box center [405, 579] width 241 height 18
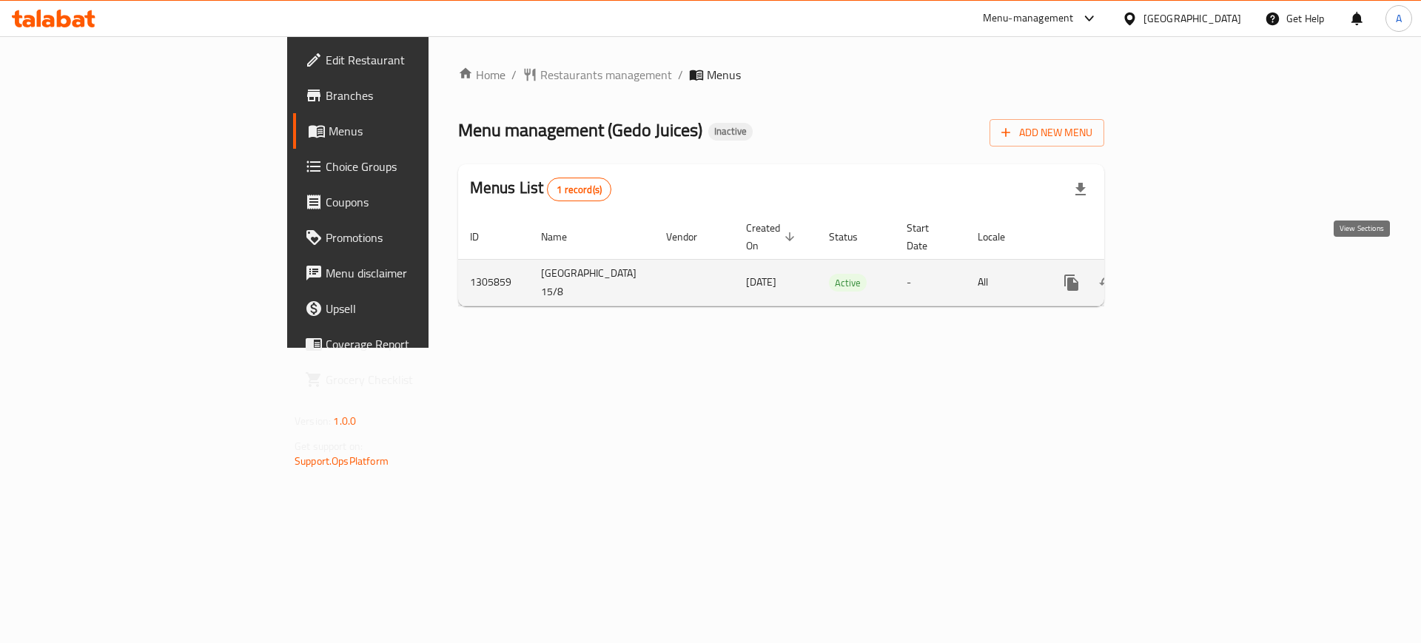
click at [1185, 276] on icon "enhanced table" at bounding box center [1177, 282] width 13 height 13
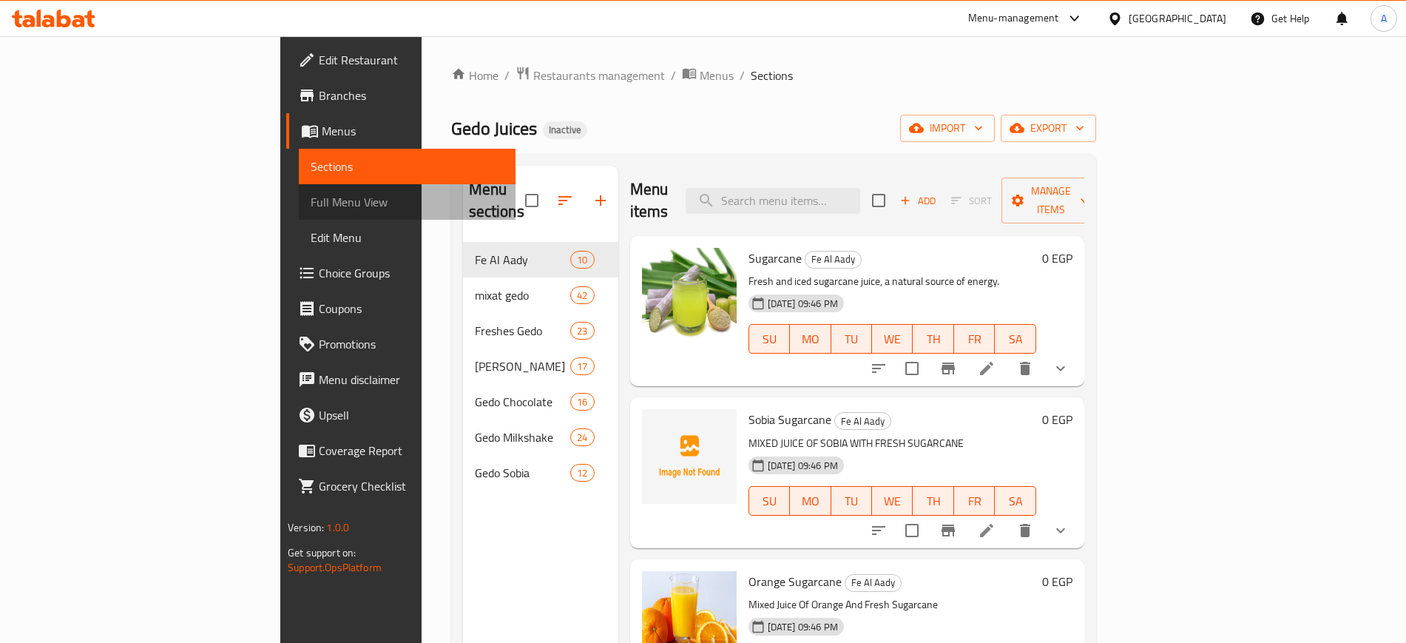
click at [311, 199] on span "Full Menu View" at bounding box center [407, 202] width 192 height 18
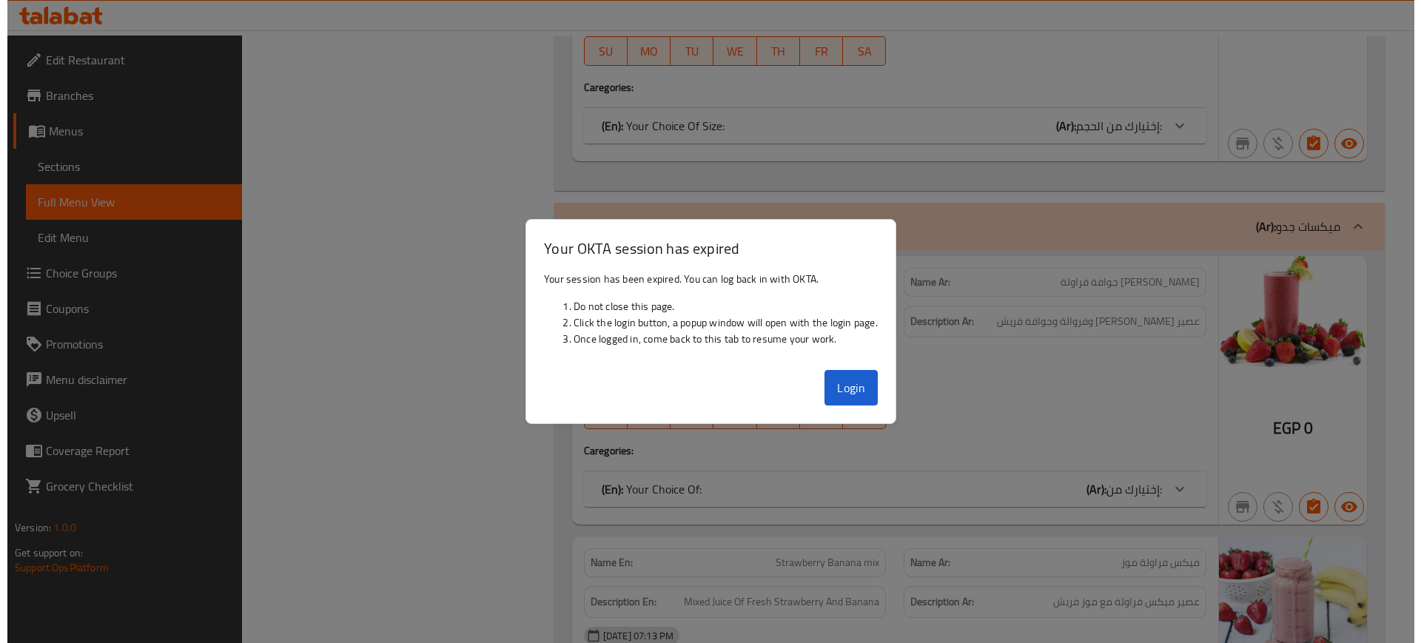
scroll to position [2794, 0]
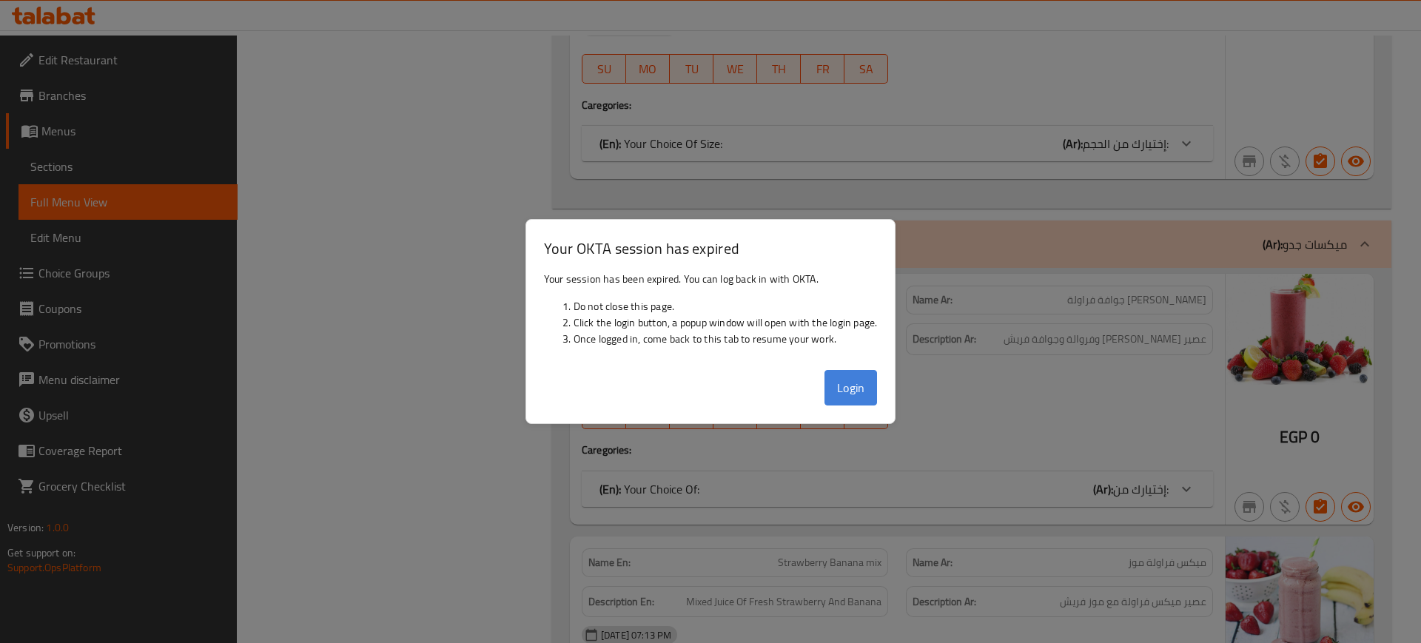
click at [857, 391] on button "Login" at bounding box center [850, 388] width 53 height 36
click at [845, 397] on button "Login" at bounding box center [850, 388] width 53 height 36
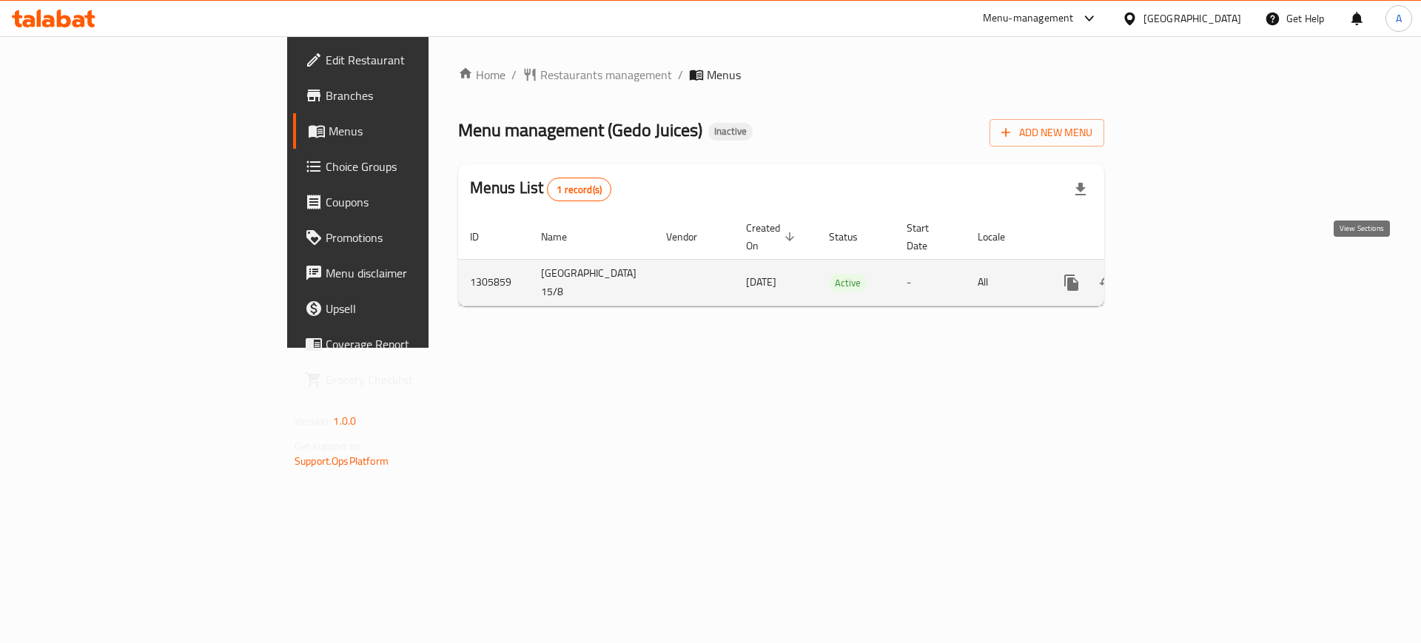
click at [1185, 276] on icon "enhanced table" at bounding box center [1177, 282] width 13 height 13
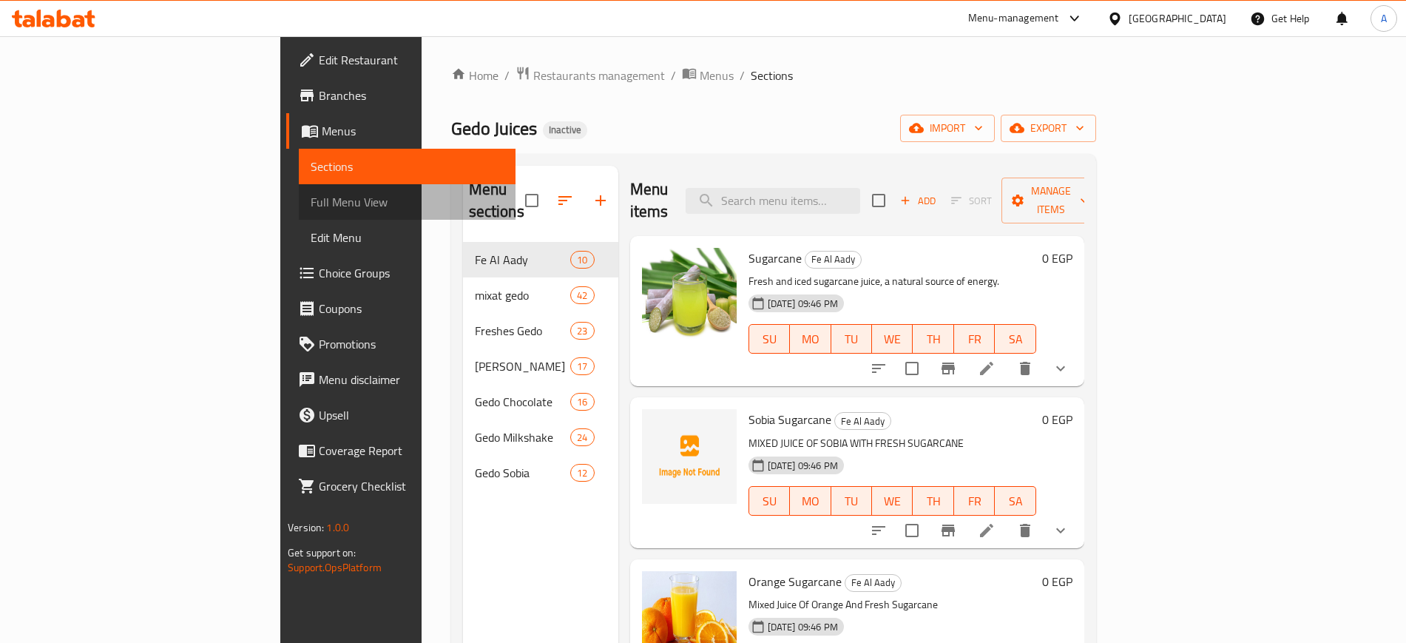
click at [311, 201] on span "Full Menu View" at bounding box center [407, 202] width 192 height 18
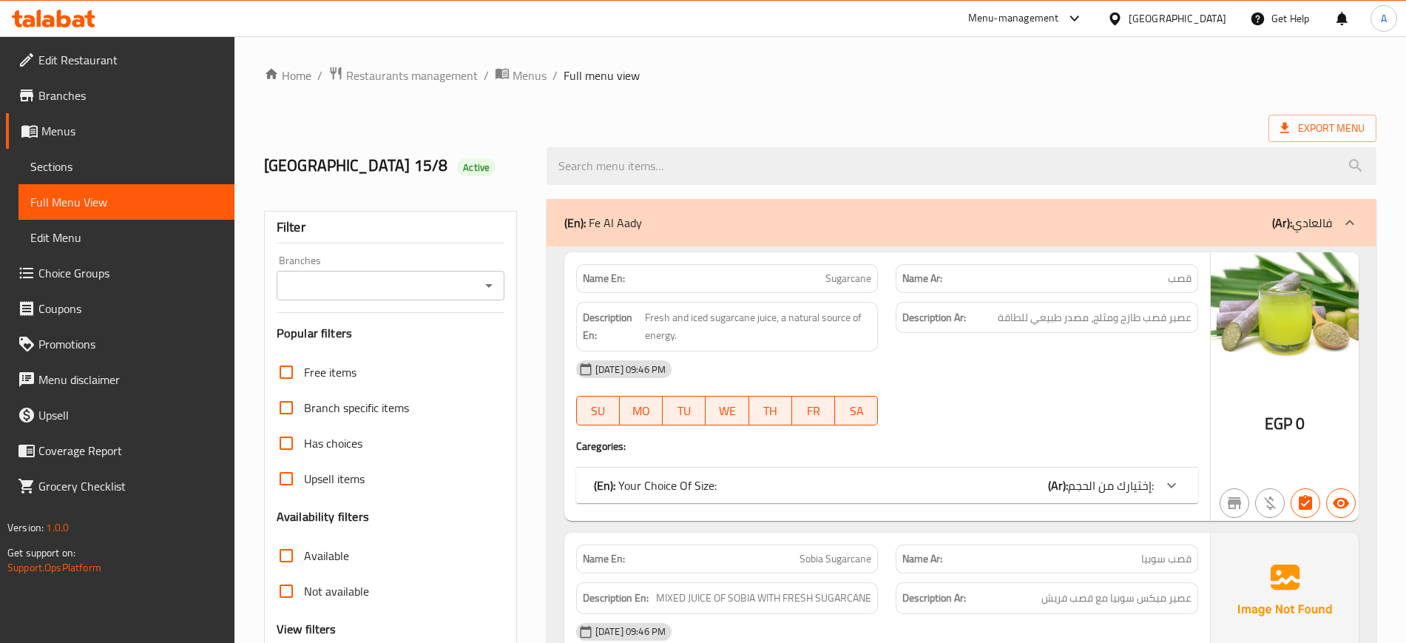
click at [741, 135] on div "Tokyo 15/8 Active" at bounding box center [820, 166] width 1131 height 66
